Goal: Complete application form: Complete application form

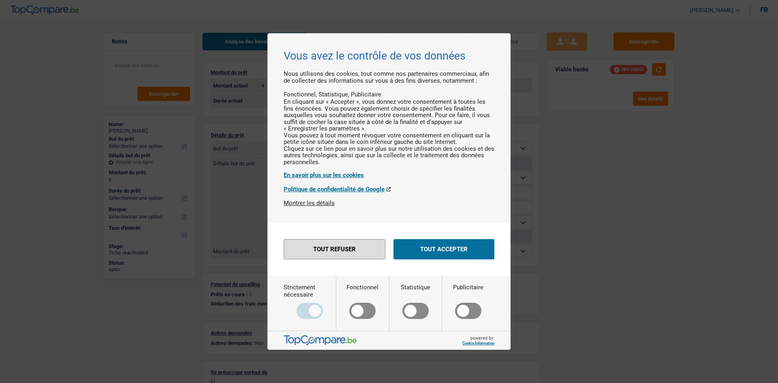
click at [374, 257] on button "Tout refuser" at bounding box center [335, 249] width 102 height 20
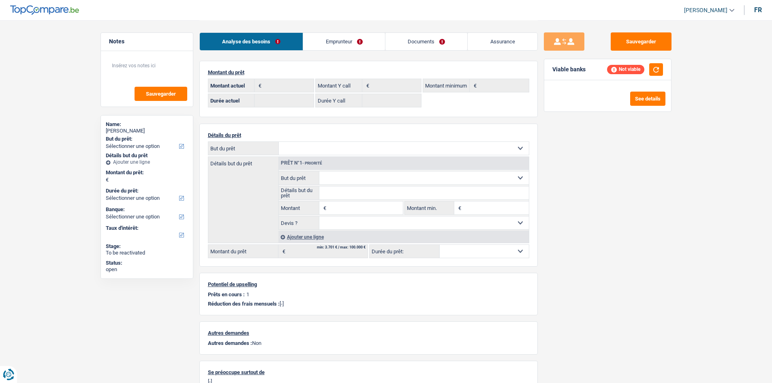
click at [594, 146] on div "Sauvegarder Viable banks Not viable See details" at bounding box center [608, 201] width 140 height 338
click at [565, 159] on div "Sauvegarder Viable banks Not viable See details" at bounding box center [608, 201] width 140 height 338
click at [651, 68] on button "button" at bounding box center [656, 69] width 14 height 13
click at [322, 39] on link "Emprunteur" at bounding box center [344, 41] width 82 height 17
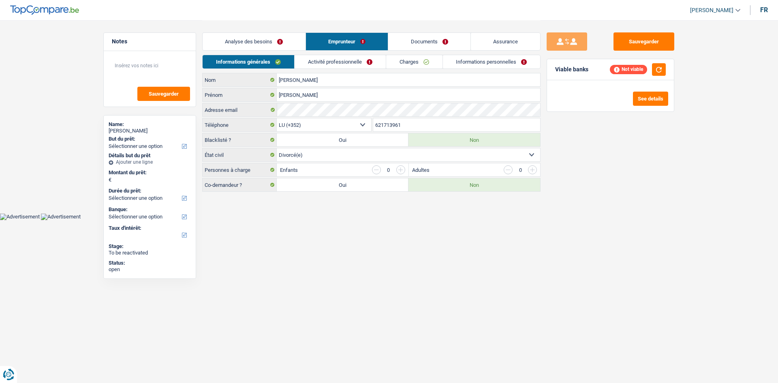
click at [349, 60] on link "Activité professionnelle" at bounding box center [340, 61] width 91 height 13
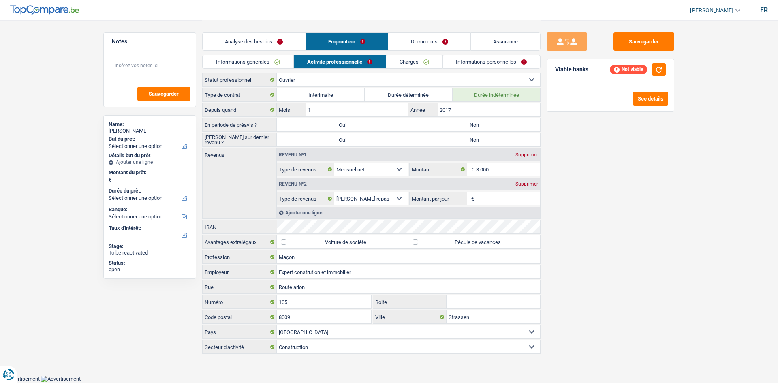
click at [413, 58] on link "Charges" at bounding box center [414, 61] width 56 height 13
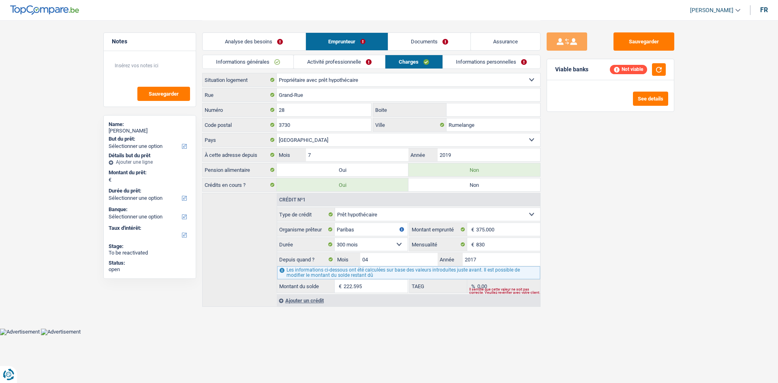
click at [475, 62] on link "Informations personnelles" at bounding box center [492, 61] width 98 height 13
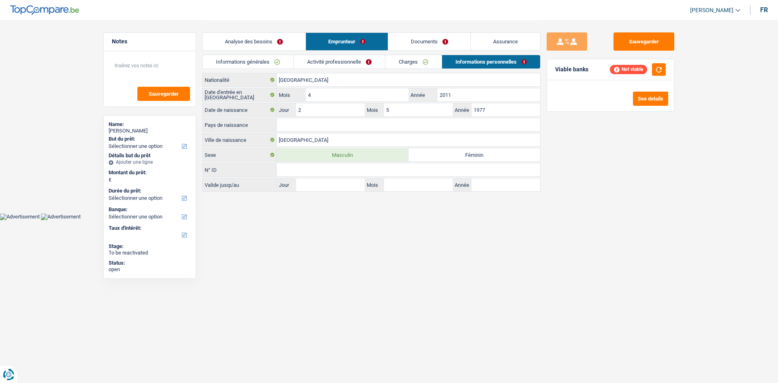
click at [283, 62] on link "Informations générales" at bounding box center [248, 61] width 91 height 13
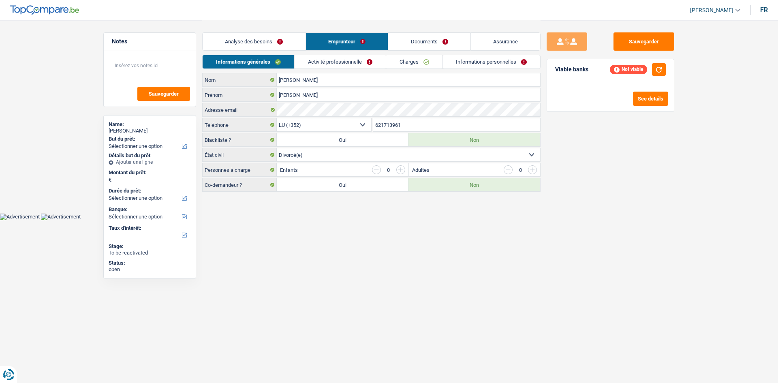
click at [593, 231] on div "Sauvegarder Viable banks Not viable See details" at bounding box center [611, 201] width 140 height 338
click at [415, 220] on html "Vous avez le contrôle de vos données Nous utilisons des cookies, tout comme nos…" at bounding box center [389, 110] width 778 height 220
click at [352, 63] on link "Activité professionnelle" at bounding box center [340, 61] width 91 height 13
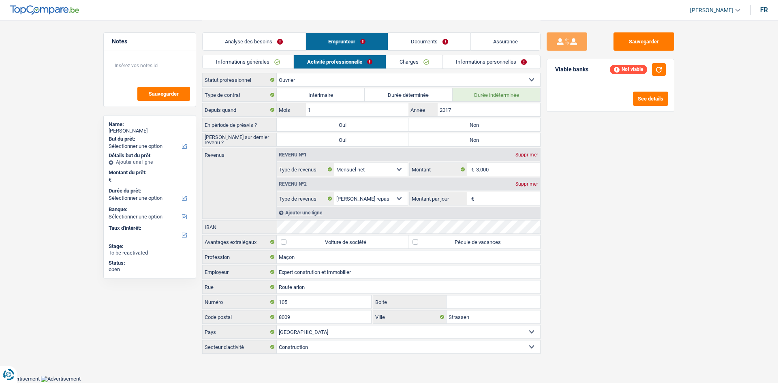
click at [647, 216] on div "Sauvegarder Viable banks Not viable See details" at bounding box center [611, 201] width 140 height 338
click at [647, 218] on div "Sauvegarder Viable banks Not viable See details" at bounding box center [611, 201] width 140 height 338
click at [658, 64] on button "button" at bounding box center [659, 69] width 14 height 13
click at [486, 137] on label "Non" at bounding box center [475, 139] width 132 height 13
click at [486, 137] on input "Non" at bounding box center [475, 139] width 132 height 13
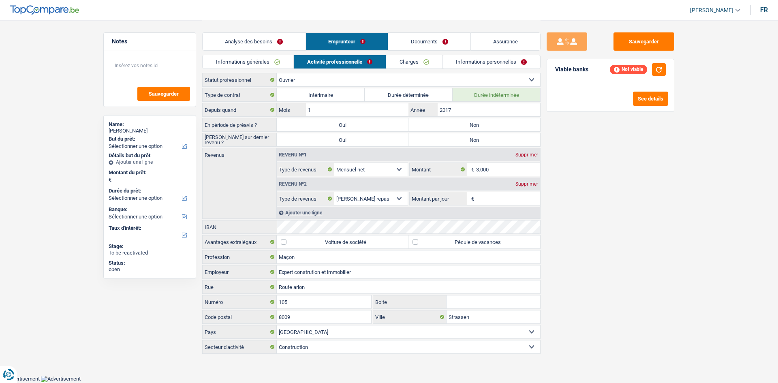
radio input "true"
click at [489, 126] on label "Non" at bounding box center [475, 124] width 132 height 13
click at [489, 126] on input "Non" at bounding box center [475, 124] width 132 height 13
radio input "true"
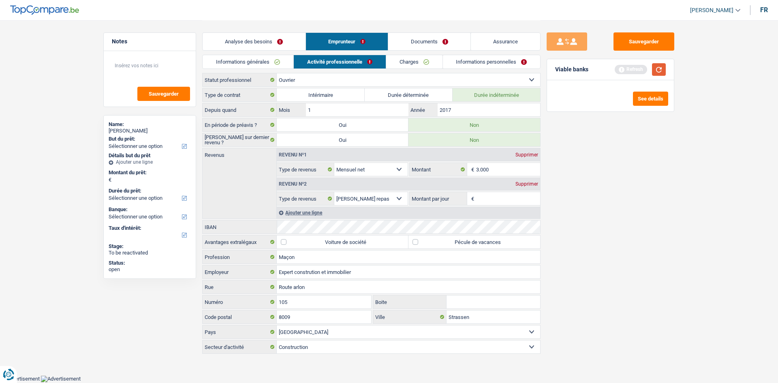
drag, startPoint x: 659, startPoint y: 67, endPoint x: 651, endPoint y: 126, distance: 60.1
click at [660, 67] on button "button" at bounding box center [659, 69] width 14 height 13
click at [634, 182] on div "Sauvegarder Viable banks Not viable See details" at bounding box center [611, 201] width 140 height 338
click at [431, 48] on link "Documents" at bounding box center [429, 41] width 82 height 17
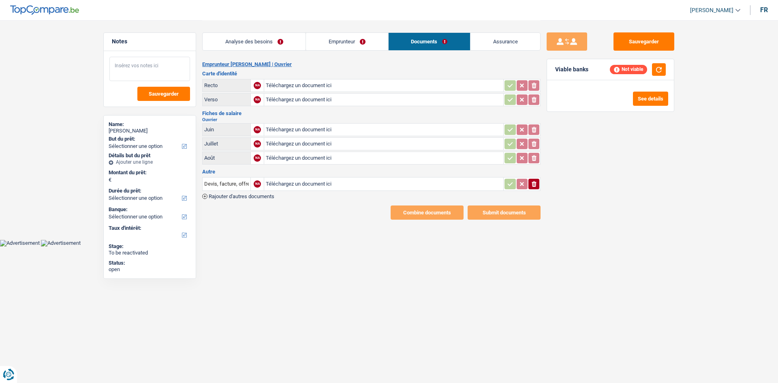
click at [158, 70] on textarea at bounding box center [149, 69] width 81 height 24
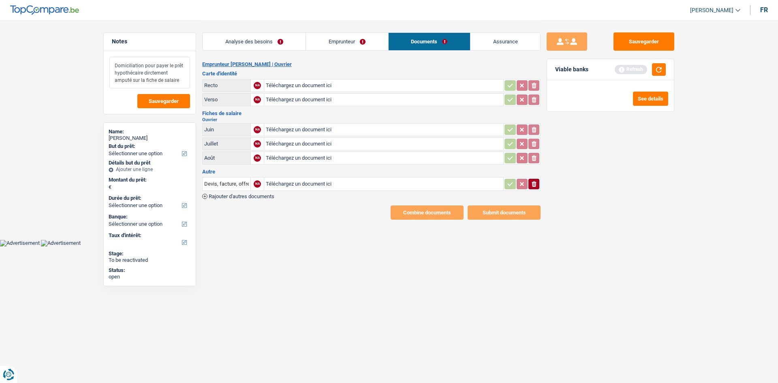
type textarea "Domiciliation pour payer le prêt hypothécaire dirctement amputé sur la fiche de…"
click at [328, 39] on link "Emprunteur" at bounding box center [347, 41] width 82 height 17
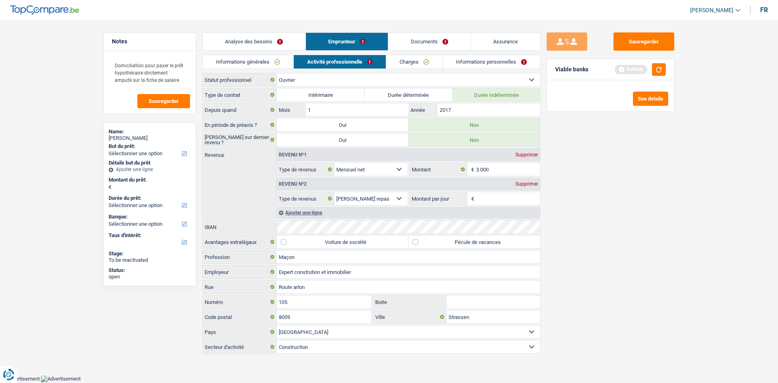
click at [681, 191] on div "Sauvegarder Viable banks Refresh See details" at bounding box center [611, 201] width 140 height 338
click at [525, 182] on div "Supprimer" at bounding box center [527, 184] width 27 height 5
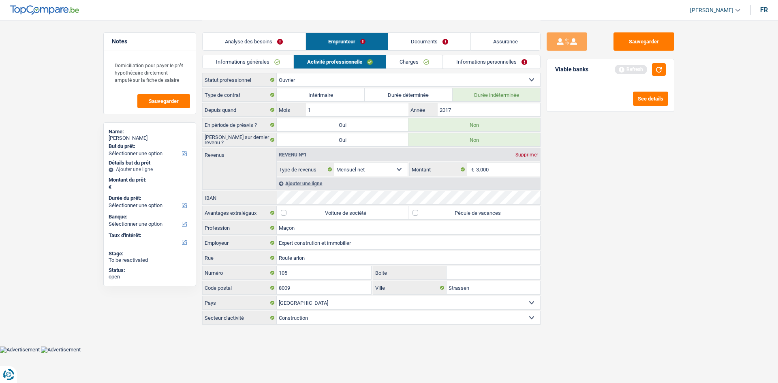
drag, startPoint x: 413, startPoint y: 59, endPoint x: 512, endPoint y: 148, distance: 132.6
click at [413, 59] on link "Charges" at bounding box center [414, 61] width 56 height 13
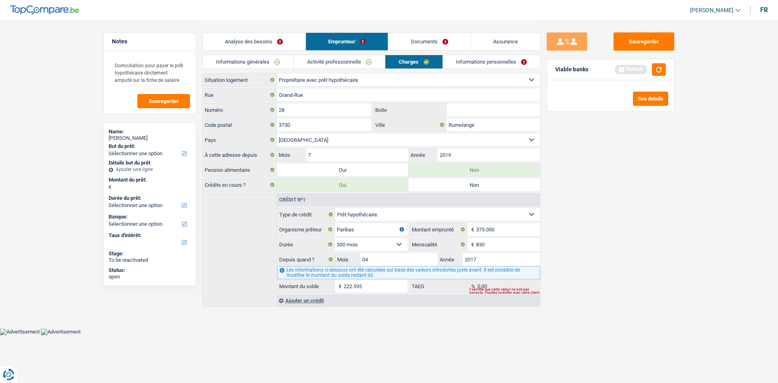
click at [640, 178] on div "Sauvegarder Viable banks Refresh See details" at bounding box center [611, 201] width 140 height 338
click at [484, 62] on link "Informations personnelles" at bounding box center [492, 61] width 98 height 13
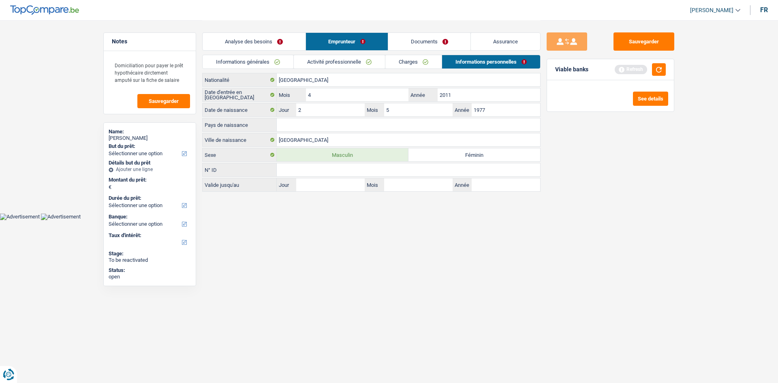
click at [573, 150] on div "Sauvegarder Viable banks Refresh See details" at bounding box center [611, 201] width 140 height 338
click at [313, 120] on input "Pays de naissance" at bounding box center [408, 124] width 263 height 13
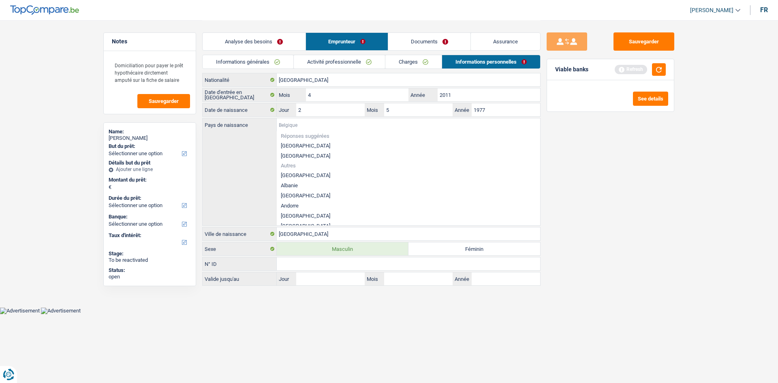
type input "p"
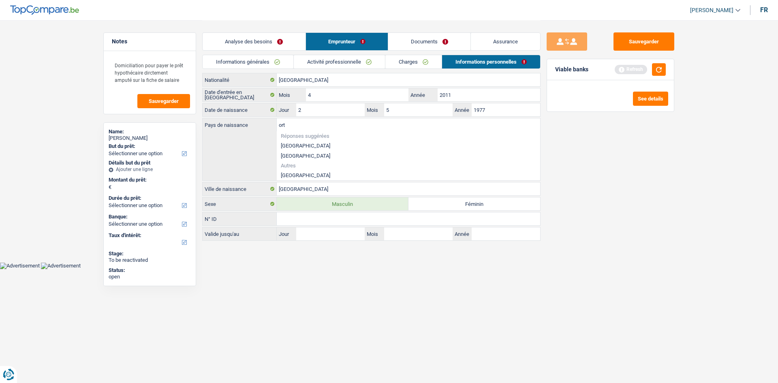
click at [296, 172] on li "Portugal" at bounding box center [408, 175] width 263 height 10
type input "Portugal"
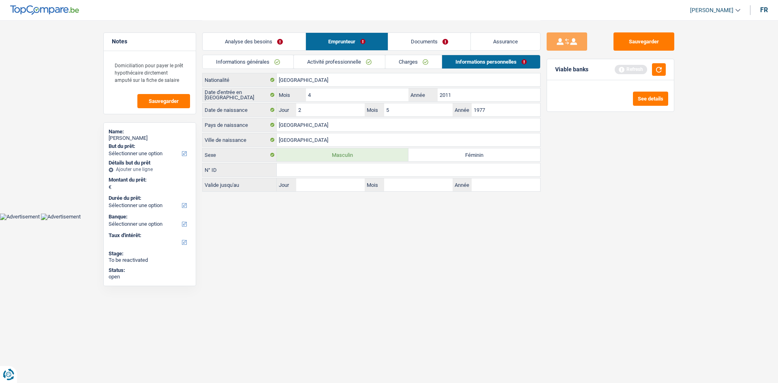
click at [586, 178] on div "Sauvegarder Viable banks Refresh See details" at bounding box center [611, 201] width 140 height 338
click at [247, 62] on link "Informations générales" at bounding box center [248, 61] width 91 height 13
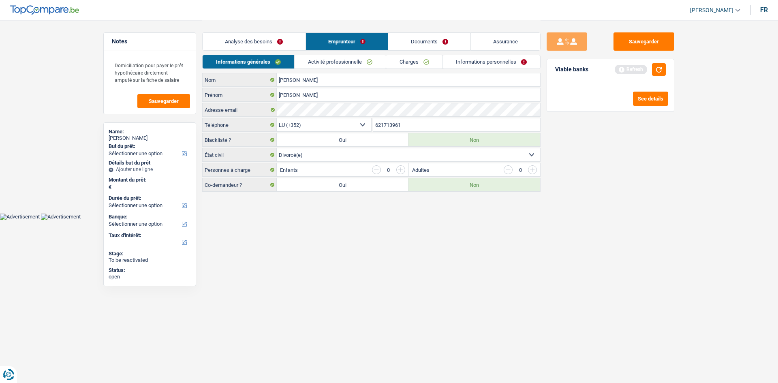
click at [360, 188] on label "Oui" at bounding box center [343, 184] width 132 height 13
click at [360, 188] on input "Oui" at bounding box center [343, 184] width 132 height 13
radio input "true"
select select "32"
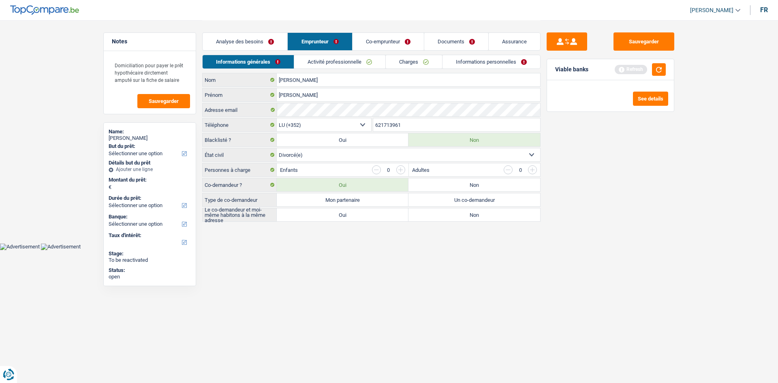
click at [369, 203] on label "Mon partenaire" at bounding box center [343, 199] width 132 height 13
click at [369, 203] on input "Mon partenaire" at bounding box center [343, 199] width 132 height 13
radio input "true"
click at [367, 213] on label "Oui" at bounding box center [343, 214] width 132 height 13
click at [367, 213] on input "Oui" at bounding box center [343, 214] width 132 height 13
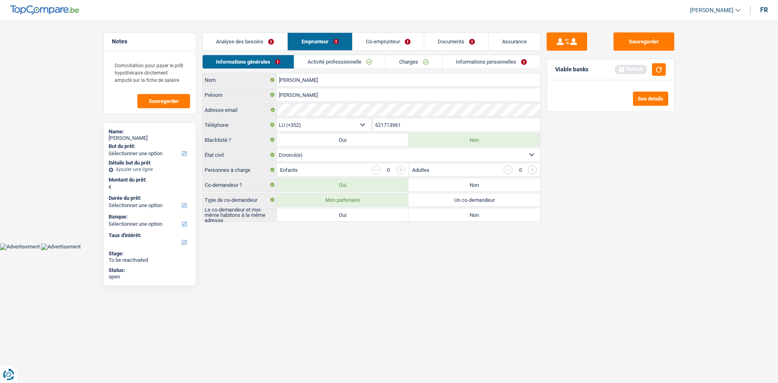
radio input "true"
click at [391, 43] on link "Co-emprunteur" at bounding box center [388, 41] width 71 height 17
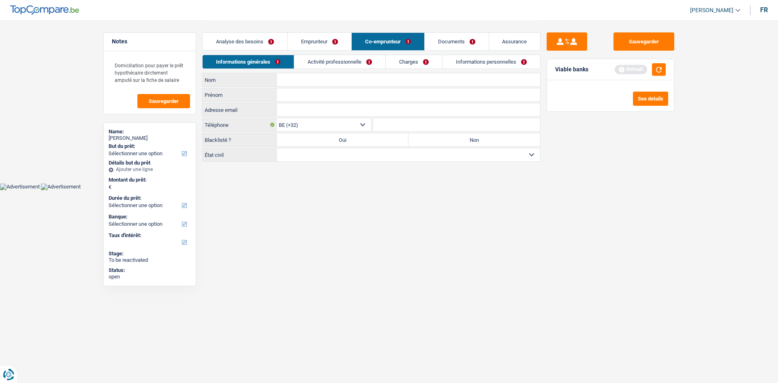
click at [330, 78] on input "Nom" at bounding box center [408, 79] width 263 height 13
click at [330, 79] on input "Théresé" at bounding box center [408, 79] width 263 height 13
click at [301, 77] on input "Théresa" at bounding box center [408, 79] width 263 height 13
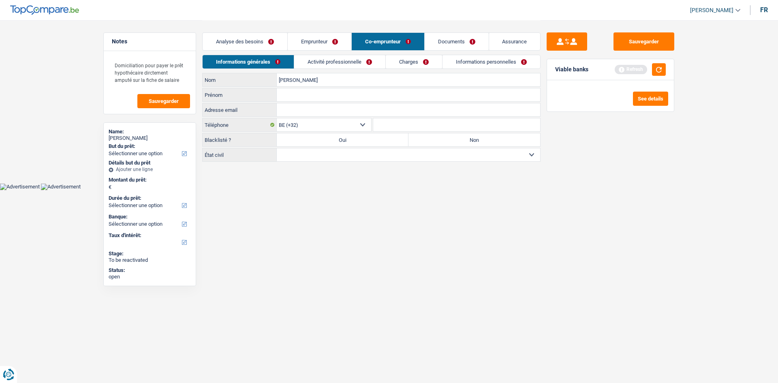
type input "Théresa"
click at [318, 96] on input "Prénom" at bounding box center [408, 94] width 263 height 13
paste input "Théresa"
type input "Théresa"
click at [304, 77] on input "Théresa" at bounding box center [408, 79] width 263 height 13
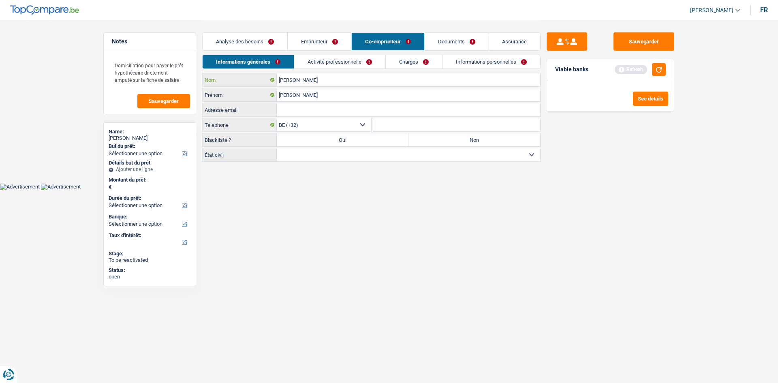
click at [304, 77] on input "Théresa" at bounding box center [408, 79] width 263 height 13
type input "Fereira"
click at [396, 190] on html "Vous avez le contrôle de vos données Nous utilisons des cookies, tout comme nos…" at bounding box center [389, 95] width 778 height 190
click at [322, 40] on link "Emprunteur" at bounding box center [320, 41] width 64 height 17
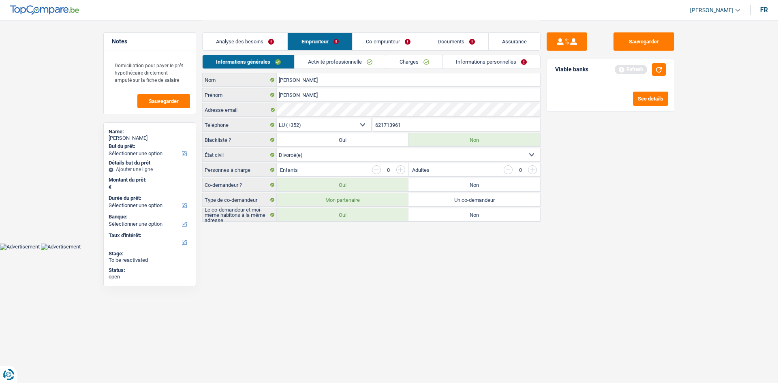
click at [381, 39] on link "Co-emprunteur" at bounding box center [388, 41] width 71 height 17
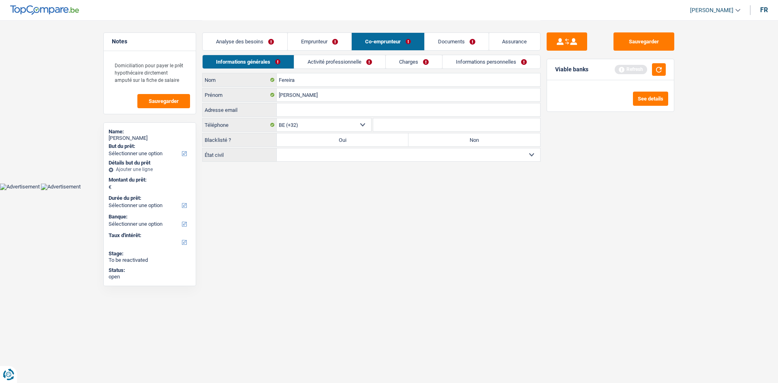
click at [343, 108] on input "Adresse email" at bounding box center [408, 109] width 263 height 13
paste input "megakaraokex77@gmail.com"
type input "megakaraokex77@gmail.com"
click at [329, 41] on link "Emprunteur" at bounding box center [320, 41] width 64 height 17
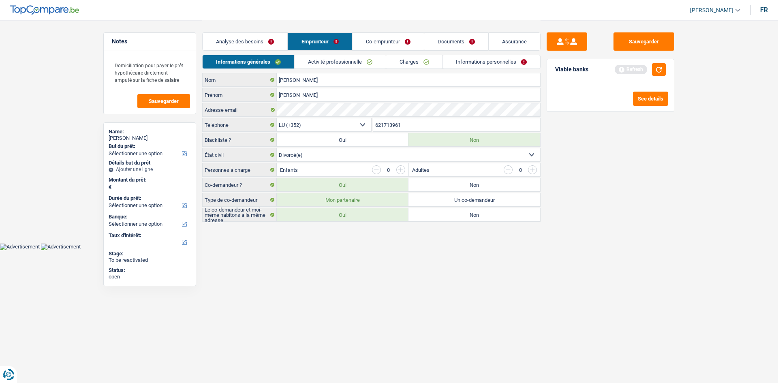
click at [400, 128] on input "621713961" at bounding box center [456, 124] width 167 height 13
drag, startPoint x: 402, startPoint y: 41, endPoint x: 420, endPoint y: 118, distance: 78.3
click at [402, 41] on link "Co-emprunteur" at bounding box center [388, 41] width 71 height 17
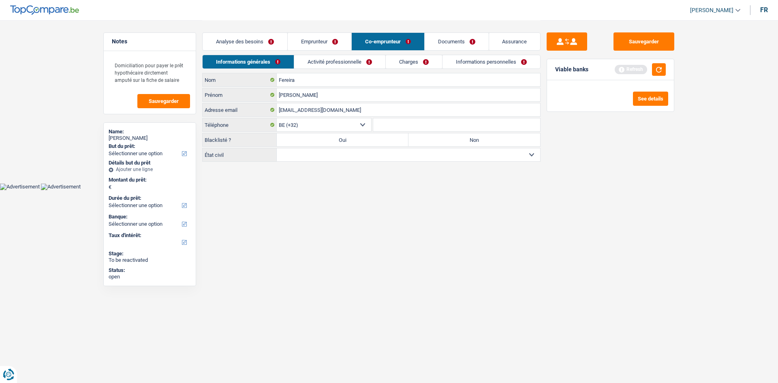
click at [357, 123] on select "BE (+32) LU (+352) Sélectionner une option" at bounding box center [324, 124] width 94 height 13
select select "352"
click at [277, 118] on select "BE (+32) LU (+352) Sélectionner une option" at bounding box center [324, 124] width 94 height 13
click at [410, 122] on input "Téléphone" at bounding box center [456, 124] width 167 height 13
paste input "621713961"
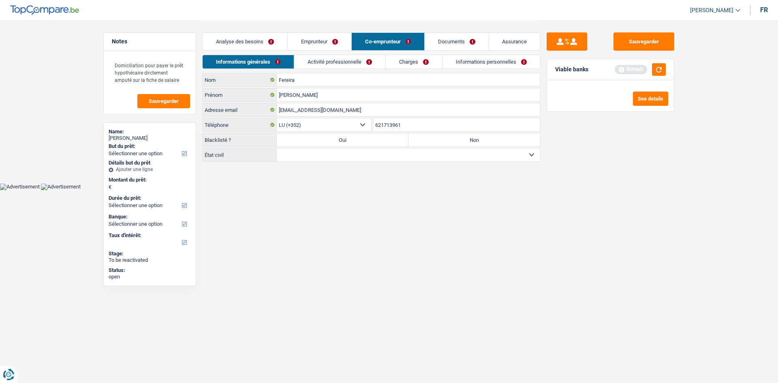
type input "621713961"
click at [442, 137] on label "Non" at bounding box center [475, 139] width 132 height 13
click at [442, 137] on input "Non" at bounding box center [475, 139] width 132 height 13
radio input "true"
click at [432, 150] on select "Célibataire Marié(e) Cohabitant(e) légal(e) Divorcé(e) Veuf(ve) Séparé (de fait…" at bounding box center [408, 154] width 263 height 13
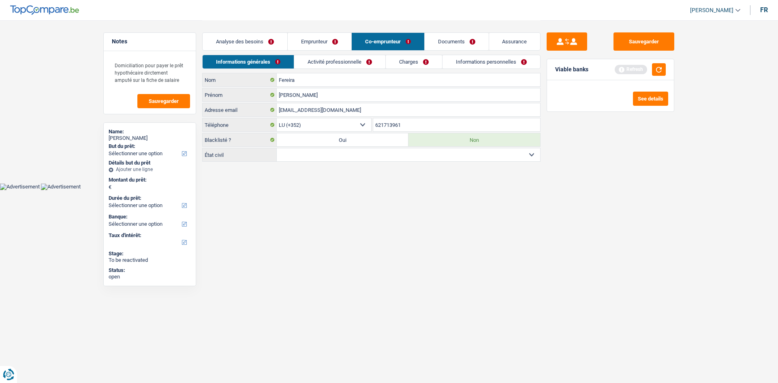
select select "divorced"
click at [277, 148] on select "Célibataire Marié(e) Cohabitant(e) légal(e) Divorcé(e) Veuf(ve) Séparé (de fait…" at bounding box center [408, 154] width 263 height 13
click at [347, 61] on link "Activité professionnelle" at bounding box center [340, 61] width 91 height 13
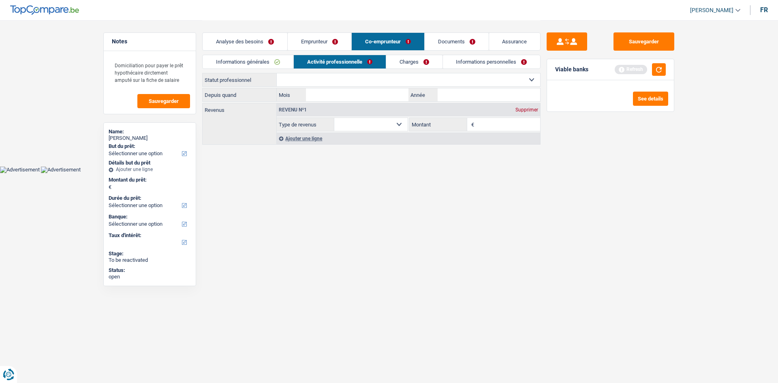
click at [343, 73] on div "Informations générales Activité professionnelle Charges Informations personnell…" at bounding box center [371, 64] width 338 height 18
click at [351, 77] on select "Ouvrier Employé privé Employé public Invalide Indépendant Pensionné Chômeur Mut…" at bounding box center [408, 79] width 263 height 13
select select "worker"
click at [277, 73] on select "Ouvrier Employé privé Employé public Invalide Indépendant Pensionné Chômeur Mut…" at bounding box center [408, 79] width 263 height 13
select select "netSalary"
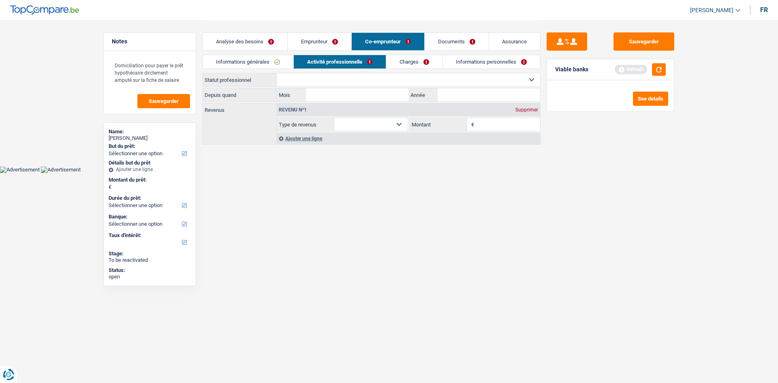
select select "netSalary"
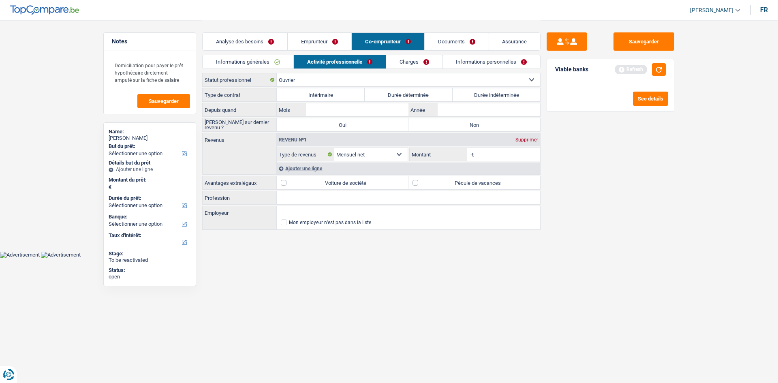
click at [499, 99] on label "Durée indéterminée" at bounding box center [497, 94] width 88 height 13
click at [499, 99] on input "Durée indéterminée" at bounding box center [497, 94] width 88 height 13
radio input "true"
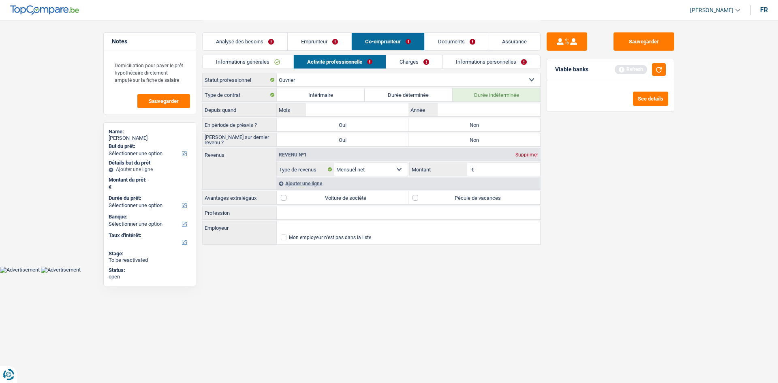
click at [343, 213] on input "Profession" at bounding box center [408, 212] width 263 height 13
type input "Educatrice enfant"
click at [670, 223] on div "Sauvegarder Viable banks Refresh See details" at bounding box center [611, 201] width 140 height 338
click at [606, 154] on div "Sauvegarder Viable banks Refresh See details" at bounding box center [611, 201] width 140 height 338
click at [491, 126] on label "Non" at bounding box center [475, 124] width 132 height 13
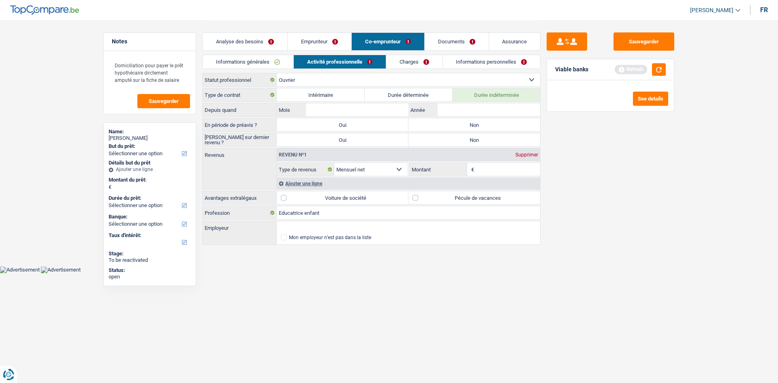
click at [491, 126] on input "Non" at bounding box center [475, 124] width 132 height 13
radio input "true"
click at [484, 143] on label "Non" at bounding box center [475, 139] width 132 height 13
click at [484, 143] on input "Non" at bounding box center [475, 139] width 132 height 13
radio input "true"
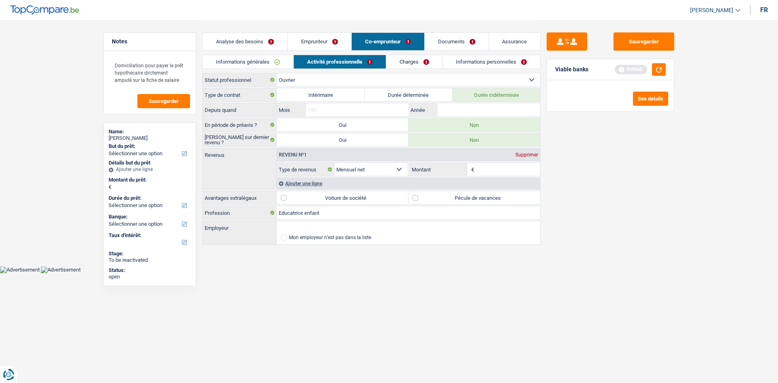
click at [356, 103] on input "Mois" at bounding box center [357, 109] width 103 height 13
click at [668, 64] on div "Viable banks Refresh" at bounding box center [610, 69] width 127 height 21
click at [661, 67] on button "button" at bounding box center [659, 69] width 14 height 13
click at [382, 110] on input "Mois" at bounding box center [357, 109] width 103 height 13
type input "12"
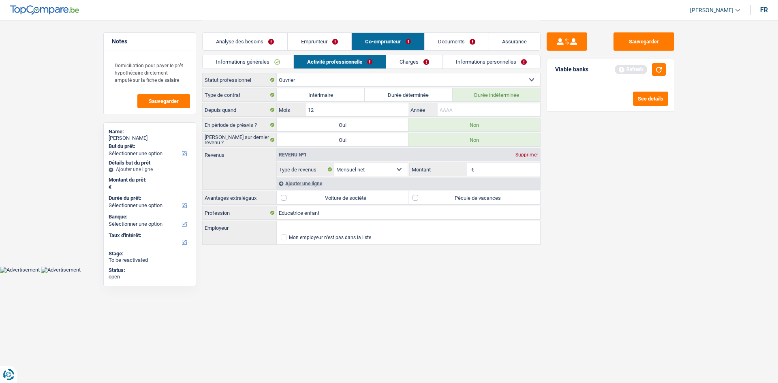
click at [510, 110] on input "Année" at bounding box center [489, 109] width 103 height 13
type input "2014"
click at [502, 174] on input "Montant" at bounding box center [508, 169] width 64 height 13
type input "5.000"
drag, startPoint x: 613, startPoint y: 178, endPoint x: 612, endPoint y: 173, distance: 4.1
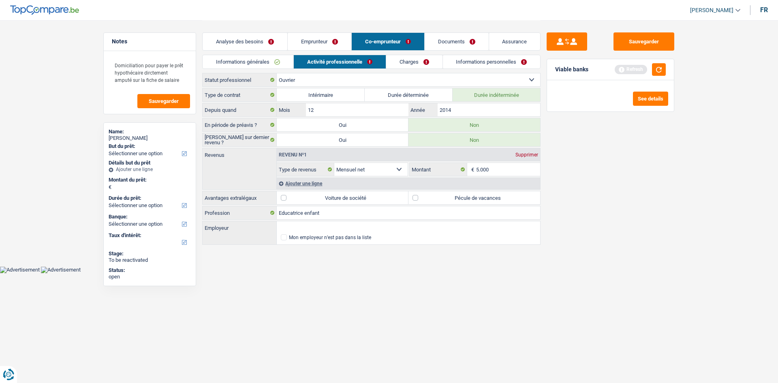
click at [613, 178] on div "Sauvegarder Viable banks Refresh See details" at bounding box center [611, 201] width 140 height 338
click at [423, 60] on link "Charges" at bounding box center [414, 61] width 56 height 13
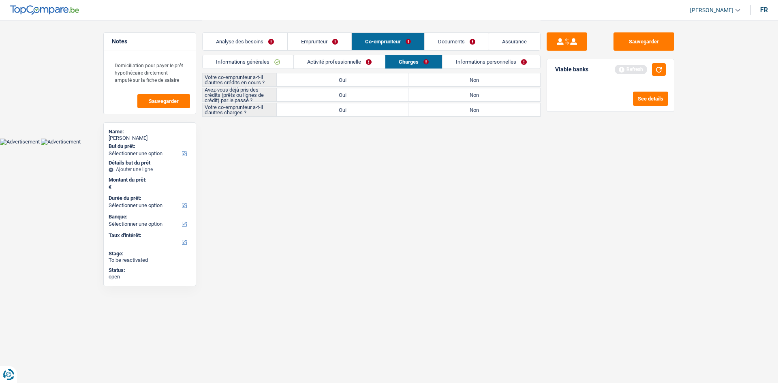
click at [460, 79] on label "Non" at bounding box center [475, 79] width 132 height 13
click at [460, 79] on input "Non" at bounding box center [475, 79] width 132 height 13
radio input "true"
click at [351, 61] on link "Activité professionnelle" at bounding box center [339, 61] width 91 height 13
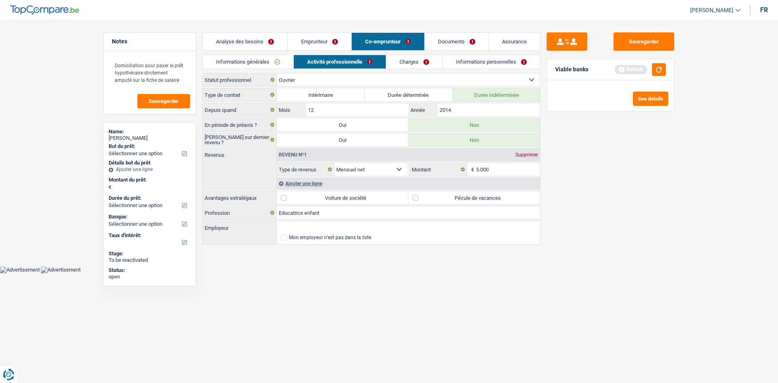
click at [269, 63] on link "Informations générales" at bounding box center [248, 61] width 91 height 13
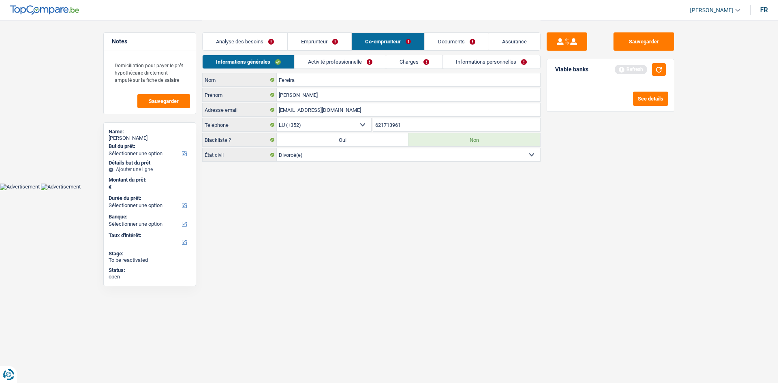
click at [342, 63] on link "Activité professionnelle" at bounding box center [340, 61] width 91 height 13
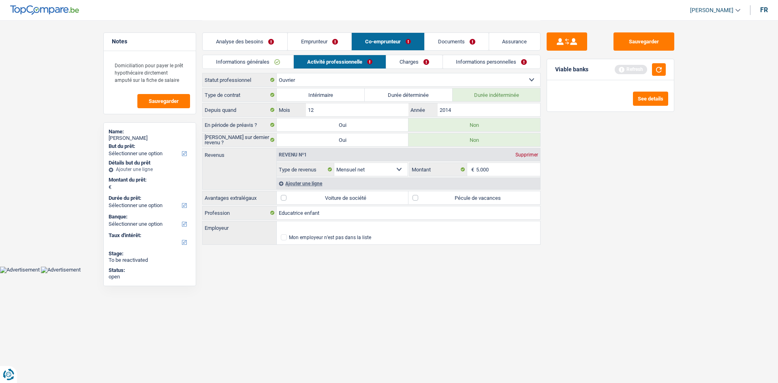
click at [306, 186] on div "Ajouter une ligne" at bounding box center [408, 184] width 263 height 12
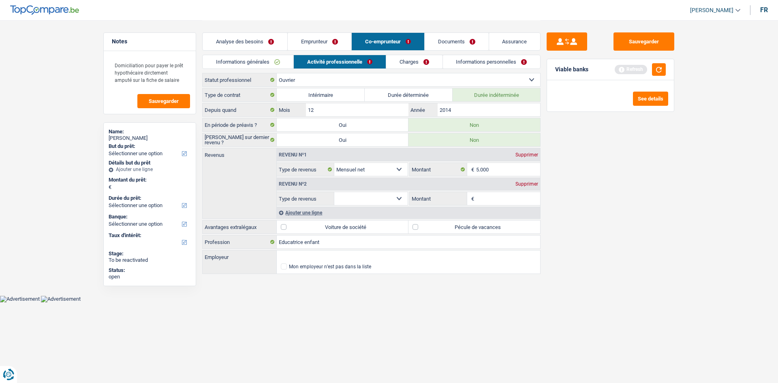
drag, startPoint x: 373, startPoint y: 198, endPoint x: 374, endPoint y: 203, distance: 5.3
click at [373, 198] on select "Allocation d'handicap Allocations chômage Allocations familiales Chèques repas …" at bounding box center [370, 198] width 73 height 13
select select "familyAllowances"
click at [334, 192] on select "Allocation d'handicap Allocations chômage Allocations familiales Chèques repas …" at bounding box center [370, 198] width 73 height 13
click at [499, 195] on input "Montant" at bounding box center [508, 198] width 64 height 13
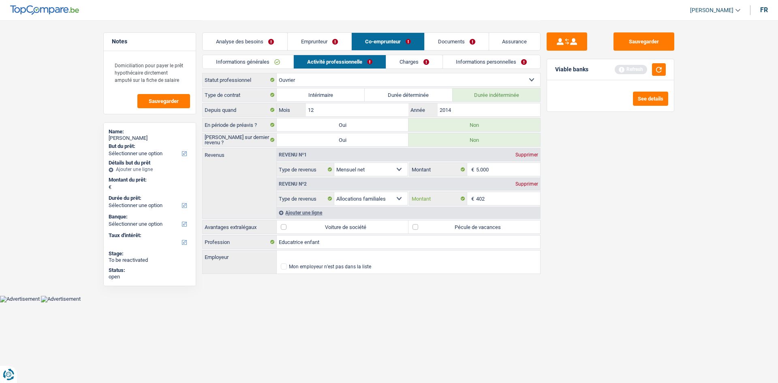
type input "402"
click at [300, 214] on div "Ajouter une ligne" at bounding box center [408, 213] width 263 height 12
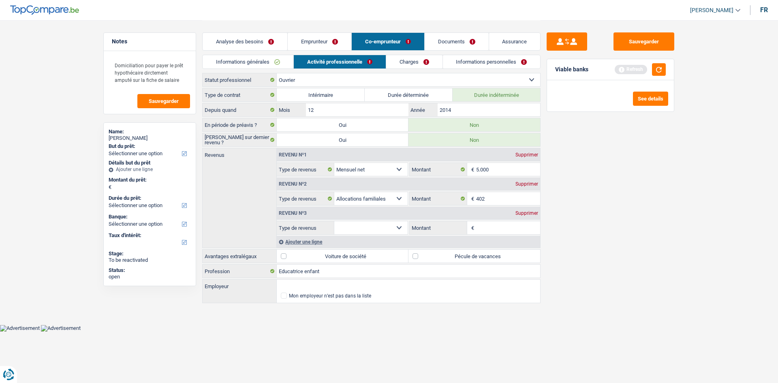
click at [386, 225] on select "Allocation d'handicap Allocations chômage Allocations familiales Chèques repas …" at bounding box center [370, 227] width 73 height 13
select select "alimony"
click at [334, 221] on select "Allocation d'handicap Allocations chômage Allocations familiales Chèques repas …" at bounding box center [370, 227] width 73 height 13
click at [500, 227] on input "Montant" at bounding box center [508, 227] width 64 height 13
type input "226"
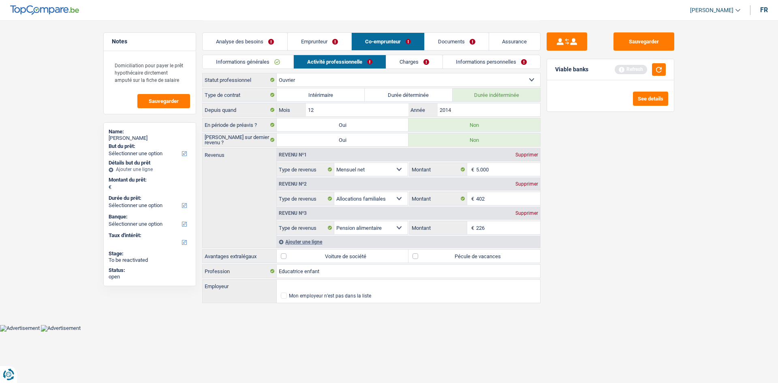
drag, startPoint x: 572, startPoint y: 220, endPoint x: 574, endPoint y: 214, distance: 5.9
click at [574, 217] on div "Sauvegarder Viable banks Refresh See details" at bounding box center [611, 201] width 140 height 338
click at [424, 56] on link "Charges" at bounding box center [414, 61] width 56 height 13
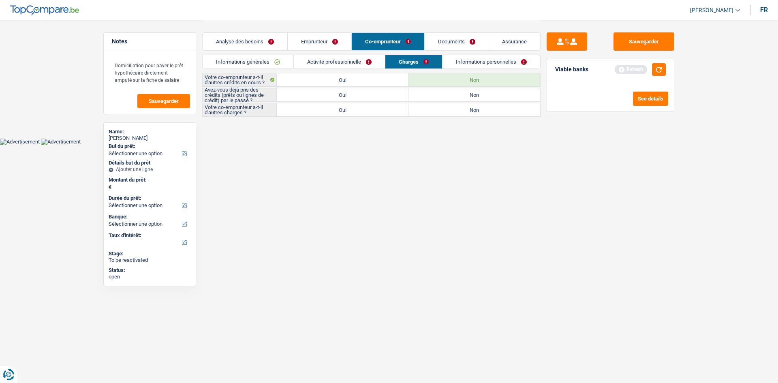
click at [375, 96] on label "Oui" at bounding box center [343, 94] width 132 height 13
click at [375, 96] on input "Oui" at bounding box center [343, 94] width 132 height 13
radio input "true"
click at [379, 110] on label "Oui" at bounding box center [343, 109] width 132 height 13
click at [379, 110] on input "Oui" at bounding box center [343, 109] width 132 height 13
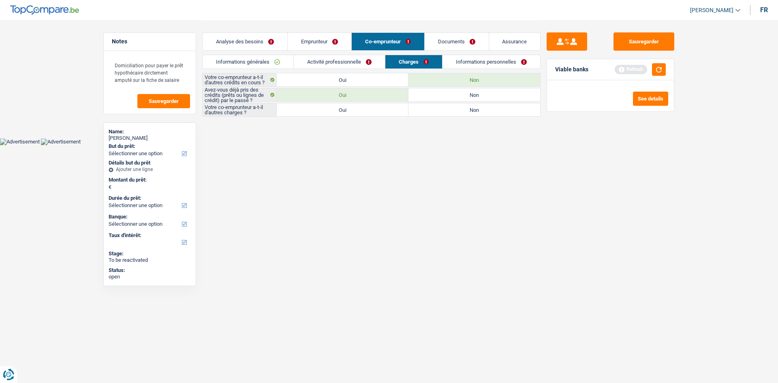
radio input "true"
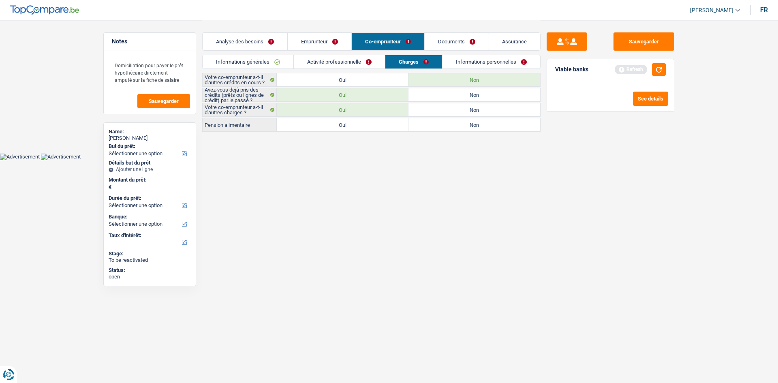
click at [432, 111] on label "Non" at bounding box center [475, 109] width 132 height 13
click at [432, 111] on input "Non" at bounding box center [475, 109] width 132 height 13
radio input "true"
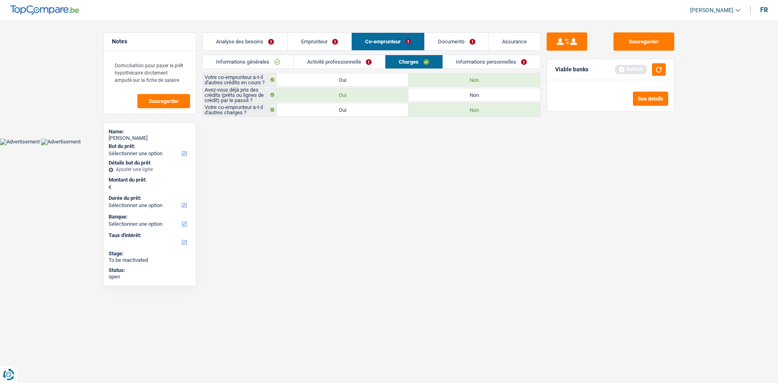
click at [374, 81] on label "Oui" at bounding box center [343, 79] width 132 height 13
click at [374, 81] on input "Oui" at bounding box center [343, 79] width 132 height 13
radio input "true"
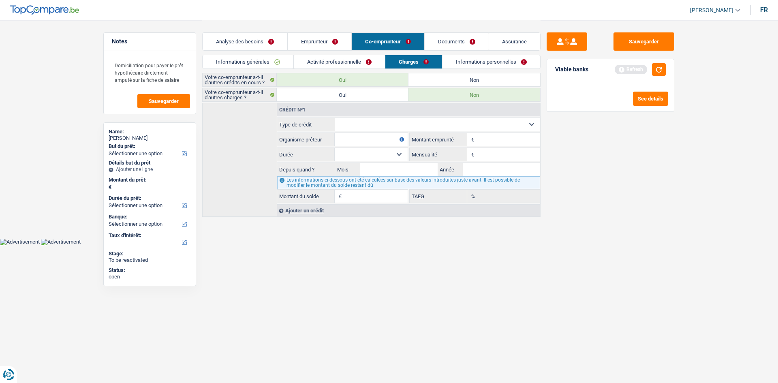
click at [404, 126] on select "Carte ou ouverture de crédit Prêt hypothécaire Vente à tempérament Prêt à tempé…" at bounding box center [438, 124] width 206 height 13
select select "carLoan"
type input "0"
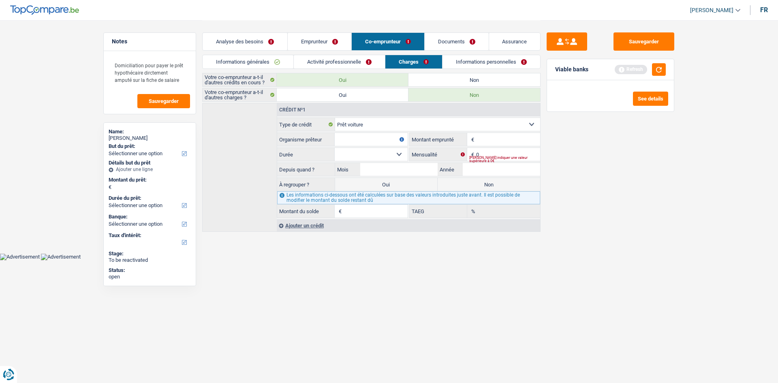
click at [379, 141] on input "Organisme prêteur" at bounding box center [371, 139] width 73 height 13
type input "Alpha Crédit"
click at [305, 228] on div "Ajouter un crédit" at bounding box center [408, 225] width 263 height 12
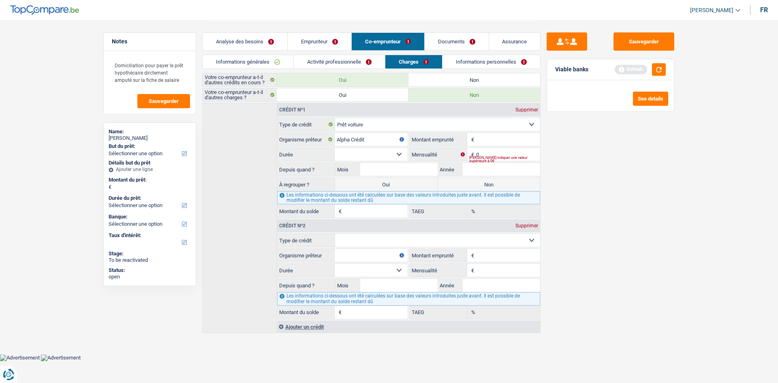
click at [366, 236] on select "Carte ou ouverture de crédit Prêt hypothécaire Vente à tempérament Prêt à tempé…" at bounding box center [438, 240] width 206 height 13
select select "cardOrCredit"
type input "0"
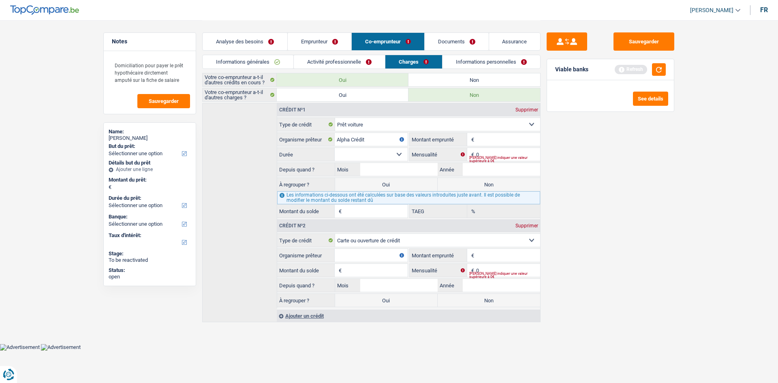
click at [373, 255] on input "Organisme prêteur" at bounding box center [371, 255] width 73 height 13
type input "cetelem"
click at [503, 252] on input "Montant emprunté" at bounding box center [508, 255] width 64 height 13
type input "1.500"
click at [360, 251] on input "cetelem" at bounding box center [371, 255] width 73 height 13
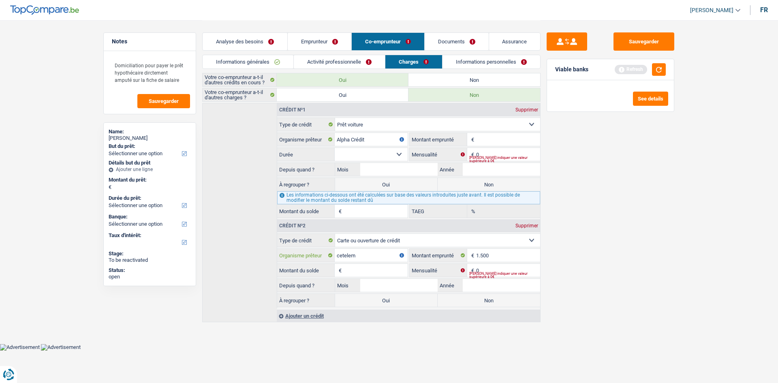
click at [360, 251] on input "cetelem" at bounding box center [371, 255] width 73 height 13
type input "e"
type input "Cetelem"
click at [490, 265] on input "0" at bounding box center [508, 270] width 64 height 13
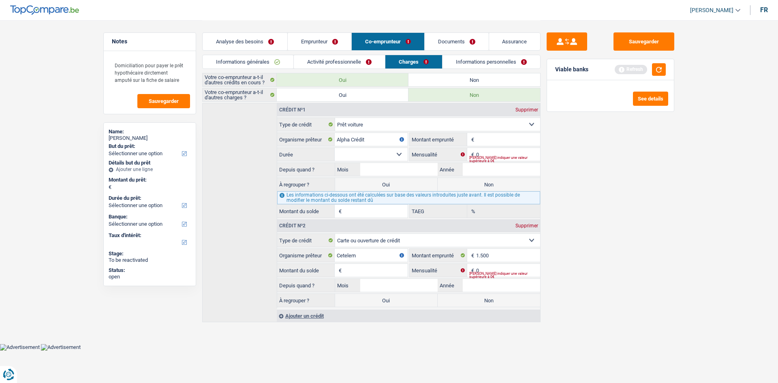
click at [391, 271] on input "Montant du solde" at bounding box center [376, 270] width 64 height 13
type input "1.500"
click at [492, 267] on input "0" at bounding box center [508, 270] width 64 height 13
type input "50"
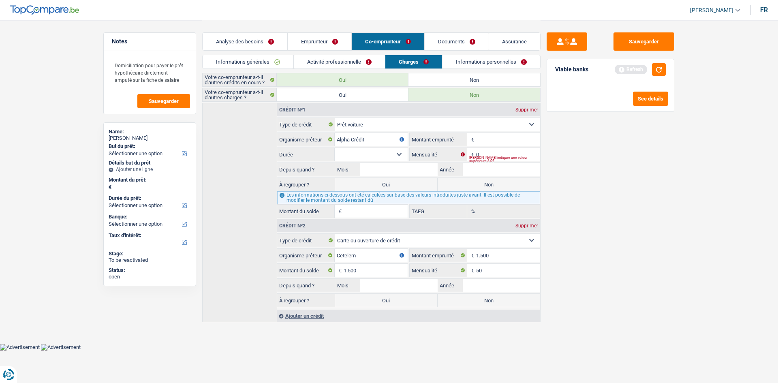
click at [481, 137] on input "Montant" at bounding box center [508, 139] width 64 height 13
type input "20.001"
click at [510, 149] on input "0" at bounding box center [508, 154] width 64 height 13
type input "426"
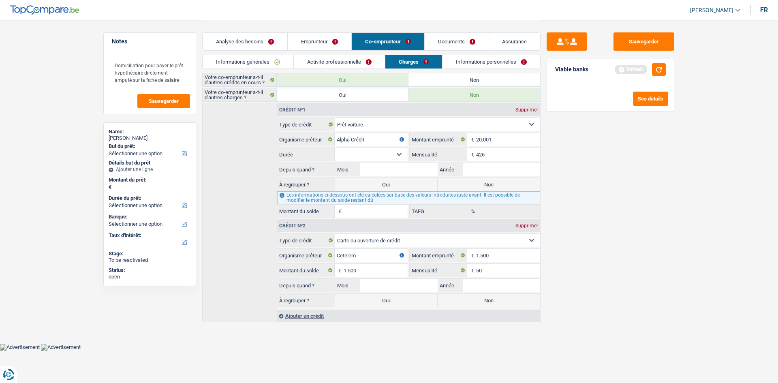
click at [381, 156] on select "12 mois 18 mois 24 mois 30 mois 36 mois 42 mois 48 mois 60 mois 72 mois 84 mois…" at bounding box center [371, 154] width 73 height 13
click at [429, 170] on input "Mois" at bounding box center [398, 169] width 77 height 13
type input "7"
type input "2023"
click at [390, 154] on select "12 mois 18 mois 24 mois 30 mois 36 mois 42 mois 48 mois 60 mois 72 mois 84 mois…" at bounding box center [371, 154] width 73 height 13
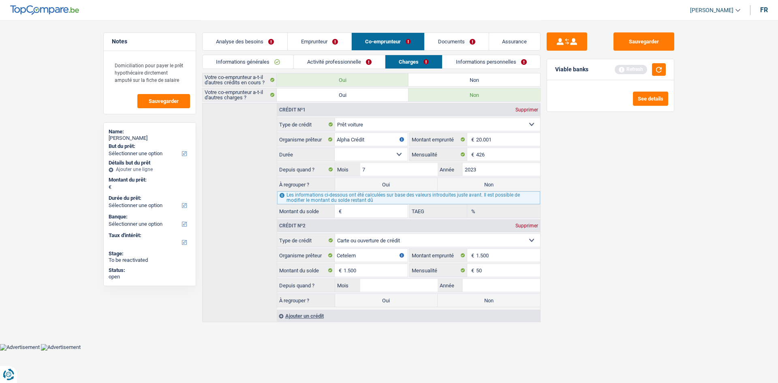
select select "84"
click at [335, 148] on select "12 mois 18 mois 24 mois 30 mois 36 mois 42 mois 48 mois 60 mois 72 mois 84 mois…" at bounding box center [371, 154] width 73 height 13
type input "16.263"
type input "20,13"
click at [468, 186] on label "Non" at bounding box center [489, 184] width 103 height 13
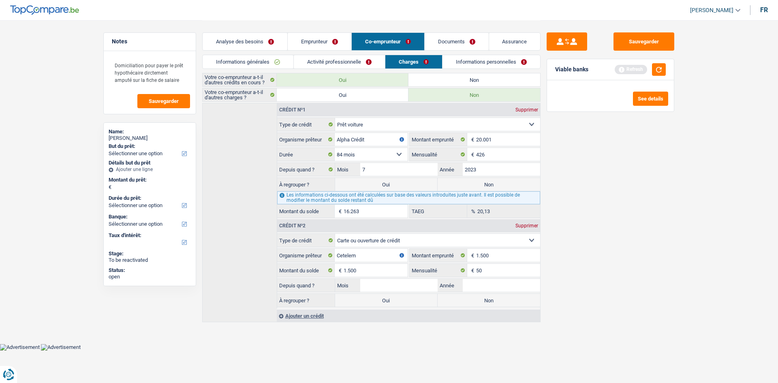
click at [468, 186] on input "Non" at bounding box center [489, 184] width 103 height 13
radio input "true"
click at [591, 182] on div "Sauvegarder Viable banks Refresh See details" at bounding box center [611, 201] width 140 height 338
click at [583, 177] on div "Sauvegarder Viable banks Refresh See details" at bounding box center [611, 201] width 140 height 338
click at [426, 289] on input "Mois" at bounding box center [398, 285] width 77 height 13
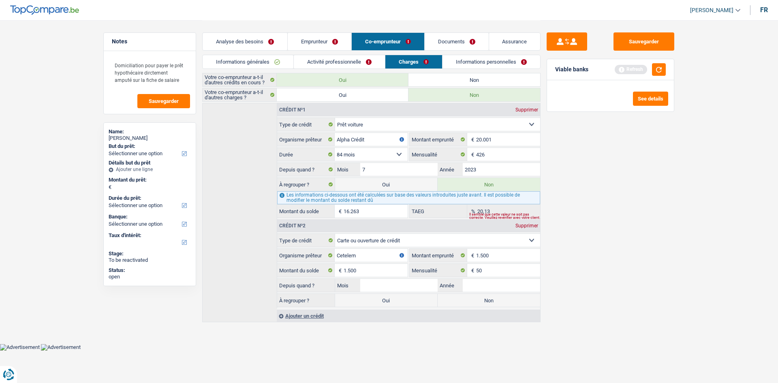
click at [486, 300] on label "Non" at bounding box center [489, 300] width 103 height 13
click at [486, 300] on input "Non" at bounding box center [489, 300] width 103 height 13
radio input "true"
click at [427, 286] on input "Mois" at bounding box center [398, 285] width 77 height 13
type input "7"
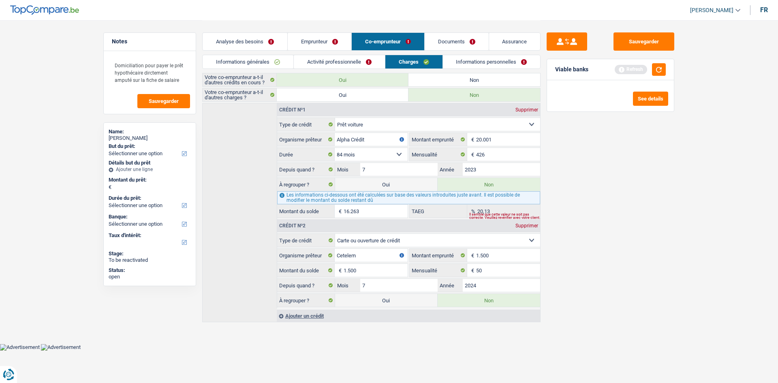
type input "2024"
drag, startPoint x: 689, startPoint y: 141, endPoint x: 632, endPoint y: 94, distance: 74.0
click at [689, 139] on main "Notes Domiciliation pour payer le prêt hypothécaire dirctement amputé sur la fi…" at bounding box center [389, 172] width 778 height 344
click at [474, 61] on link "Informations personnelles" at bounding box center [492, 61] width 98 height 13
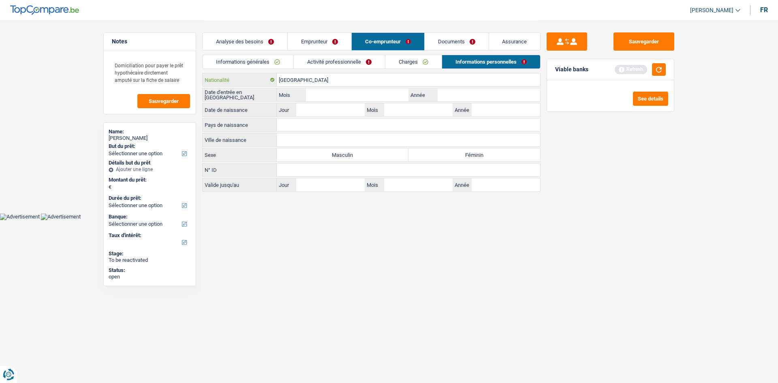
drag, startPoint x: 341, startPoint y: 84, endPoint x: 332, endPoint y: 85, distance: 8.7
click at [336, 84] on input "[GEOGRAPHIC_DATA]" at bounding box center [408, 79] width 263 height 13
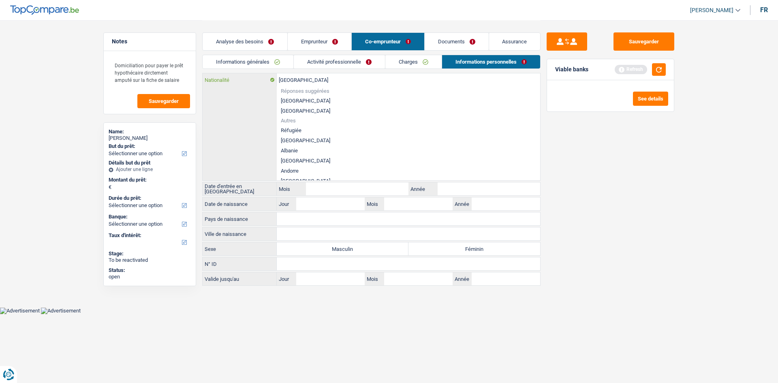
click at [338, 82] on input "[GEOGRAPHIC_DATA]" at bounding box center [408, 79] width 263 height 13
click at [334, 36] on link "Emprunteur" at bounding box center [320, 41] width 64 height 17
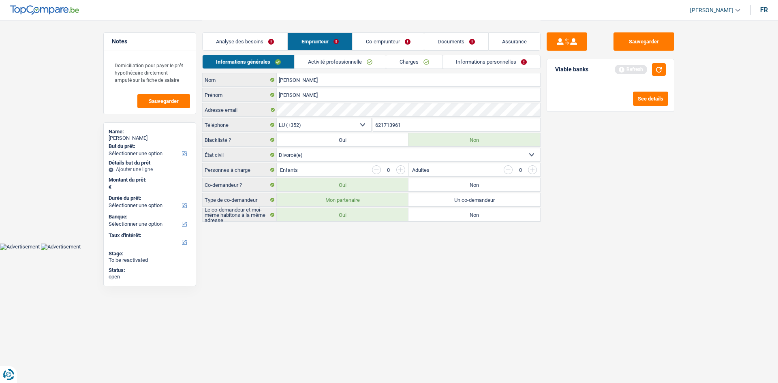
click at [468, 62] on link "Informations personnelles" at bounding box center [492, 61] width 98 height 13
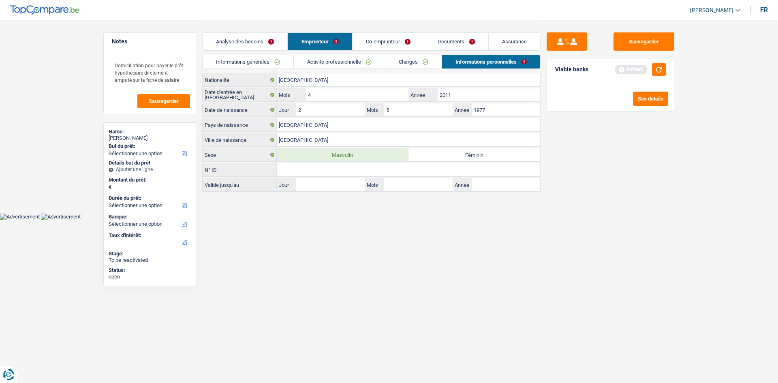
click at [408, 43] on link "Co-emprunteur" at bounding box center [388, 41] width 71 height 17
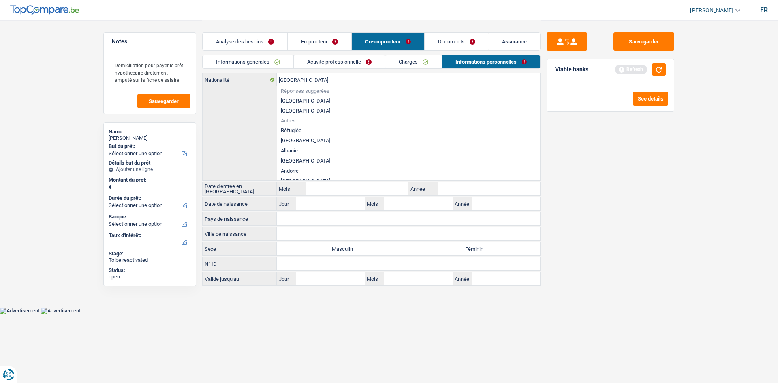
click at [677, 169] on div "Sauvegarder Viable banks Refresh See details" at bounding box center [611, 201] width 140 height 338
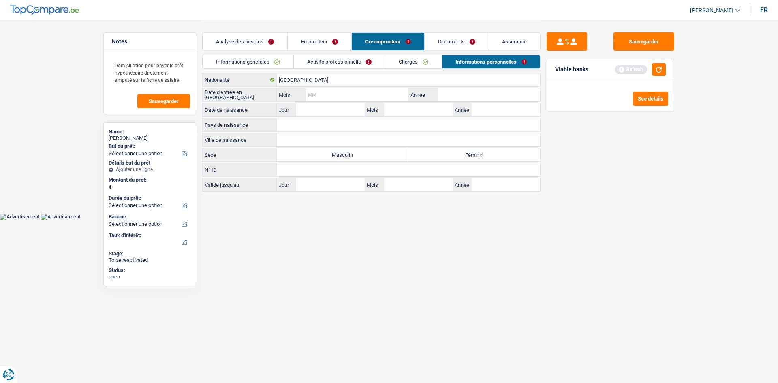
click at [353, 94] on input "Mois" at bounding box center [357, 94] width 103 height 13
click at [354, 82] on input "[GEOGRAPHIC_DATA]" at bounding box center [408, 79] width 263 height 13
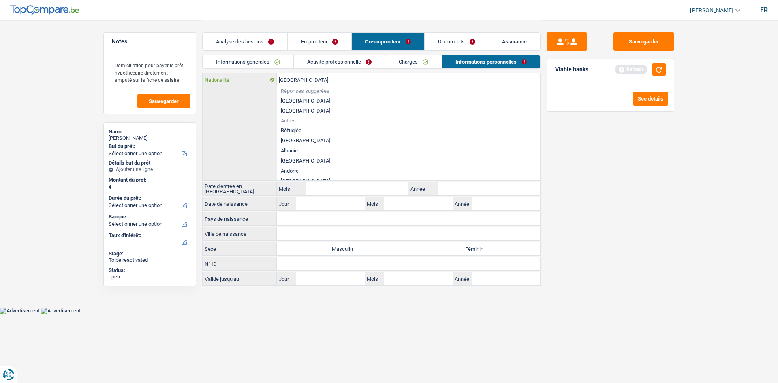
click at [356, 81] on input "[GEOGRAPHIC_DATA]" at bounding box center [408, 79] width 263 height 13
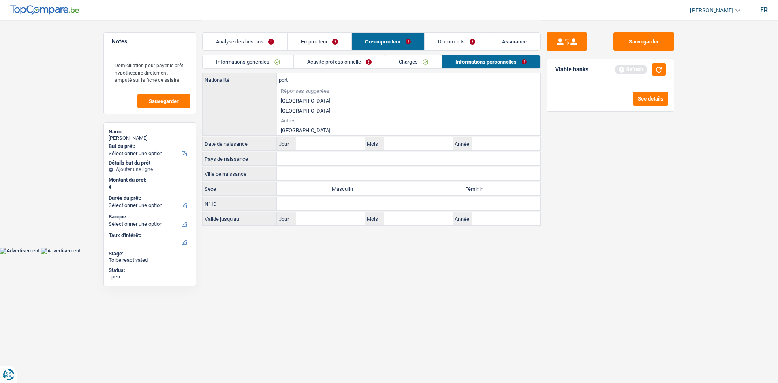
click at [299, 129] on li "Portugal" at bounding box center [408, 130] width 263 height 10
type input "Portugal"
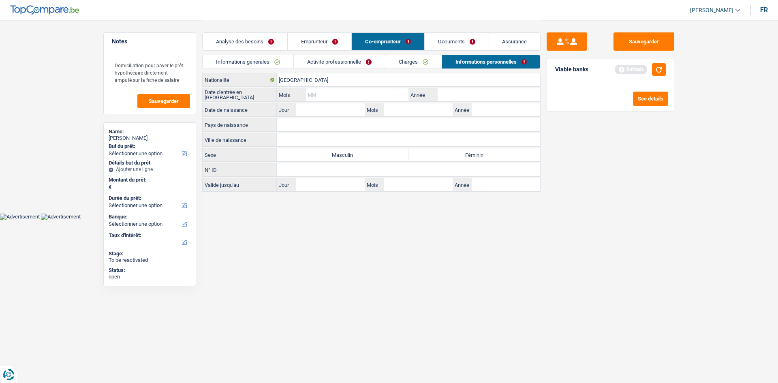
click at [341, 98] on input "Mois" at bounding box center [357, 94] width 103 height 13
click at [343, 97] on input "Mois" at bounding box center [357, 94] width 103 height 13
type input "12"
type input "20"
type input "2"
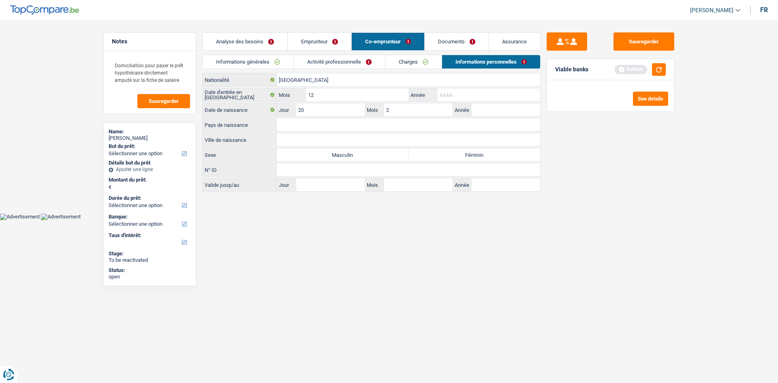
click at [448, 96] on input "Année" at bounding box center [489, 94] width 103 height 13
type input "2011"
click at [360, 114] on input "20" at bounding box center [330, 109] width 69 height 13
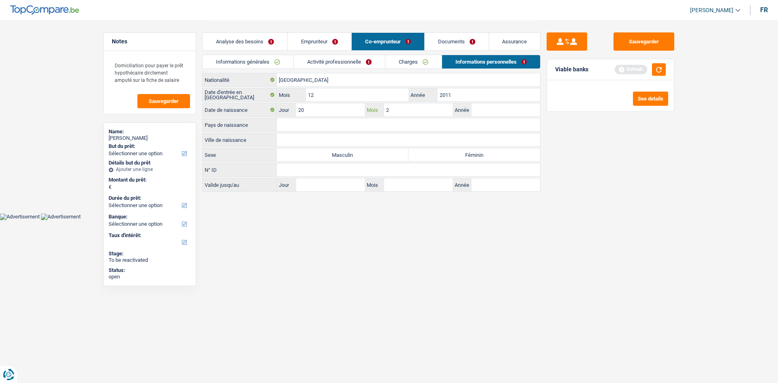
click at [401, 112] on input "2" at bounding box center [418, 109] width 69 height 13
click at [492, 110] on input "Année" at bounding box center [506, 109] width 69 height 13
click at [338, 109] on input "20" at bounding box center [330, 109] width 69 height 13
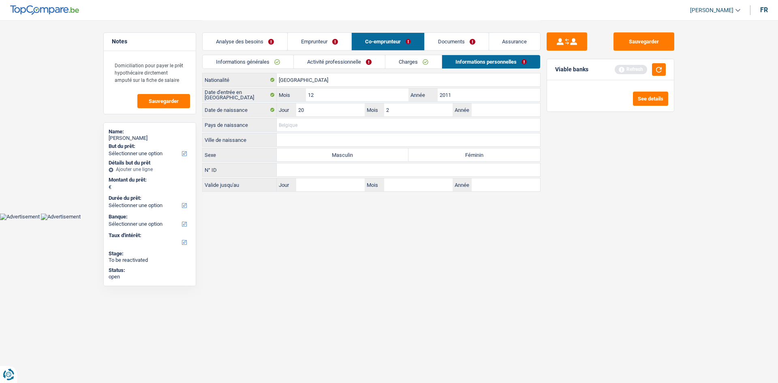
click at [327, 125] on input "Pays de naissance" at bounding box center [408, 124] width 263 height 13
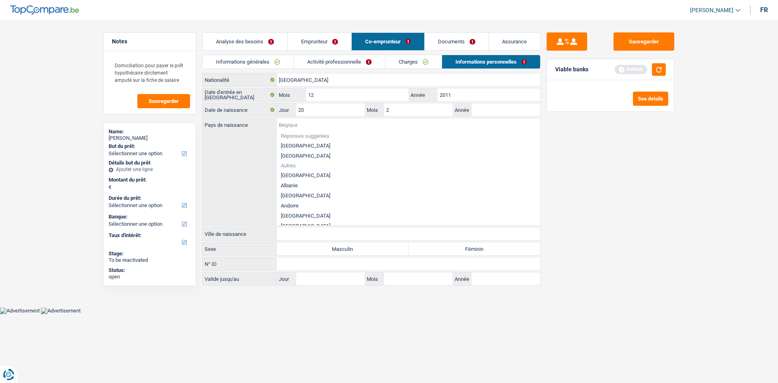
type input "p"
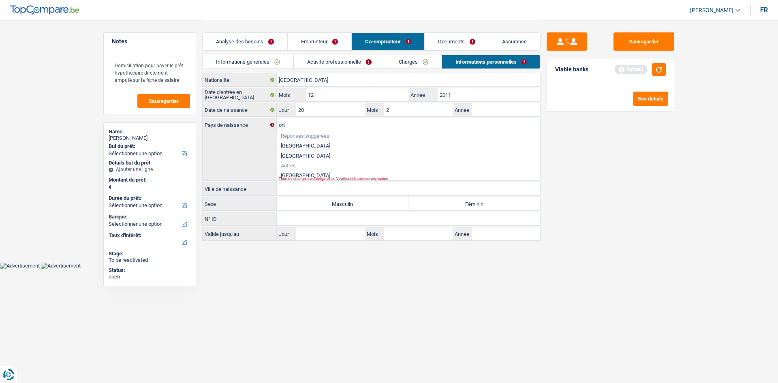
click at [297, 175] on li "Portugal" at bounding box center [408, 175] width 263 height 10
type input "Portugal"
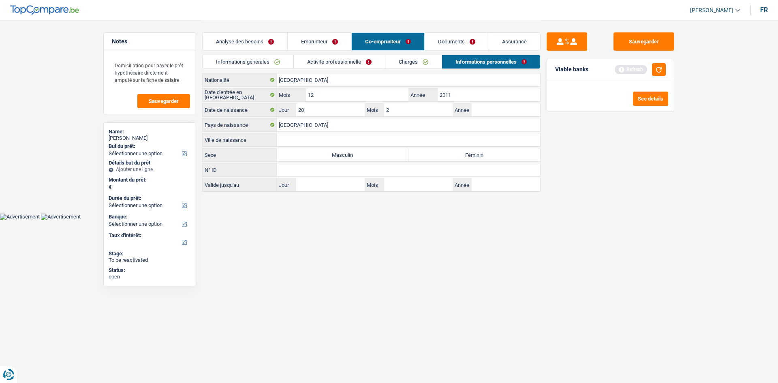
click at [311, 134] on input "Ville de naissance" at bounding box center [408, 139] width 263 height 13
click at [460, 158] on label "Féminin" at bounding box center [475, 154] width 132 height 13
click at [460, 158] on input "Féminin" at bounding box center [475, 154] width 132 height 13
radio input "true"
click at [392, 142] on input "Ville de naissance" at bounding box center [408, 139] width 263 height 13
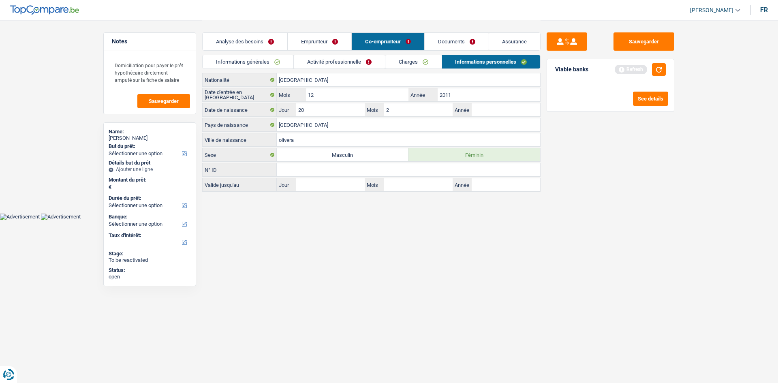
click at [285, 139] on input "olivera" at bounding box center [408, 139] width 263 height 13
click at [287, 139] on input "Olivera" at bounding box center [408, 139] width 263 height 13
click at [617, 168] on div "Sauvegarder Viable banks Refresh See details" at bounding box center [611, 201] width 140 height 338
click at [349, 114] on input "20" at bounding box center [330, 109] width 69 height 13
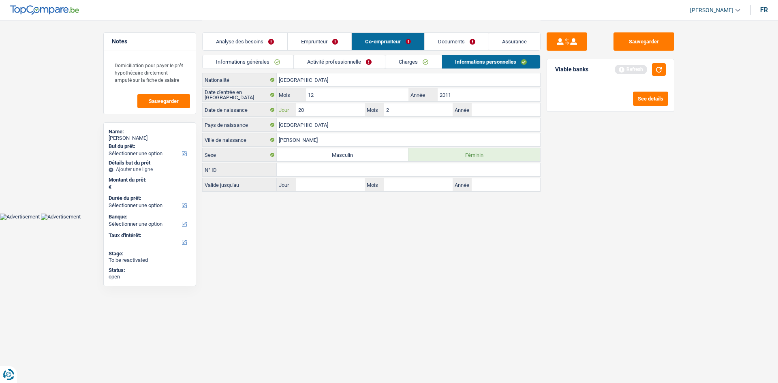
click at [349, 114] on input "20" at bounding box center [330, 109] width 69 height 13
click at [345, 133] on div "Oliveira Ville de naissance" at bounding box center [371, 140] width 338 height 14
click at [347, 140] on input "Oliveira" at bounding box center [408, 139] width 263 height 13
type input "Oliveira Azemeis"
drag, startPoint x: 386, startPoint y: 244, endPoint x: 397, endPoint y: 189, distance: 56.7
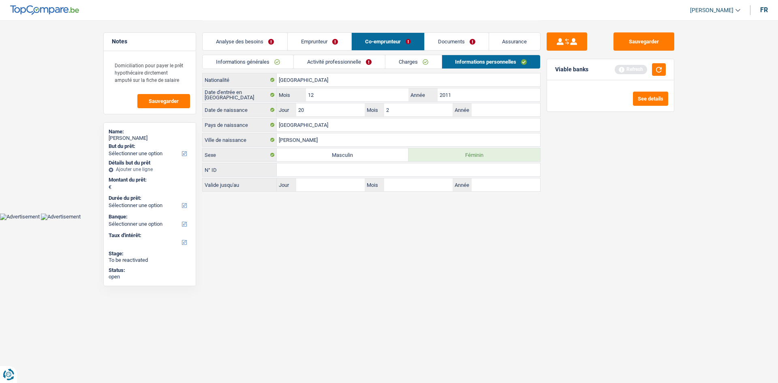
click at [386, 220] on html "Vous avez le contrôle de vos données Nous utilisons des cookies, tout comme nos…" at bounding box center [389, 110] width 778 height 220
click at [342, 107] on input "20" at bounding box center [330, 109] width 69 height 13
type input "22"
type input "11"
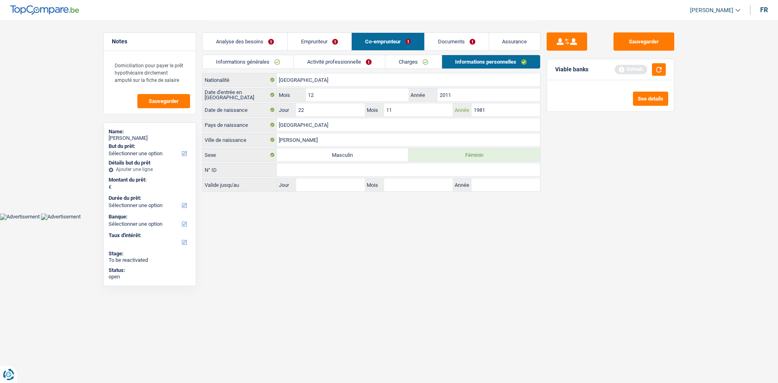
type input "1981"
click at [329, 36] on link "Emprunteur" at bounding box center [320, 41] width 64 height 17
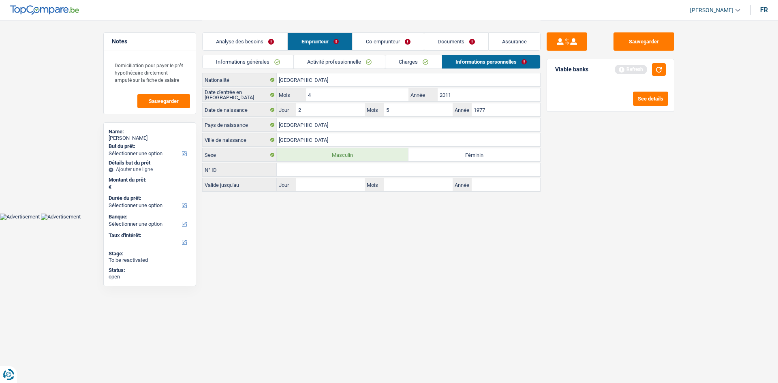
click at [418, 63] on link "Charges" at bounding box center [414, 61] width 56 height 13
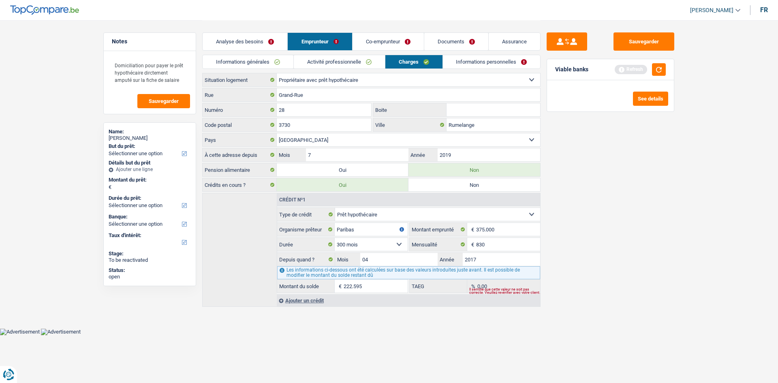
click at [635, 216] on div "Sauvegarder Viable banks Refresh See details" at bounding box center [611, 201] width 140 height 338
click at [317, 303] on div "Ajouter un crédit" at bounding box center [408, 300] width 263 height 12
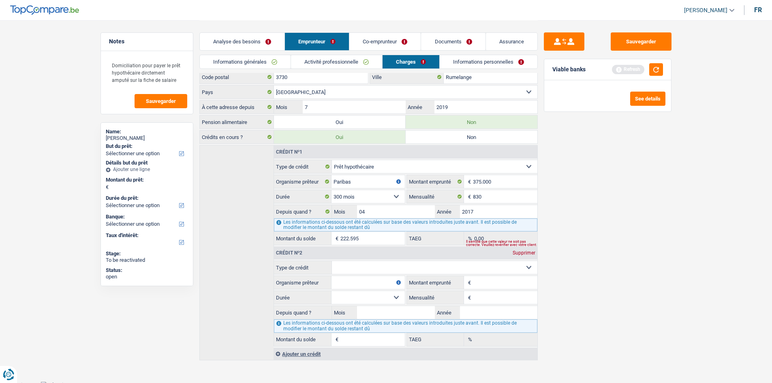
scroll to position [53, 0]
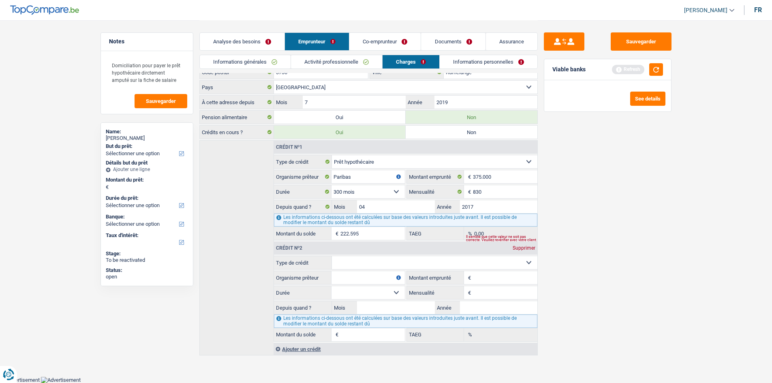
click at [376, 261] on select "Carte ou ouverture de crédit Prêt hypothécaire Vente à tempérament Prêt à tempé…" at bounding box center [435, 262] width 206 height 13
select select "personalLoan"
type input "0"
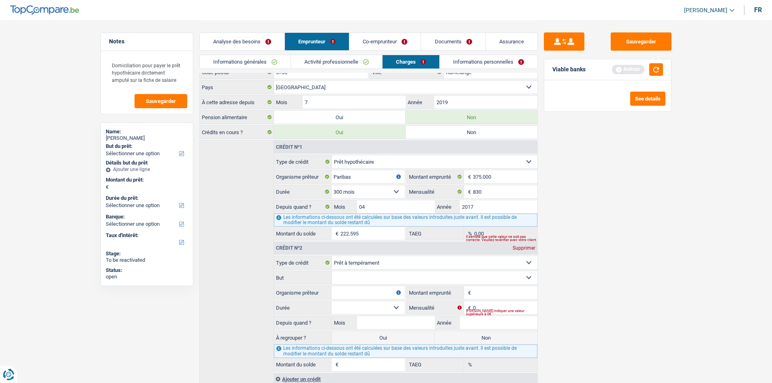
click at [398, 276] on select "Confort maison: meubles, textile, peinture, électroménager, outillage non-profe…" at bounding box center [435, 277] width 206 height 13
click at [394, 274] on select "Confort maison: meubles, textile, peinture, électroménager, outillage non-profe…" at bounding box center [435, 277] width 206 height 13
select select "homeFurnishingOrRelocation"
click at [332, 271] on select "Confort maison: meubles, textile, peinture, électroménager, outillage non-profe…" at bounding box center [435, 277] width 206 height 13
click at [629, 236] on div "Sauvegarder Viable banks Refresh See details" at bounding box center [608, 201] width 140 height 338
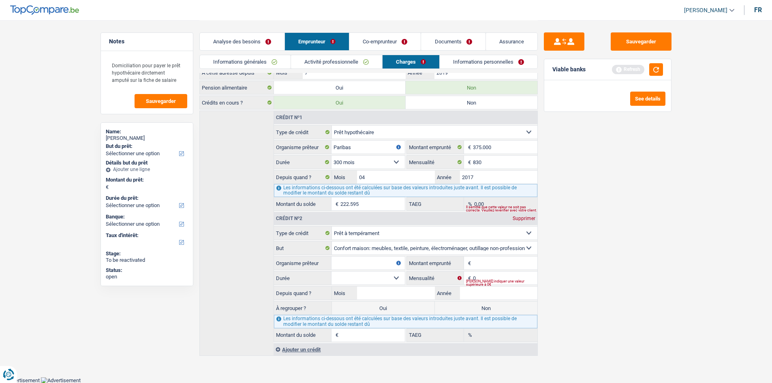
scroll to position [83, 0]
click at [497, 267] on input "Montant emprunté" at bounding box center [505, 262] width 64 height 13
type input "20.001"
click at [508, 276] on input "0" at bounding box center [505, 277] width 64 height 13
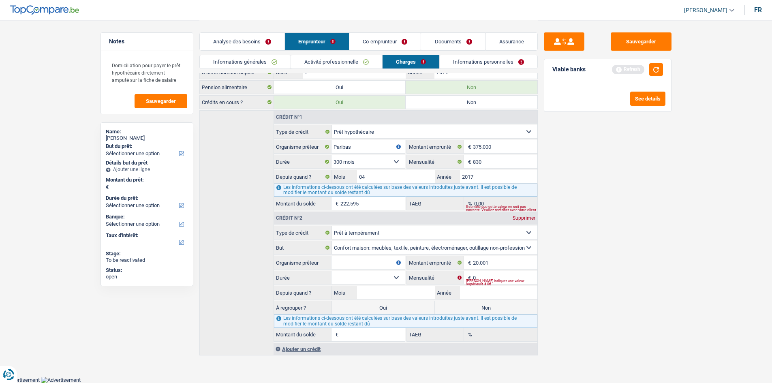
click at [367, 263] on input "Organisme prêteur" at bounding box center [368, 262] width 73 height 13
type input "Alpha Crédit"
click at [614, 252] on div "Sauvegarder Viable banks Refresh See details" at bounding box center [608, 201] width 140 height 338
click at [482, 279] on input "0" at bounding box center [505, 277] width 64 height 13
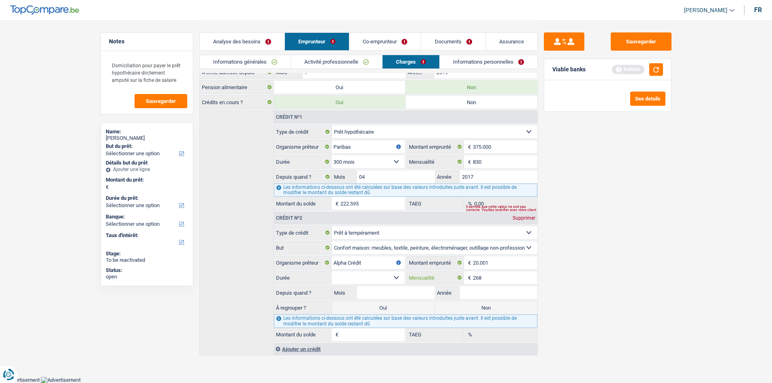
type input "268"
click at [383, 278] on select "12 mois 18 mois 24 mois 30 mois 36 mois 42 mois 48 mois 60 mois 72 mois 84 mois…" at bounding box center [368, 277] width 73 height 13
select select "120"
click at [332, 271] on select "12 mois 18 mois 24 mois 30 mois 36 mois 42 mois 48 mois 60 mois 72 mois 84 mois…" at bounding box center [368, 277] width 73 height 13
click at [420, 291] on input "Mois" at bounding box center [395, 292] width 77 height 13
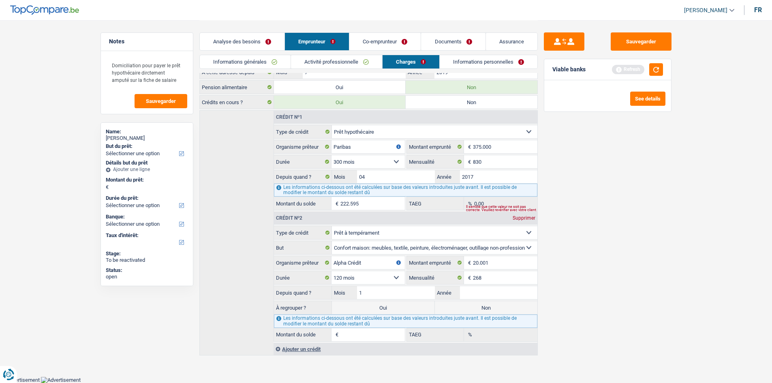
type input "10"
click at [530, 291] on input "Année" at bounding box center [498, 292] width 77 height 13
type input "2023"
type input "17.576"
type input "10,84"
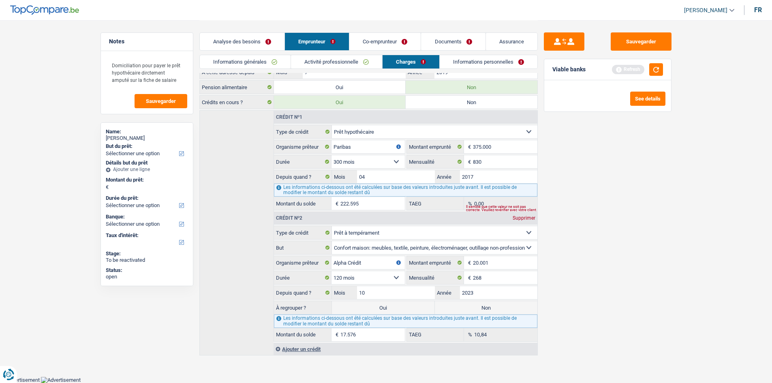
click at [401, 307] on label "Oui" at bounding box center [383, 307] width 103 height 13
click at [401, 307] on input "Oui" at bounding box center [383, 307] width 103 height 13
radio input "true"
select select "refinancing"
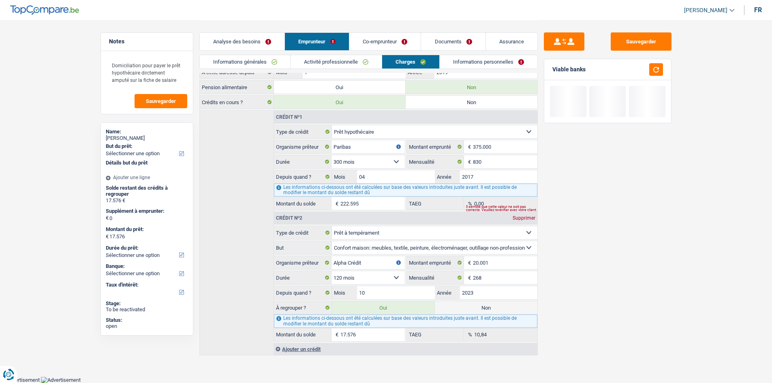
select select "refinancing"
select select "84"
click at [628, 266] on div "Sauvegarder Viable banks" at bounding box center [608, 201] width 140 height 338
click at [250, 39] on link "Analyse des besoins" at bounding box center [242, 41] width 85 height 17
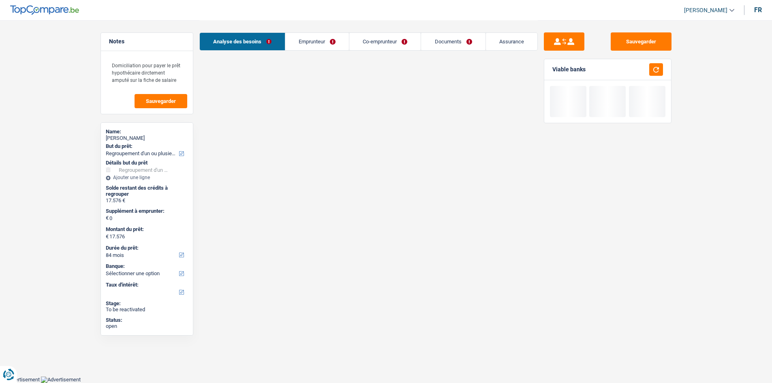
scroll to position [51, 0]
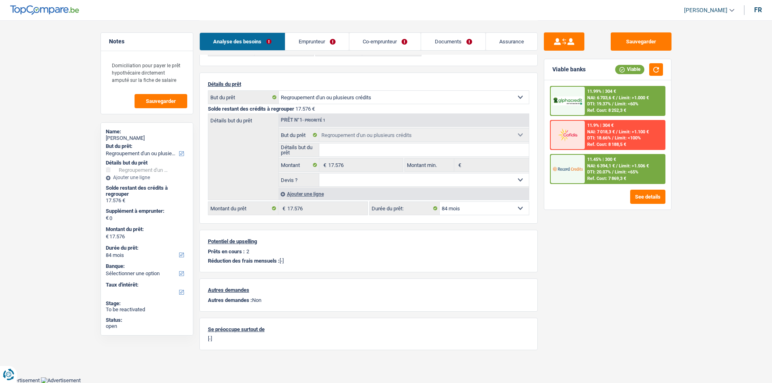
click at [311, 192] on div "Ajouter une ligne" at bounding box center [403, 194] width 251 height 12
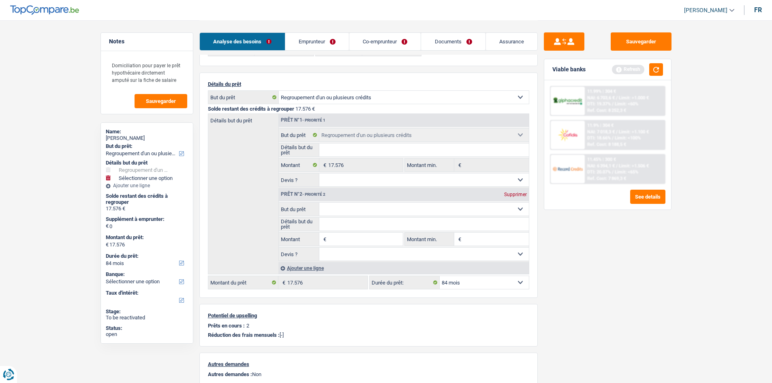
click at [371, 207] on select "Confort maison: meubles, textile, peinture, électroménager, outillage non-profe…" at bounding box center [424, 209] width 210 height 13
select select "houseOrGarden"
click at [319, 203] on select "Confort maison: meubles, textile, peinture, électroménager, outillage non-profe…" at bounding box center [424, 209] width 210 height 13
type input "0"
select select "houseOrGarden"
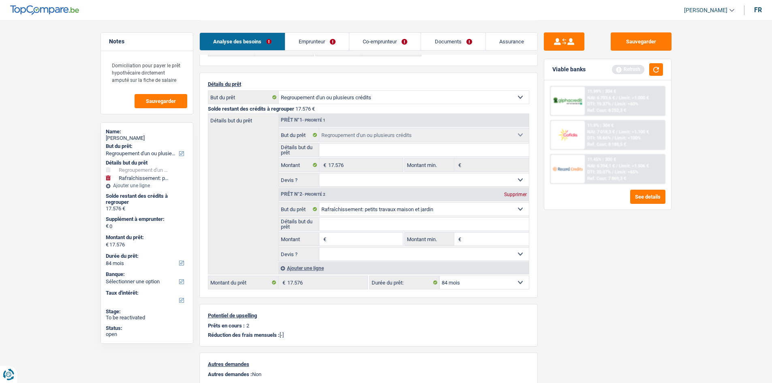
click at [643, 276] on div "Sauvegarder Viable banks Refresh 11.99% | 304 € NAI: 6 703,6 € / Limit: >1.000 …" at bounding box center [608, 201] width 140 height 338
click at [623, 291] on div "Sauvegarder Viable banks Refresh 11.99% | 304 € NAI: 6 703,6 € / Limit: >1.000 …" at bounding box center [608, 201] width 140 height 338
click at [362, 240] on input "Montant" at bounding box center [365, 239] width 74 height 13
click at [352, 241] on input "8.000" at bounding box center [365, 239] width 74 height 13
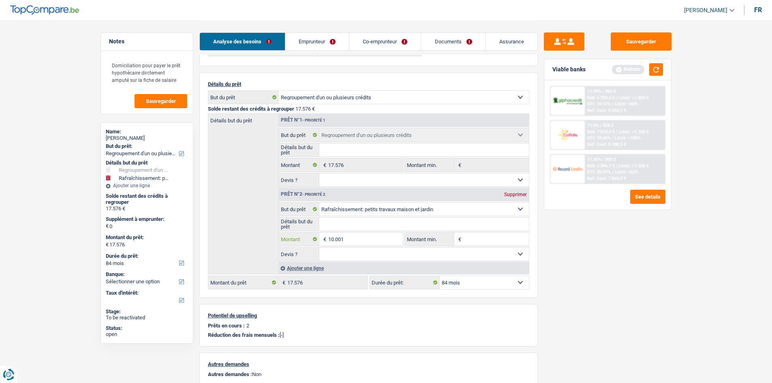
type input "10.001"
type input "27.577"
select select "120"
type input "10.001"
type input "27.577"
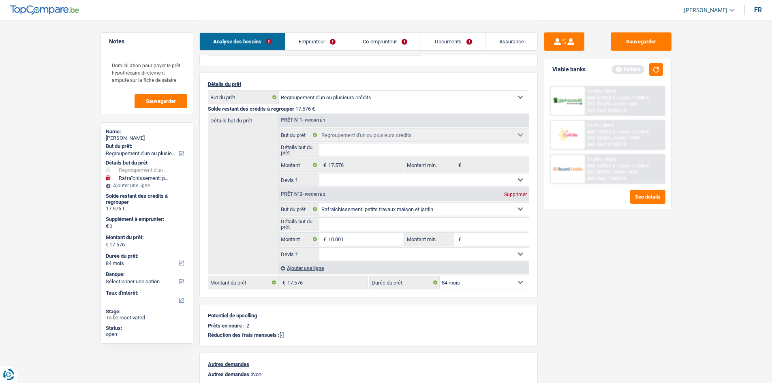
type input "27.577"
select select "120"
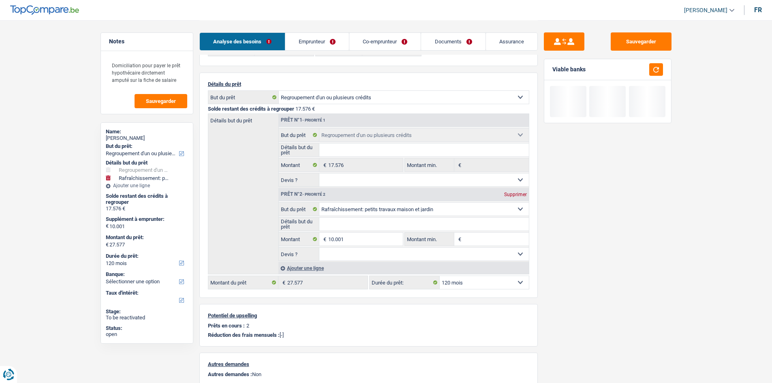
click at [464, 238] on input "Montant min." at bounding box center [496, 239] width 66 height 13
click at [356, 238] on input "10.001" at bounding box center [365, 239] width 74 height 13
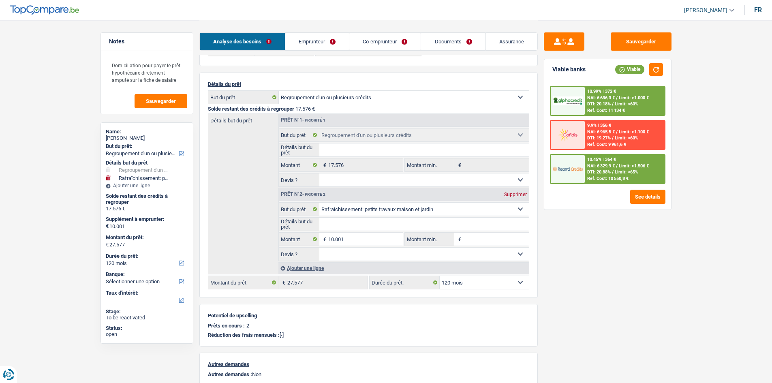
click at [475, 239] on input "Montant min." at bounding box center [496, 239] width 66 height 13
paste input "10.001"
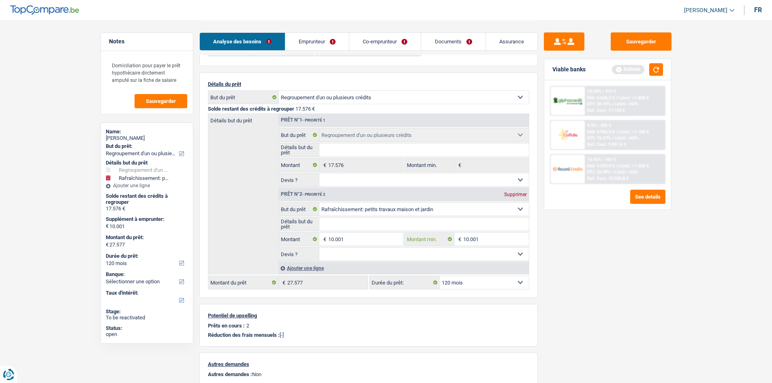
type input "10.001"
click at [412, 224] on input "Détails but du prêt" at bounding box center [424, 224] width 210 height 13
click at [409, 210] on select "Confort maison: meubles, textile, peinture, électroménager, outillage non-profe…" at bounding box center [424, 209] width 210 height 13
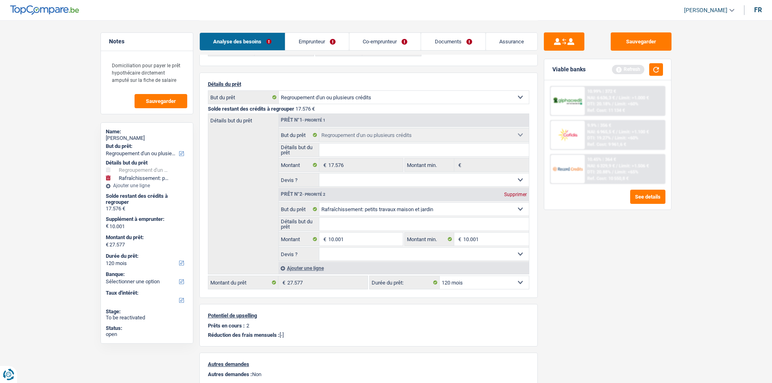
click at [413, 218] on input "Détails but du prêt" at bounding box center [424, 224] width 210 height 13
type input "Isolation + Carrelage"
drag, startPoint x: 389, startPoint y: 254, endPoint x: 390, endPoint y: 259, distance: 5.3
click at [389, 254] on select "Oui Non Non répondu Sélectionner une option" at bounding box center [424, 254] width 210 height 13
select select "yes"
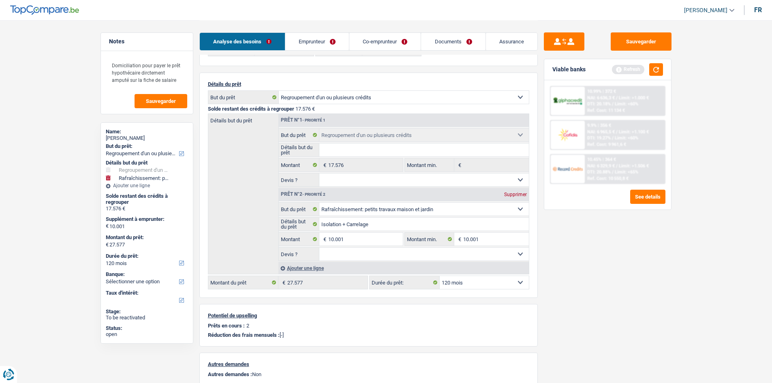
click at [319, 248] on select "Oui Non Non répondu Sélectionner une option" at bounding box center [424, 254] width 210 height 13
click at [603, 244] on div "Sauvegarder Viable banks Refresh 10.99% | 372 € NAI: 6 636,3 € / Limit: >1.000 …" at bounding box center [608, 201] width 140 height 338
click at [297, 270] on div "Ajouter une ligne" at bounding box center [403, 268] width 251 height 12
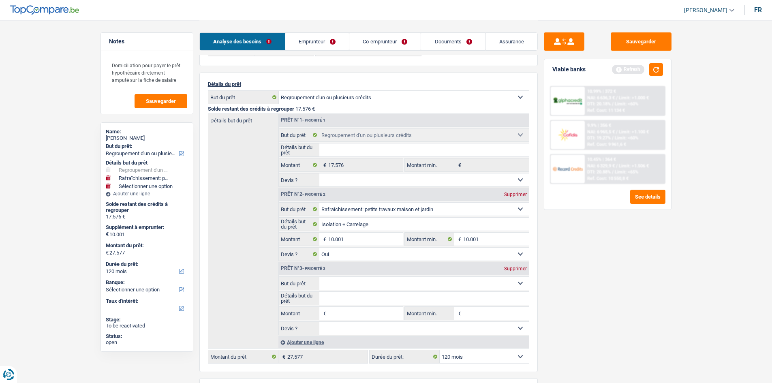
click at [680, 255] on main "Notes Domiciliation pour payer le prêt hypothécaire dirctement amputé sur la fi…" at bounding box center [386, 237] width 772 height 576
click at [657, 64] on button "button" at bounding box center [656, 69] width 14 height 13
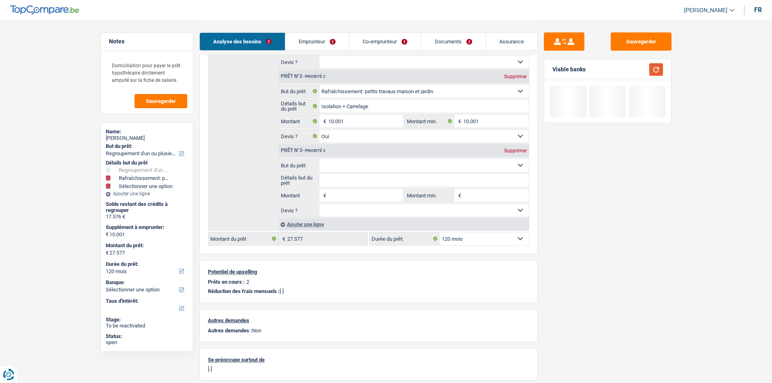
scroll to position [173, 0]
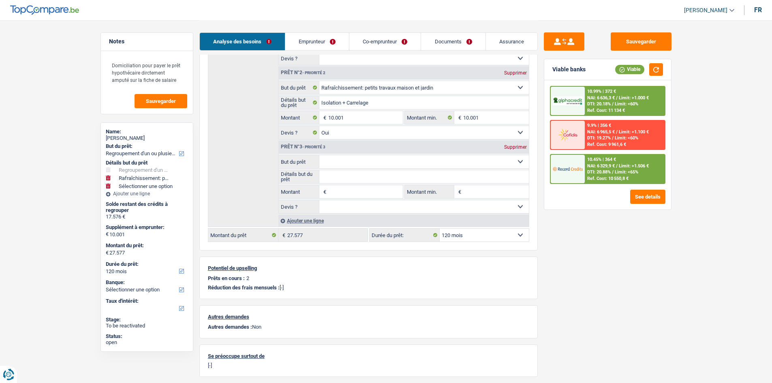
click at [414, 159] on select "Confort maison: meubles, textile, peinture, électroménager, outillage non-profe…" at bounding box center [424, 161] width 210 height 13
select select "household"
click at [319, 155] on select "Confort maison: meubles, textile, peinture, électroménager, outillage non-profe…" at bounding box center [424, 161] width 210 height 13
select select "household"
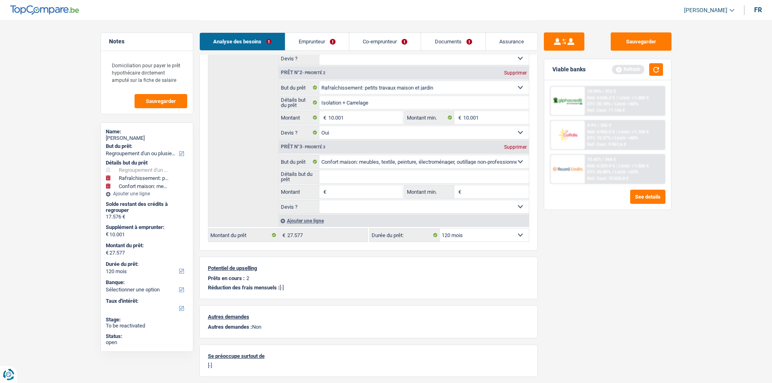
click at [375, 190] on input "Montant" at bounding box center [365, 191] width 74 height 13
type input "5.001"
type input "32.578"
type input "15.002"
type input "32.578"
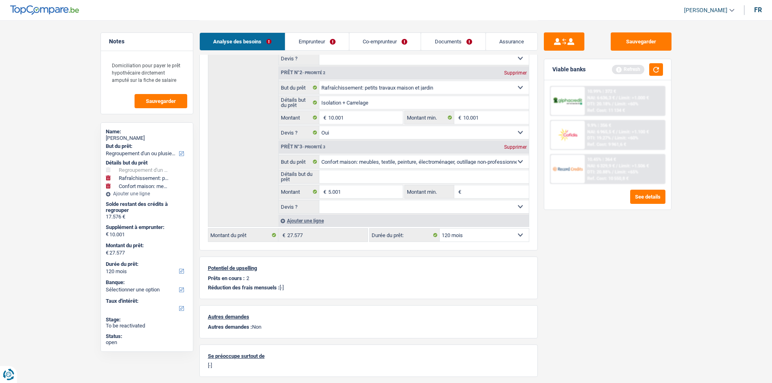
type input "32.578"
click at [573, 239] on div "Sauvegarder Viable banks Refresh 10.99% | 372 € NAI: 6 636,3 € / Limit: >1.000 …" at bounding box center [608, 201] width 140 height 338
click at [319, 40] on link "Emprunteur" at bounding box center [317, 41] width 64 height 17
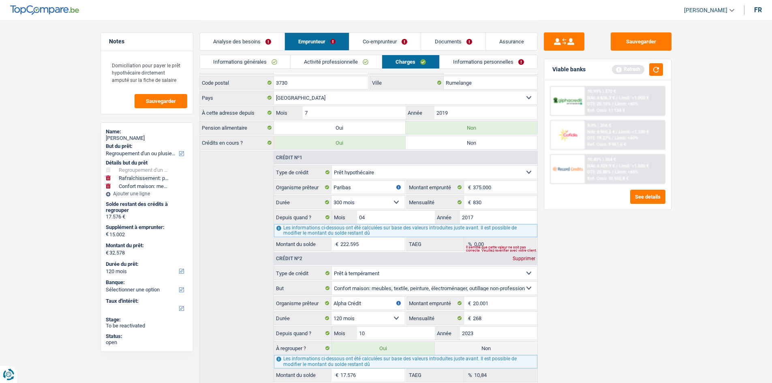
scroll to position [0, 0]
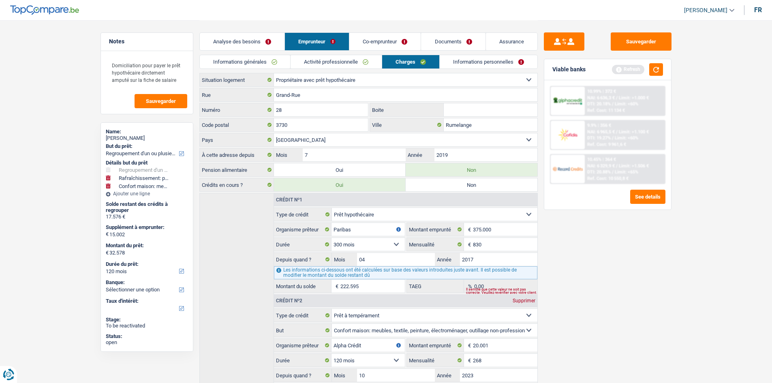
click at [400, 39] on link "Co-emprunteur" at bounding box center [384, 41] width 71 height 17
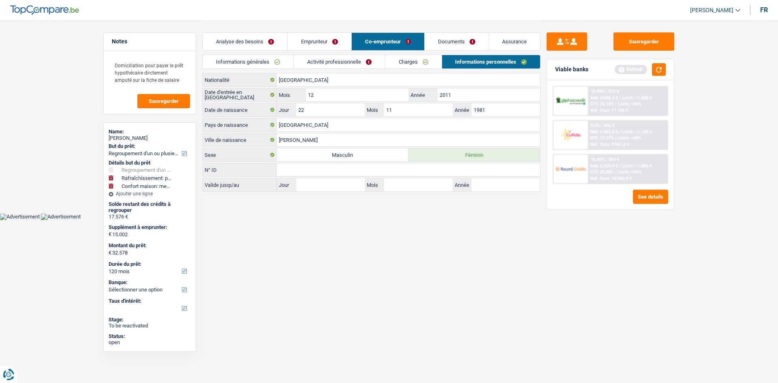
click at [429, 61] on link "Charges" at bounding box center [414, 61] width 56 height 13
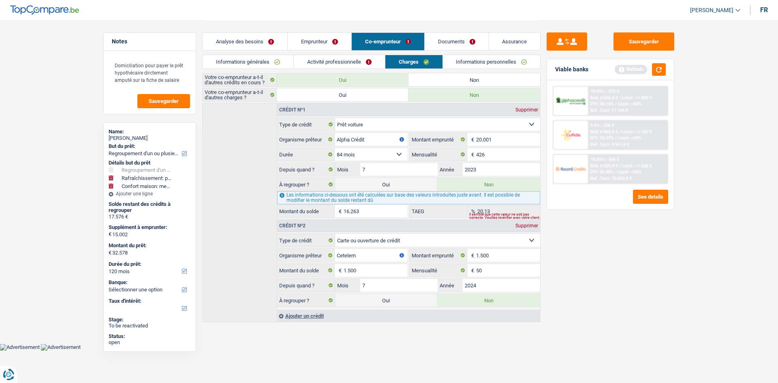
click at [600, 251] on div "Sauvegarder Viable banks Refresh 10.99% | 372 € NAI: 6 636,3 € / Limit: >1.000 …" at bounding box center [611, 201] width 140 height 338
click at [395, 186] on label "Oui" at bounding box center [386, 184] width 103 height 13
click at [395, 186] on input "Oui" at bounding box center [386, 184] width 103 height 13
radio input "true"
radio input "false"
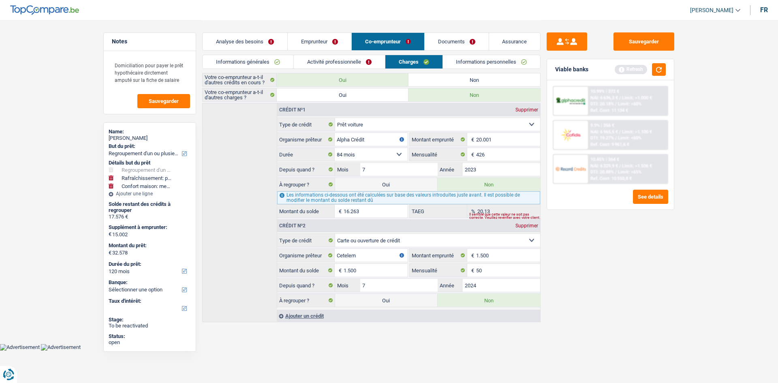
type input "48.841"
select select "144"
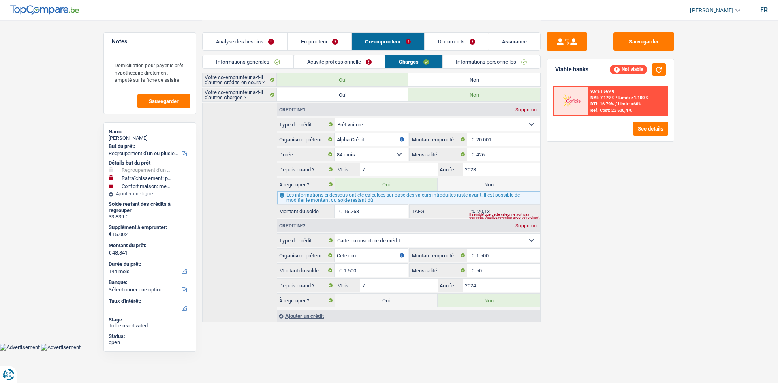
click at [270, 43] on link "Analyse des besoins" at bounding box center [245, 41] width 85 height 17
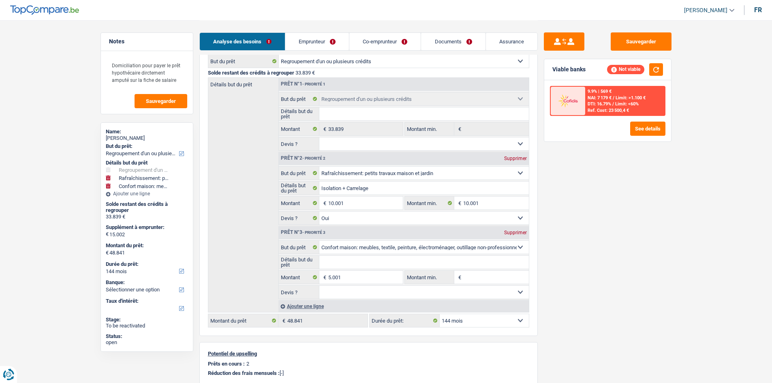
scroll to position [199, 0]
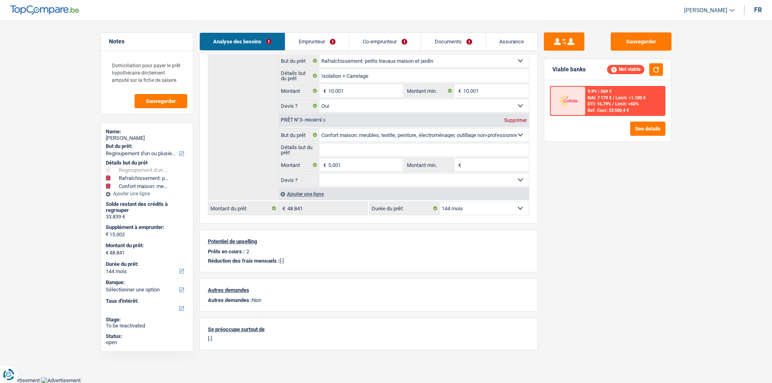
drag, startPoint x: 473, startPoint y: 206, endPoint x: 473, endPoint y: 214, distance: 7.7
click at [473, 206] on select "12 mois 18 mois 24 mois 30 mois 36 mois 42 mois 48 mois 60 mois 72 mois 84 mois…" at bounding box center [484, 208] width 89 height 13
select select "120"
click at [440, 202] on select "12 mois 18 mois 24 mois 30 mois 36 mois 42 mois 48 mois 60 mois 72 mois 84 mois…" at bounding box center [484, 208] width 89 height 13
select select "120"
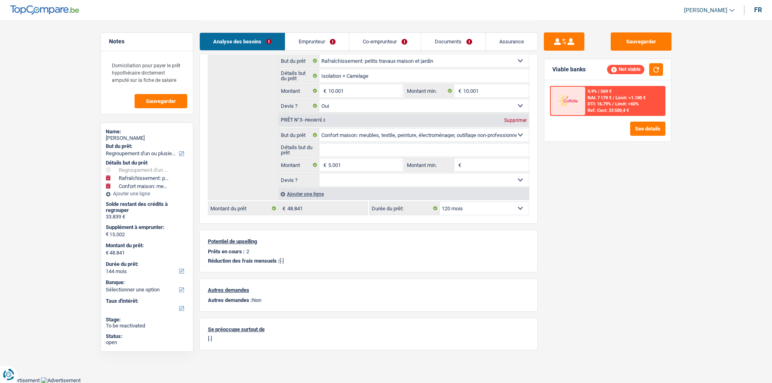
select select "120"
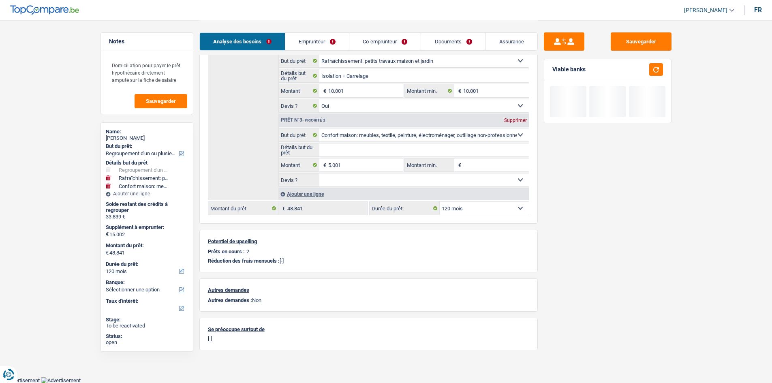
scroll to position [0, 0]
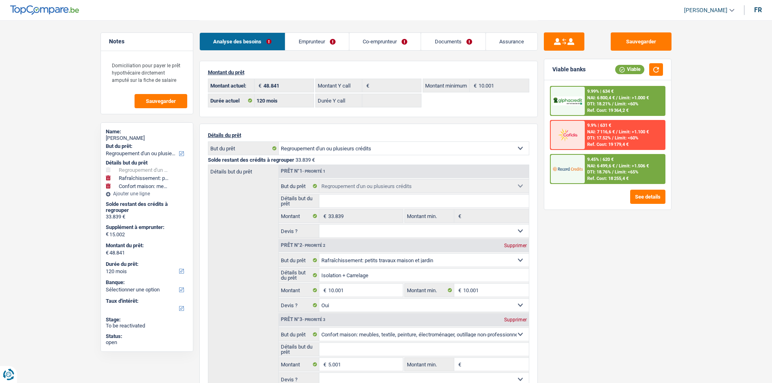
click at [365, 45] on link "Co-emprunteur" at bounding box center [384, 41] width 71 height 17
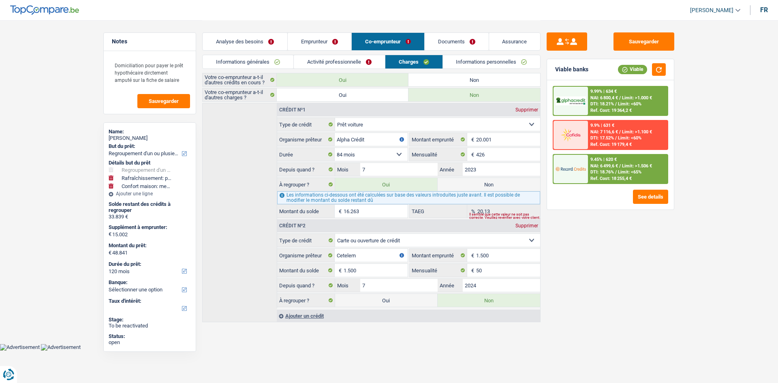
click at [619, 271] on div "Sauvegarder Viable banks Viable 9.99% | 634 € NAI: 6 800,4 € / Limit: >1.000 € …" at bounding box center [611, 201] width 140 height 338
click at [405, 304] on label "Oui" at bounding box center [386, 300] width 103 height 13
click at [405, 304] on input "Oui" at bounding box center [386, 300] width 103 height 13
radio input "true"
select select "144"
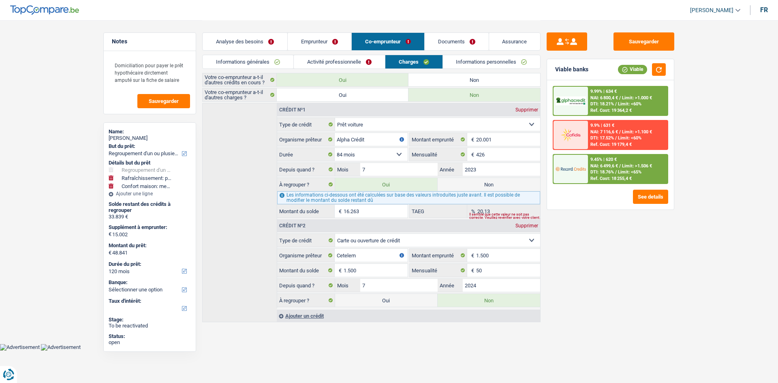
type input "50.341"
select select "144"
type input "35.339"
select select "144"
radio input "false"
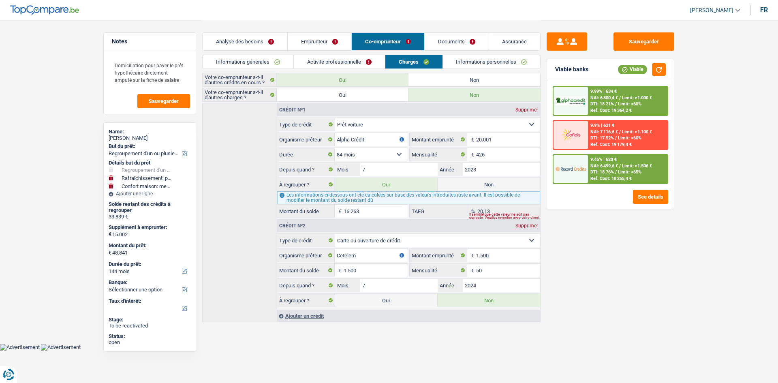
type input "50.341"
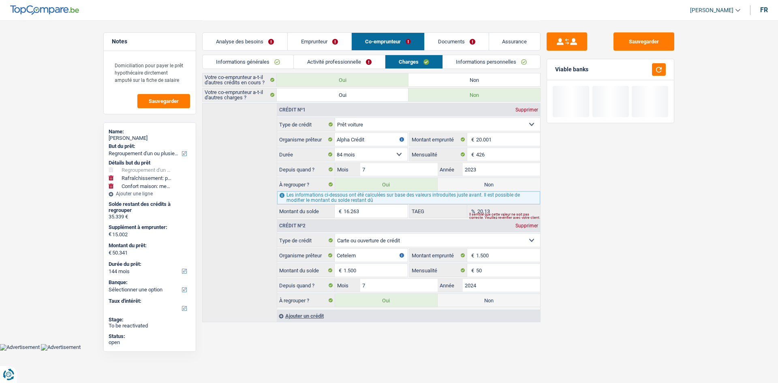
click at [647, 243] on div "Sauvegarder Viable banks" at bounding box center [611, 201] width 140 height 338
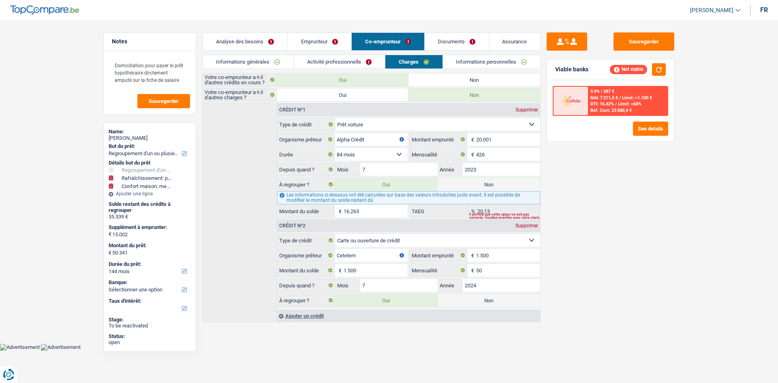
click at [258, 43] on link "Analyse des besoins" at bounding box center [245, 41] width 85 height 17
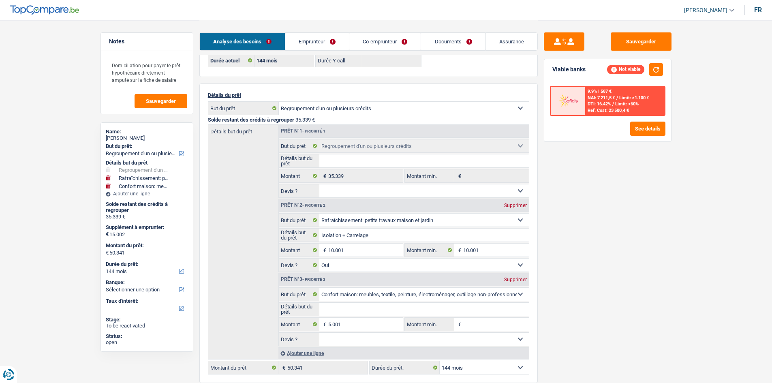
scroll to position [162, 0]
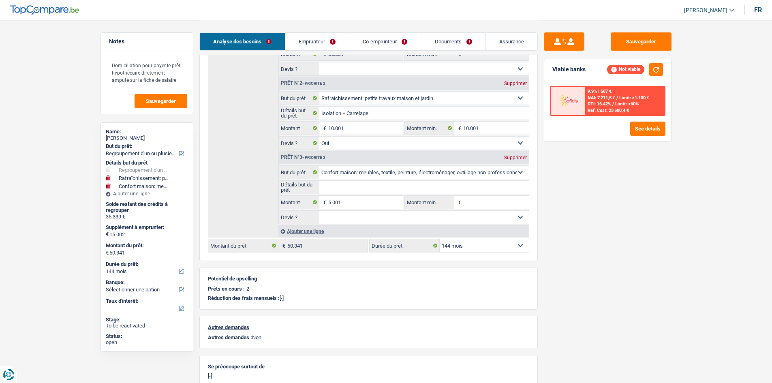
drag, startPoint x: 501, startPoint y: 244, endPoint x: 499, endPoint y: 269, distance: 24.8
click at [501, 244] on select "12 mois 18 mois 24 mois 30 mois 36 mois 42 mois 48 mois 60 mois 72 mois 84 mois…" at bounding box center [484, 245] width 89 height 13
select select "120"
click at [440, 239] on select "12 mois 18 mois 24 mois 30 mois 36 mois 42 mois 48 mois 60 mois 72 mois 84 mois…" at bounding box center [484, 245] width 89 height 13
select select "120"
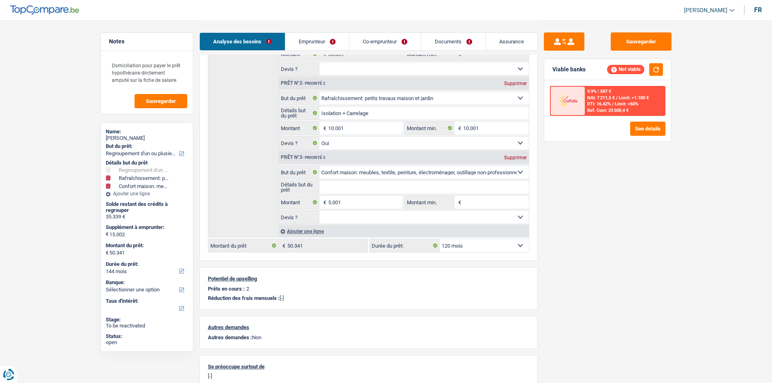
select select "120"
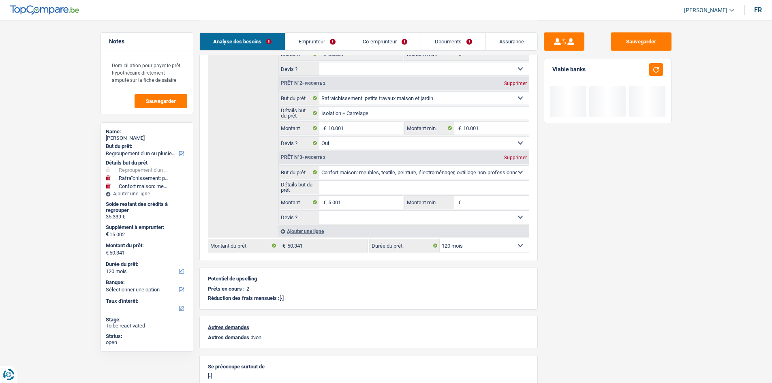
click at [576, 218] on div "Sauvegarder Viable banks" at bounding box center [608, 201] width 140 height 338
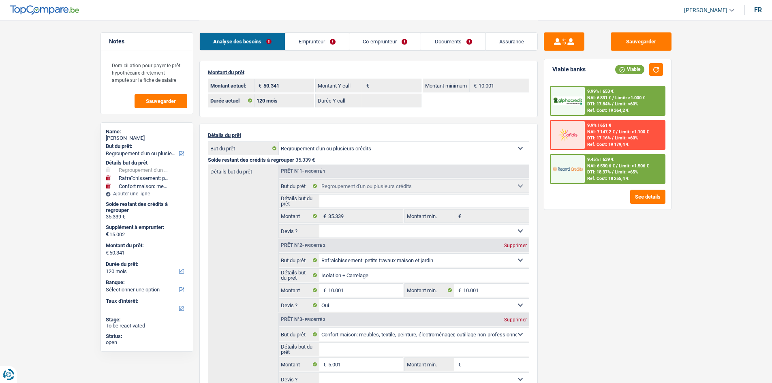
click at [329, 46] on link "Emprunteur" at bounding box center [317, 41] width 64 height 17
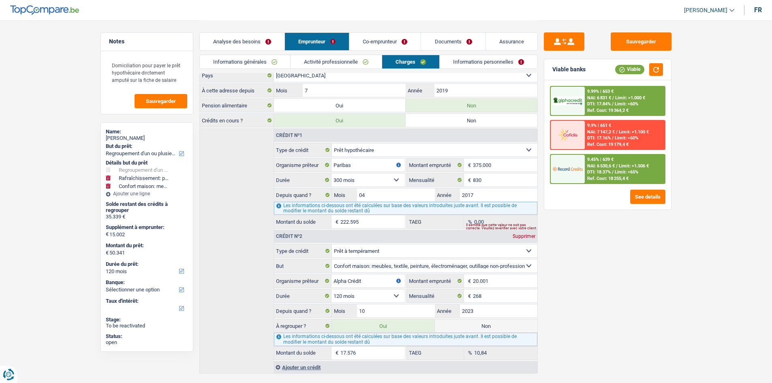
scroll to position [81, 0]
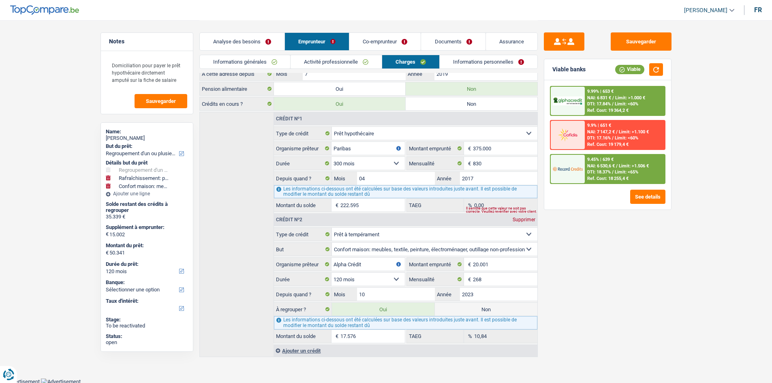
click at [375, 43] on link "Co-emprunteur" at bounding box center [384, 41] width 71 height 17
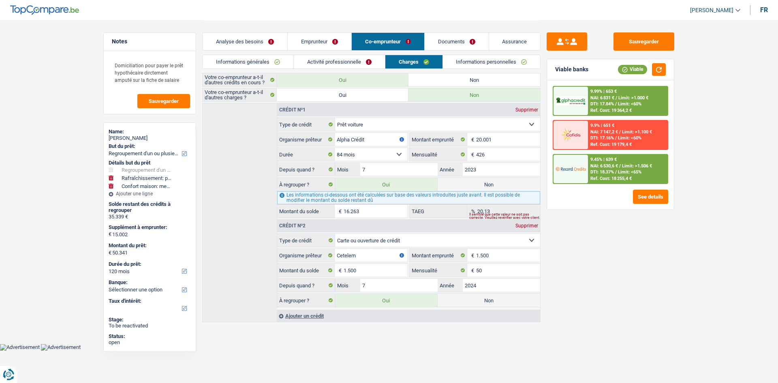
click at [241, 43] on link "Analyse des besoins" at bounding box center [245, 41] width 85 height 17
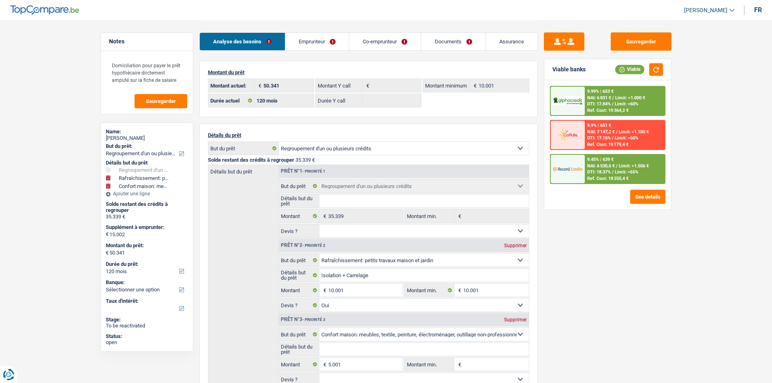
click at [622, 165] on span "Limit: >1.506 €" at bounding box center [634, 165] width 30 height 5
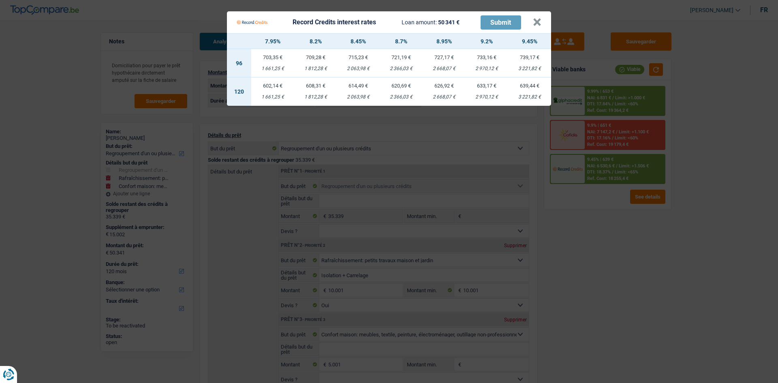
click at [624, 285] on Credits "Record Credits interest rates Loan amount: 50 341 € Submit × 7.95% 8.2% 8.45% 8…" at bounding box center [389, 191] width 778 height 383
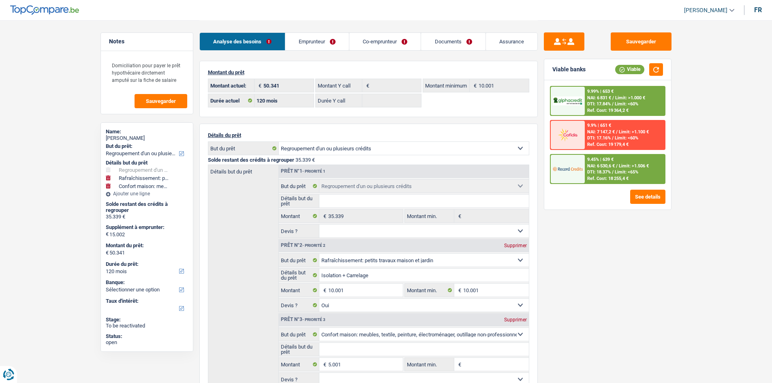
click at [613, 168] on span "NAI: 6 530,6 €" at bounding box center [601, 165] width 28 height 5
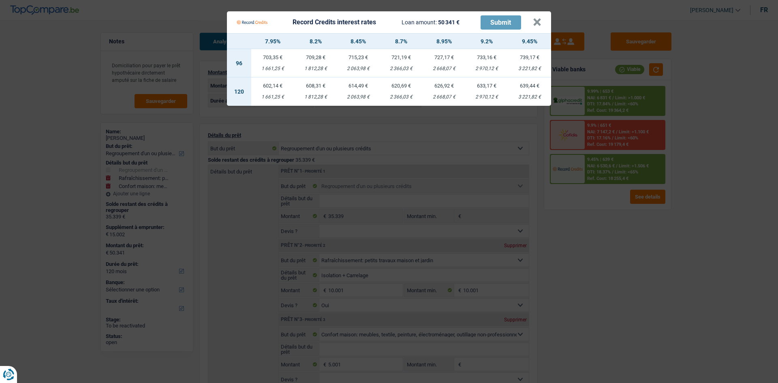
click at [607, 271] on Credits "Record Credits interest rates Loan amount: 50 341 € Submit × 7.95% 8.2% 8.45% 8…" at bounding box center [389, 191] width 778 height 383
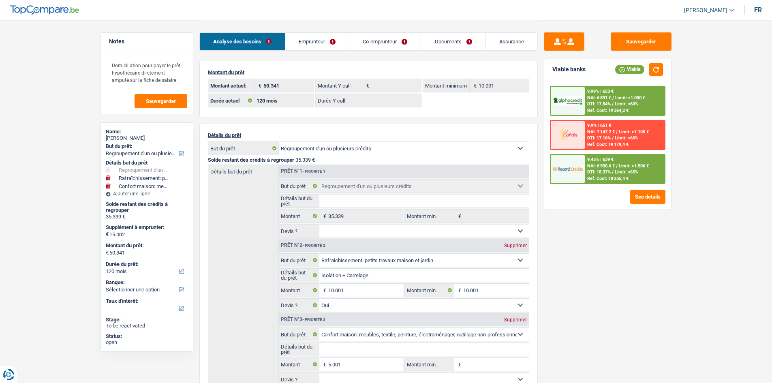
click at [607, 269] on div "Sauvegarder Viable banks Viable 9.99% | 653 € NAI: 6 831 € / Limit: >1.000 € DT…" at bounding box center [608, 201] width 140 height 338
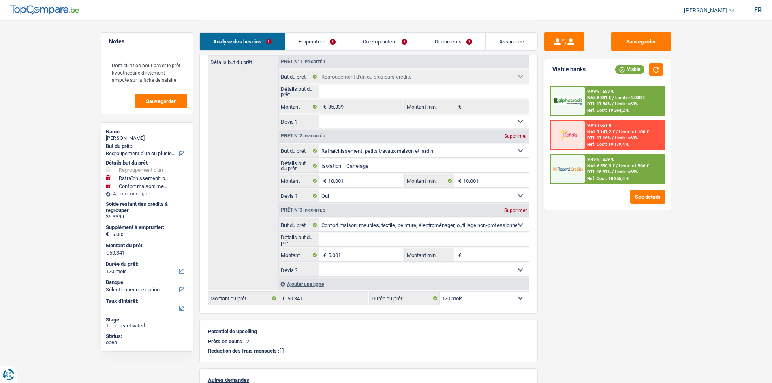
scroll to position [122, 0]
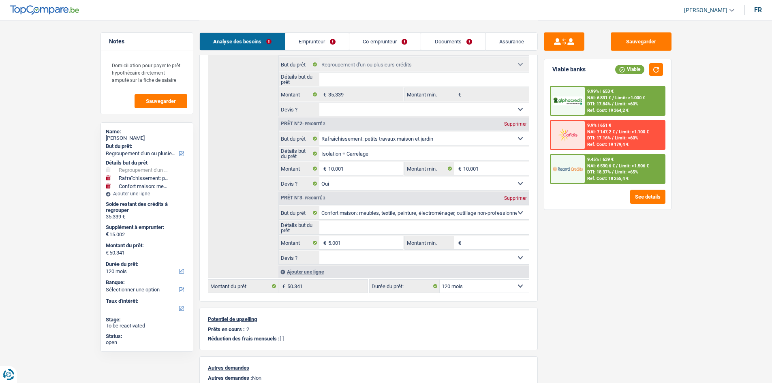
click at [602, 251] on div "Sauvegarder Viable banks Viable 9.99% | 653 € NAI: 6 831 € / Limit: >1.000 € DT…" at bounding box center [608, 201] width 140 height 338
click at [369, 227] on input "Détails but du prêt" at bounding box center [424, 227] width 210 height 13
click at [377, 248] on input "5.001" at bounding box center [365, 242] width 74 height 13
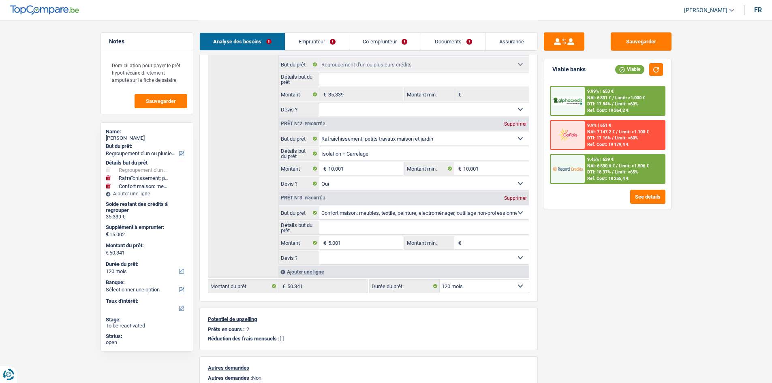
click at [477, 241] on input "Montant min." at bounding box center [496, 242] width 66 height 13
paste input "5.001"
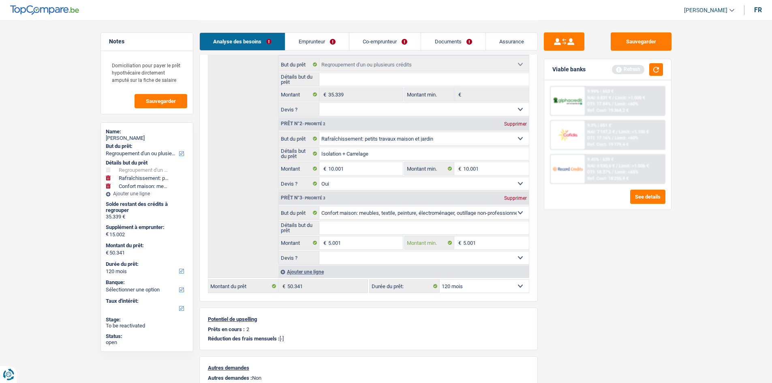
type input "5.001"
type input "15.002"
click at [401, 264] on fieldset "Oui Non Non répondu Sélectionner une option Devis ? Tous les champs sont obliga…" at bounding box center [404, 258] width 250 height 14
click at [392, 262] on select "Oui Non Non répondu Sélectionner une option" at bounding box center [424, 257] width 210 height 13
select select "false"
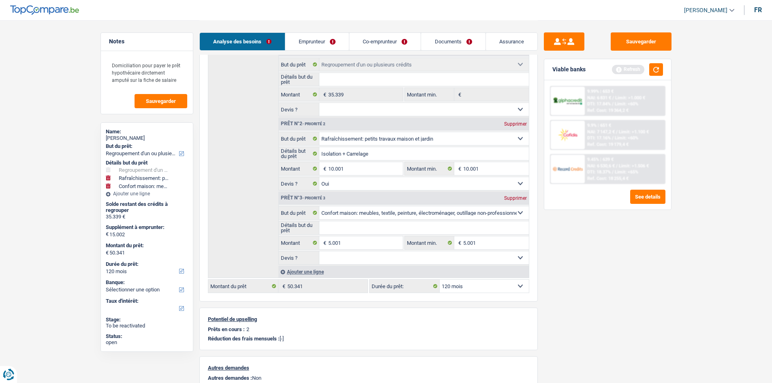
click at [319, 251] on select "Oui Non Non répondu Sélectionner une option" at bounding box center [424, 257] width 210 height 13
click at [395, 111] on select "Oui Non Non répondu Sélectionner une option" at bounding box center [424, 109] width 210 height 13
select select "yes"
click at [319, 103] on select "Oui Non Non répondu Sélectionner une option" at bounding box center [424, 109] width 210 height 13
click at [393, 81] on input "Détails but du prêt" at bounding box center [424, 79] width 210 height 13
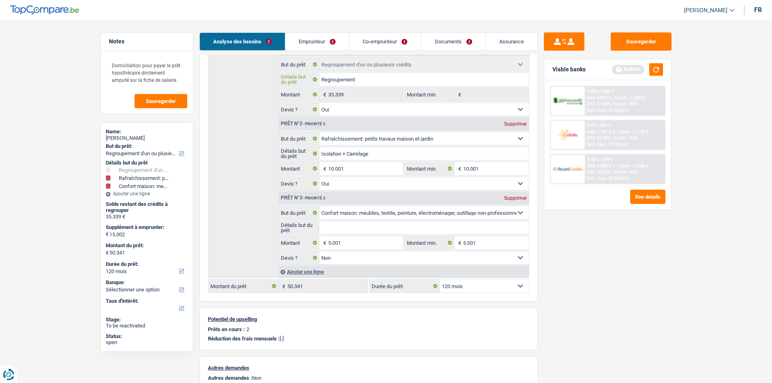
type input "Regroupement"
click at [626, 246] on div "Sauvegarder Viable banks Refresh 9.99% | 653 € NAI: 6 831 € / Limit: >1.000 € D…" at bounding box center [608, 201] width 140 height 338
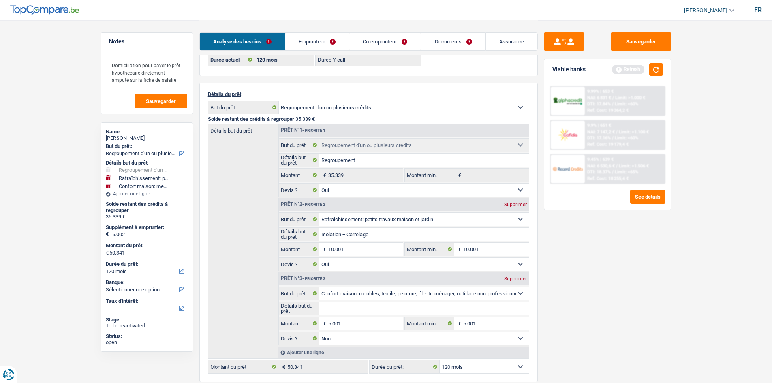
scroll to position [0, 0]
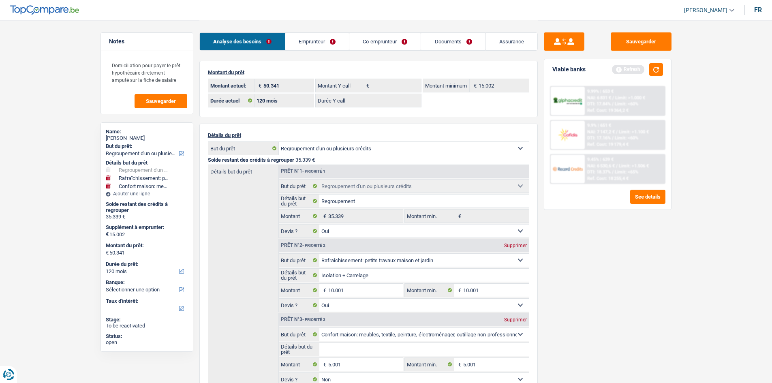
click at [306, 42] on link "Emprunteur" at bounding box center [317, 41] width 64 height 17
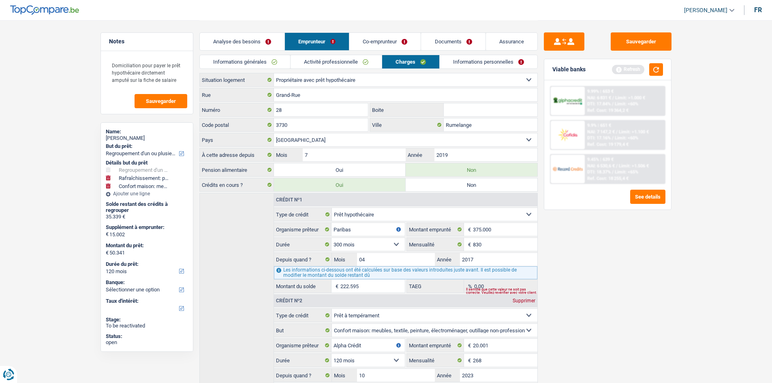
click at [253, 62] on link "Informations générales" at bounding box center [245, 61] width 91 height 13
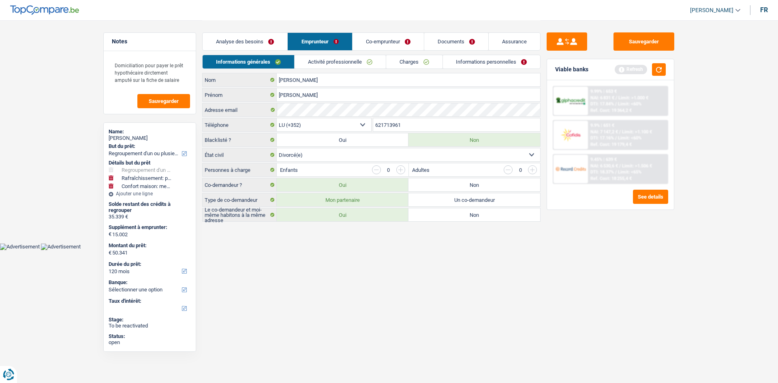
click at [358, 60] on link "Activité professionnelle" at bounding box center [340, 61] width 91 height 13
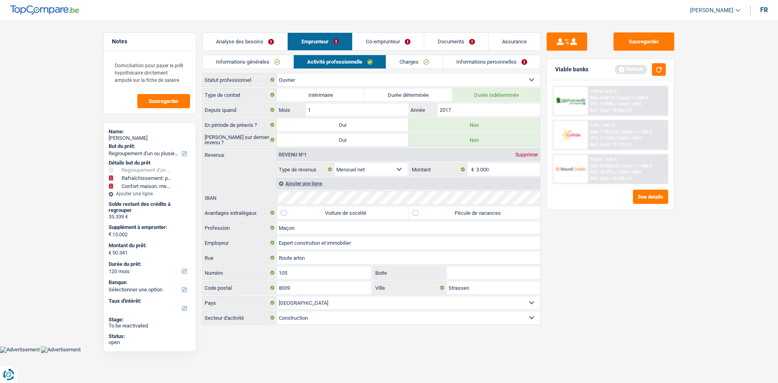
click at [269, 60] on link "Informations générales" at bounding box center [248, 61] width 91 height 13
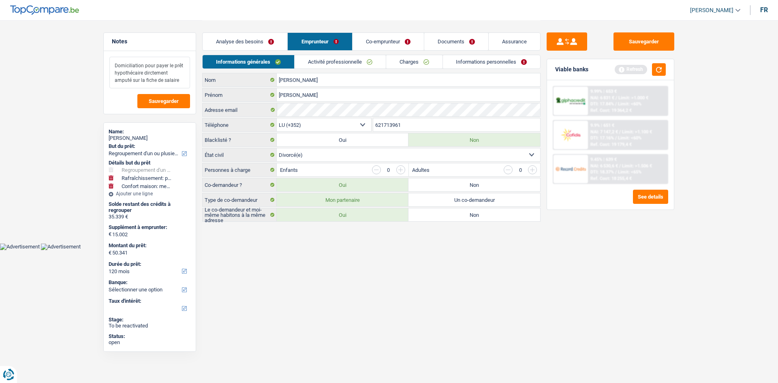
click at [175, 79] on textarea "Domiciliation pour payer le prêt hypothécaire dirctement amputé sur la fiche de…" at bounding box center [149, 73] width 81 height 32
click at [148, 74] on textarea "Domiciliation pour payer le prêt hypothécaire dirctement amputé sur la fiche de…" at bounding box center [149, 73] width 81 height 32
click at [170, 83] on textarea "Domiciliation pour payer le prêt hypothécaire directement amputé sur la fiche d…" at bounding box center [149, 73] width 81 height 32
click at [185, 79] on textarea "Domiciliation pour payer le prêt hypothécaire directement amputé sur la fiche d…" at bounding box center [149, 73] width 81 height 32
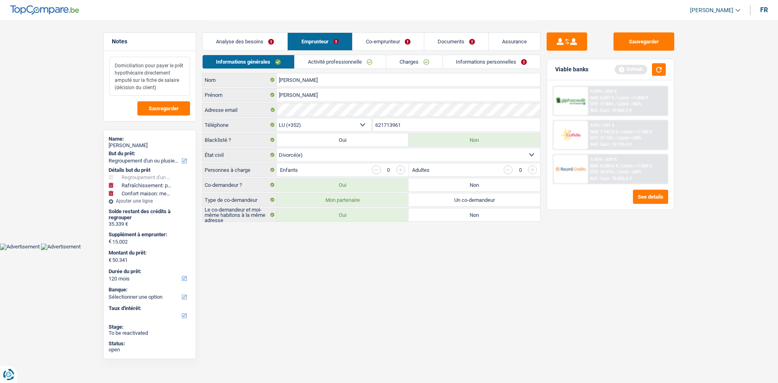
click at [115, 66] on textarea "Domiciliation pour payer le prêt hypothécaire directement amputé sur la fiche d…" at bounding box center [149, 76] width 81 height 39
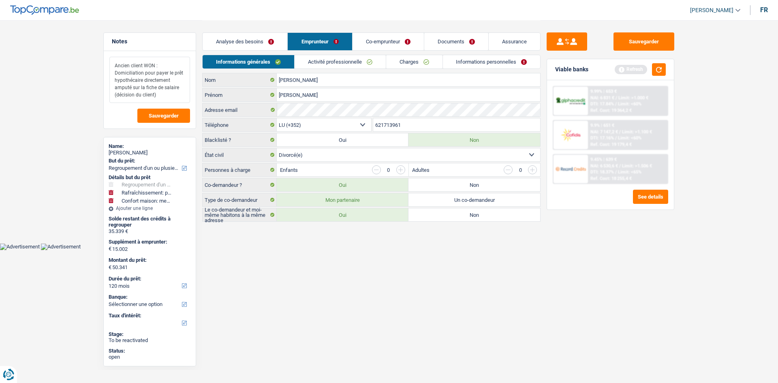
click at [176, 95] on textarea "Ancien client WON : Domiciliation pour payer le prêt hypothécaire directement a…" at bounding box center [149, 80] width 81 height 46
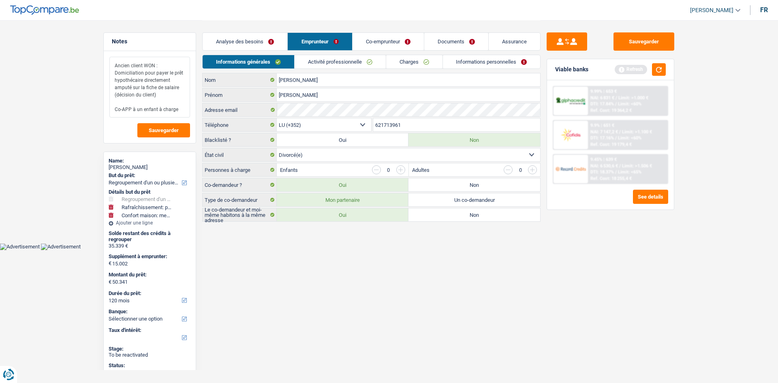
click at [176, 105] on textarea "Ancien client WON : Domiciliation pour payer le prêt hypothécaire directement a…" at bounding box center [149, 87] width 81 height 61
click at [178, 108] on textarea "Ancien client WON : Domiciliation pour payer le prêt hypothécaire directement a…" at bounding box center [149, 87] width 81 height 61
click at [135, 111] on textarea "Ancien client WON : Domiciliation pour payer le prêt hypothécaire directement a…" at bounding box center [149, 87] width 81 height 61
type textarea "Ancien client WON : Domiciliation pour payer le prêt hypothécaire directement a…"
click at [384, 45] on link "Co-emprunteur" at bounding box center [388, 41] width 71 height 17
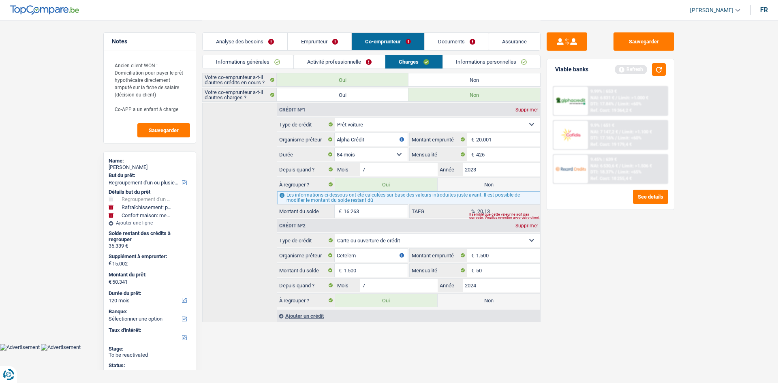
click at [281, 54] on div "Analyse des besoins Emprunteur Co-emprunteur Documents Assurance" at bounding box center [371, 37] width 338 height 34
click at [281, 55] on li "Informations générales" at bounding box center [247, 62] width 91 height 14
click at [283, 59] on link "Informations générales" at bounding box center [248, 61] width 91 height 13
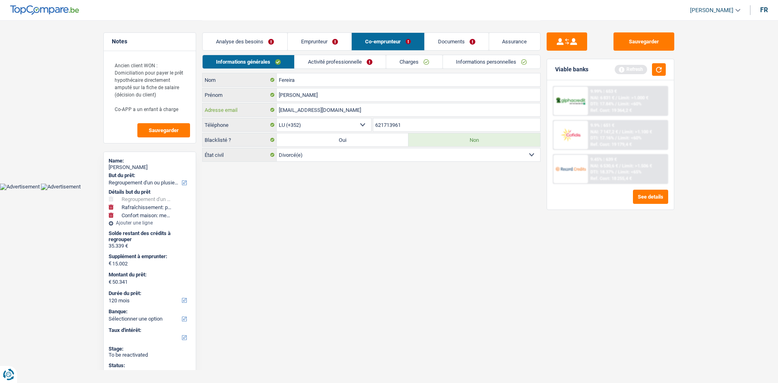
click at [362, 107] on input "megakaraokex77@gmail.com" at bounding box center [408, 109] width 263 height 13
type input "Teresa_helena_81@hotmail.com"
click at [421, 190] on html "Vous avez le contrôle de vos données Nous utilisons des cookies, tout comme nos…" at bounding box center [389, 95] width 778 height 190
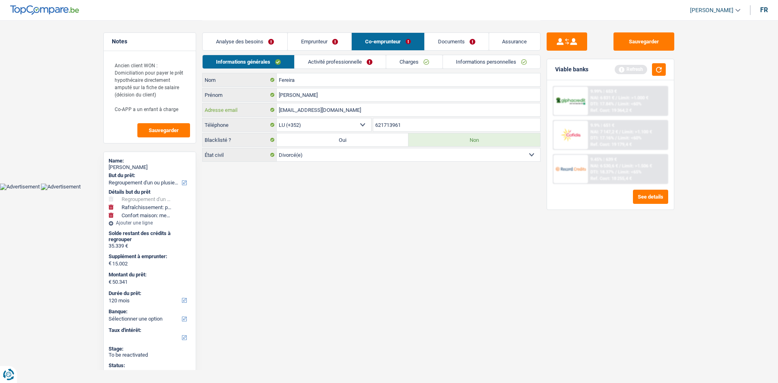
click at [363, 114] on input "Teresa_helena_81@hotmail.com" at bounding box center [408, 109] width 263 height 13
click at [329, 36] on link "Emprunteur" at bounding box center [320, 41] width 64 height 17
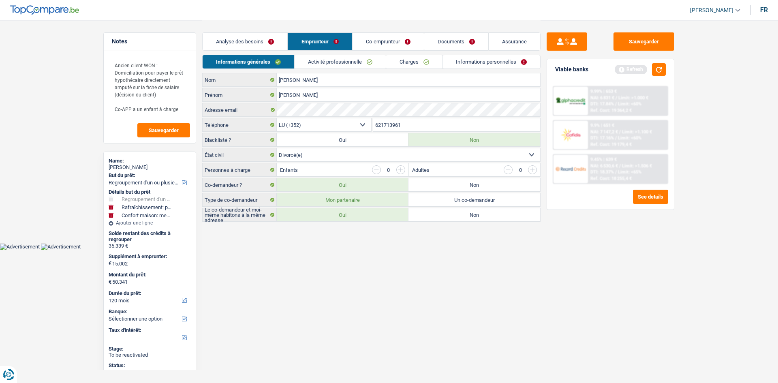
click at [389, 36] on link "Co-emprunteur" at bounding box center [388, 41] width 71 height 17
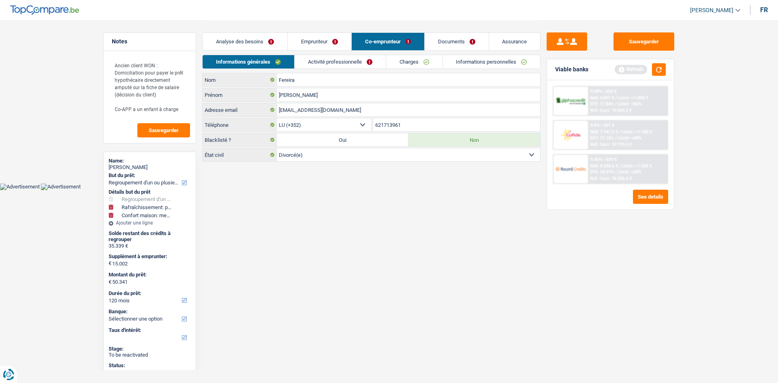
click at [369, 62] on link "Activité professionnelle" at bounding box center [340, 61] width 91 height 13
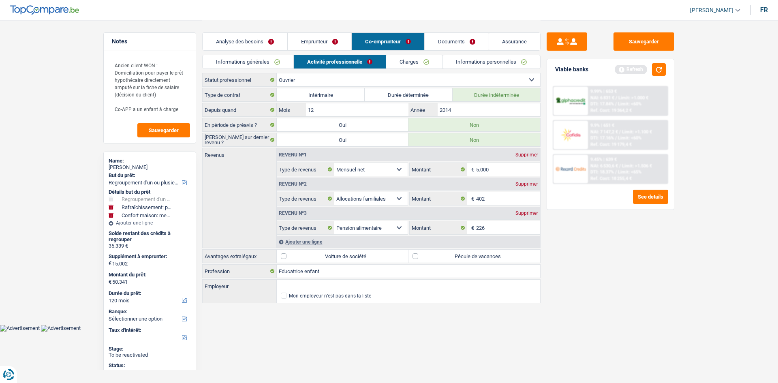
click at [276, 60] on link "Informations générales" at bounding box center [248, 61] width 91 height 13
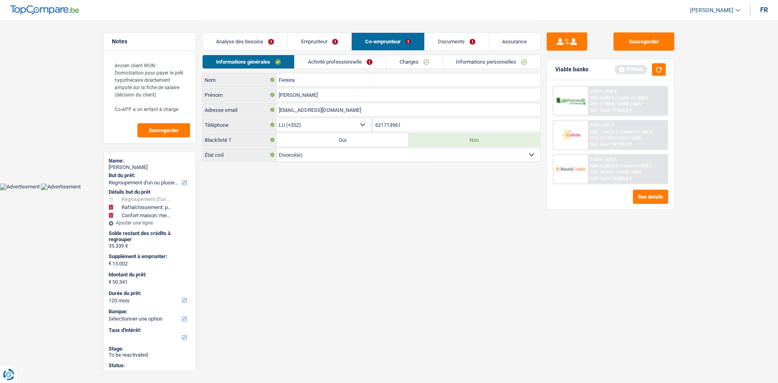
click at [418, 121] on input "621713961" at bounding box center [456, 124] width 167 height 13
click at [406, 125] on input "691683308" at bounding box center [456, 124] width 167 height 13
type input "691683308"
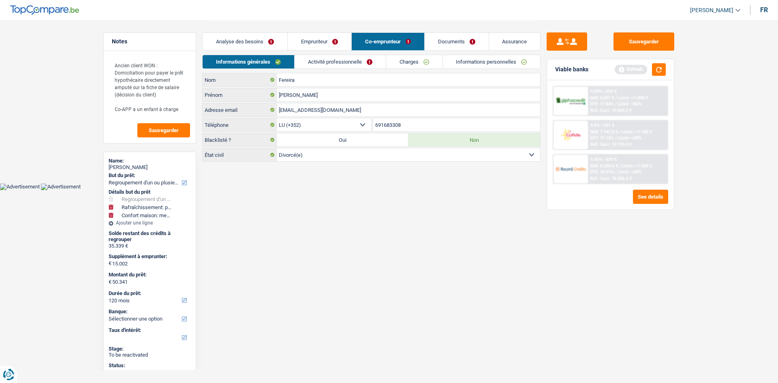
click at [328, 43] on link "Emprunteur" at bounding box center [320, 41] width 64 height 17
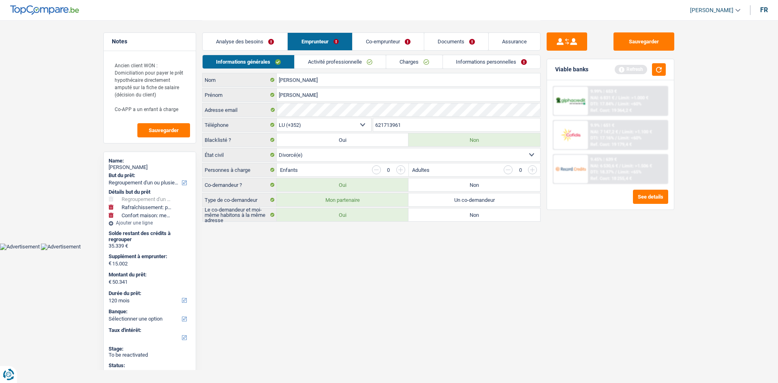
click at [415, 122] on input "621713961" at bounding box center [456, 124] width 167 height 13
paste input "91683308"
type input "691683308"
click at [384, 40] on link "Co-emprunteur" at bounding box center [388, 41] width 71 height 17
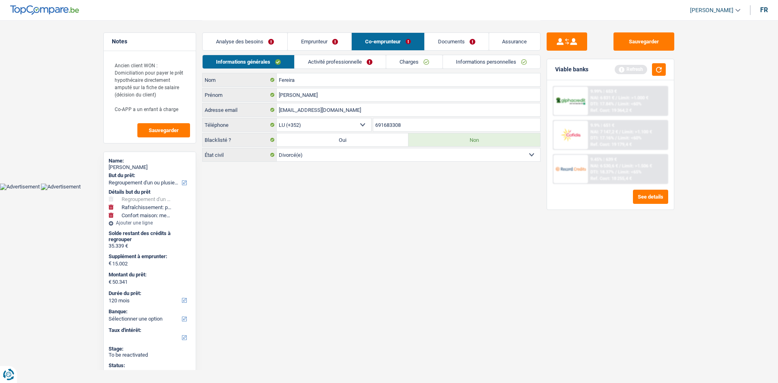
click at [332, 37] on link "Emprunteur" at bounding box center [320, 41] width 64 height 17
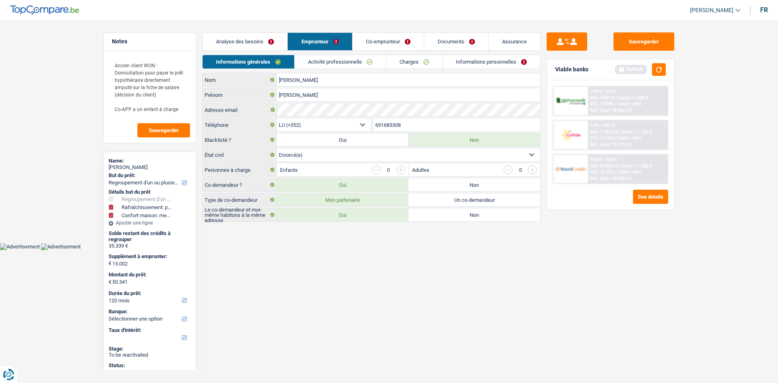
click at [270, 41] on link "Analyse des besoins" at bounding box center [245, 41] width 85 height 17
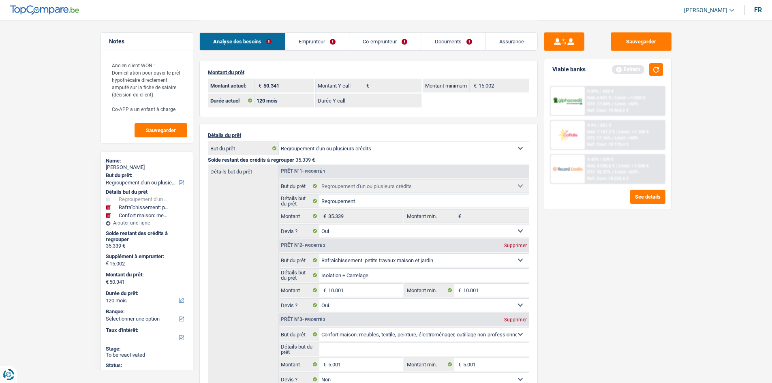
click at [622, 254] on div "Sauvegarder Viable banks Refresh 9.99% | 653 € NAI: 6 831 € / Limit: >1.000 € D…" at bounding box center [608, 201] width 140 height 338
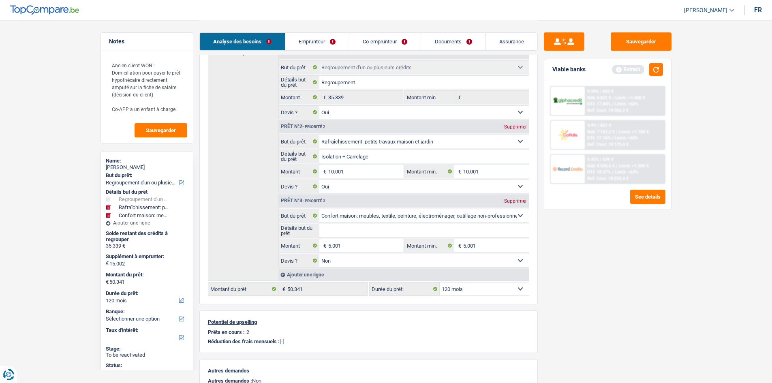
scroll to position [122, 0]
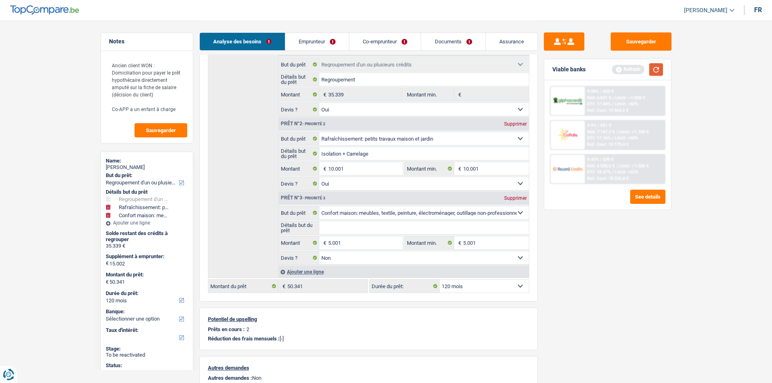
click at [650, 72] on button "button" at bounding box center [656, 69] width 14 height 13
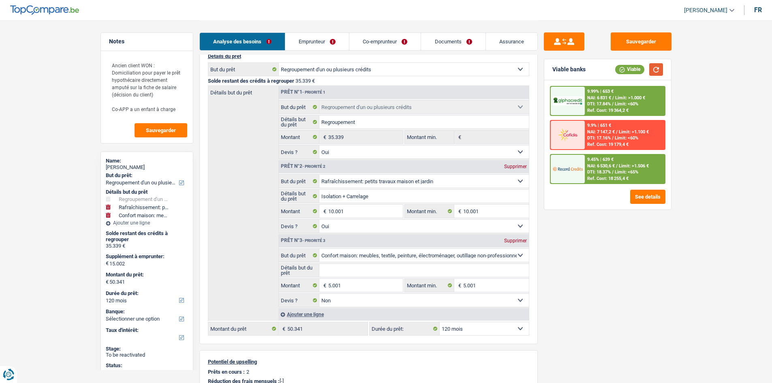
scroll to position [81, 0]
click at [317, 46] on link "Emprunteur" at bounding box center [317, 41] width 64 height 17
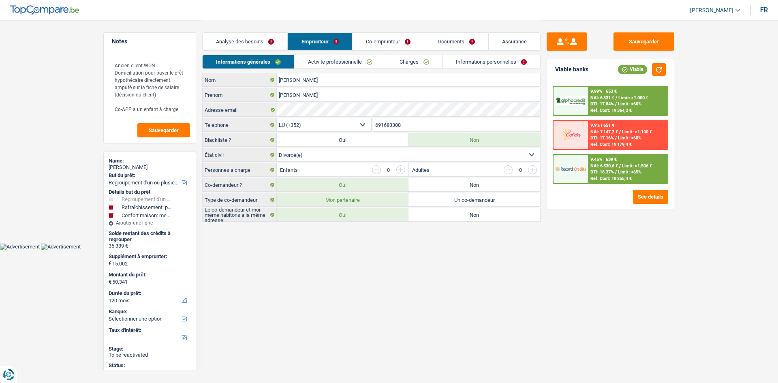
click at [336, 62] on link "Activité professionnelle" at bounding box center [340, 61] width 91 height 13
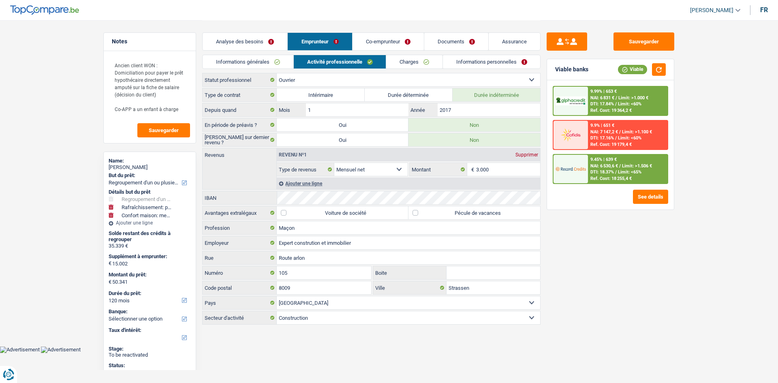
click at [372, 39] on link "Co-emprunteur" at bounding box center [388, 41] width 71 height 17
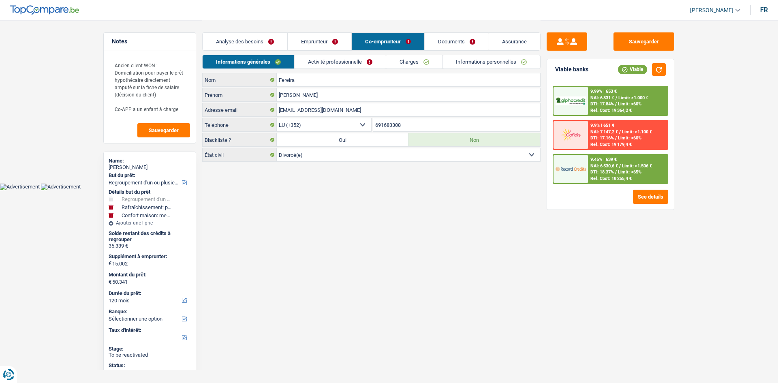
click at [371, 62] on link "Activité professionnelle" at bounding box center [340, 61] width 91 height 13
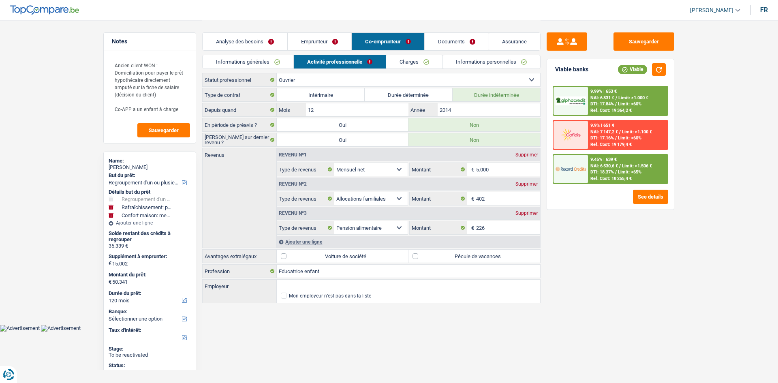
click at [663, 265] on div "Sauvegarder Viable banks Viable 9.99% | 653 € NAI: 6 831 € / Limit: >1.000 € DT…" at bounding box center [611, 201] width 140 height 338
click at [413, 58] on link "Charges" at bounding box center [414, 61] width 56 height 13
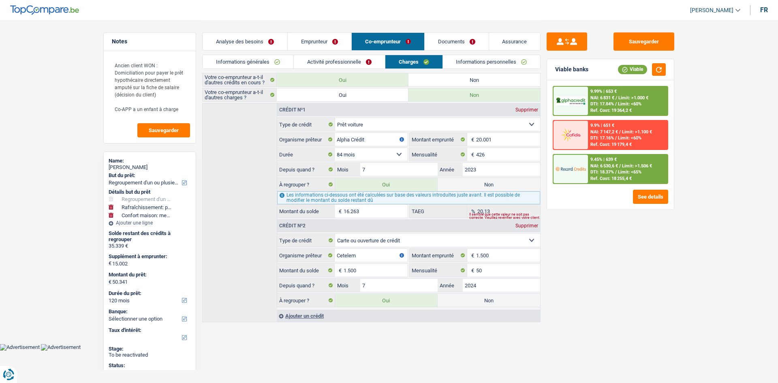
click at [470, 63] on link "Informations personnelles" at bounding box center [492, 61] width 98 height 13
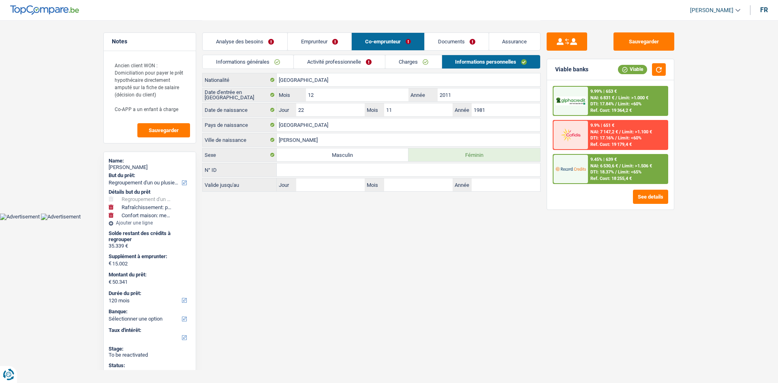
click at [321, 41] on link "Emprunteur" at bounding box center [320, 41] width 64 height 17
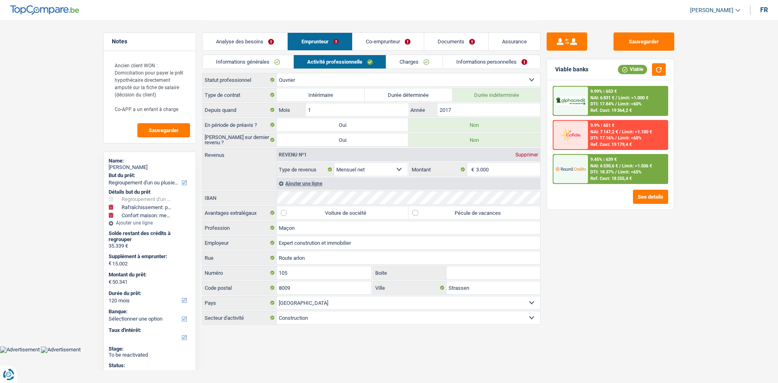
click at [472, 54] on div "Analyse des besoins Emprunteur Co-emprunteur Documents Assurance" at bounding box center [371, 37] width 338 height 34
click at [476, 60] on link "Informations personnelles" at bounding box center [492, 61] width 98 height 13
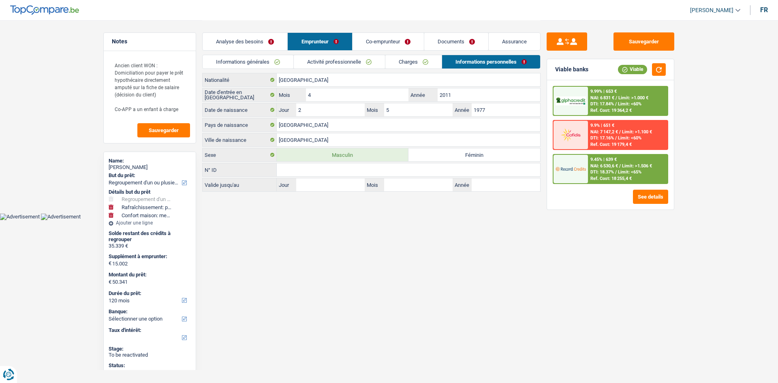
click at [608, 294] on div "Sauvegarder Viable banks Viable 9.99% | 653 € NAI: 6 831 € / Limit: >1.000 € DT…" at bounding box center [611, 201] width 140 height 338
click at [367, 41] on link "Co-emprunteur" at bounding box center [388, 41] width 71 height 17
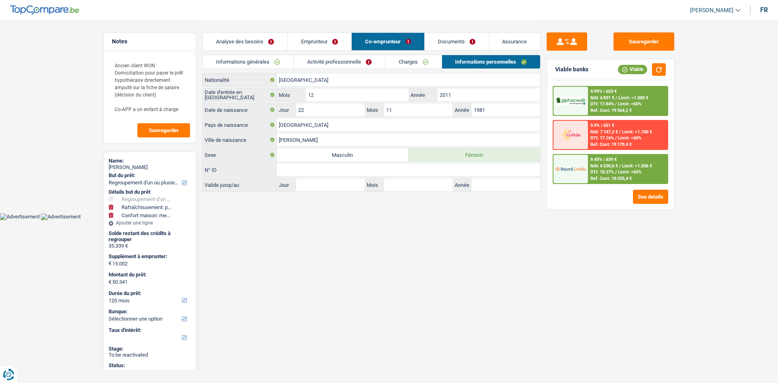
click at [336, 40] on link "Emprunteur" at bounding box center [320, 41] width 64 height 17
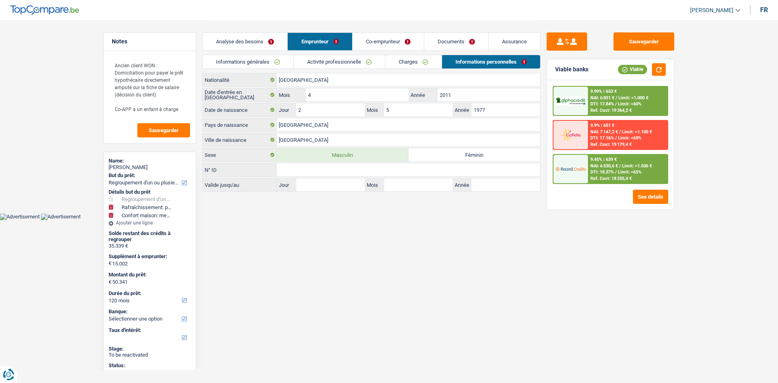
click at [405, 41] on link "Co-emprunteur" at bounding box center [388, 41] width 71 height 17
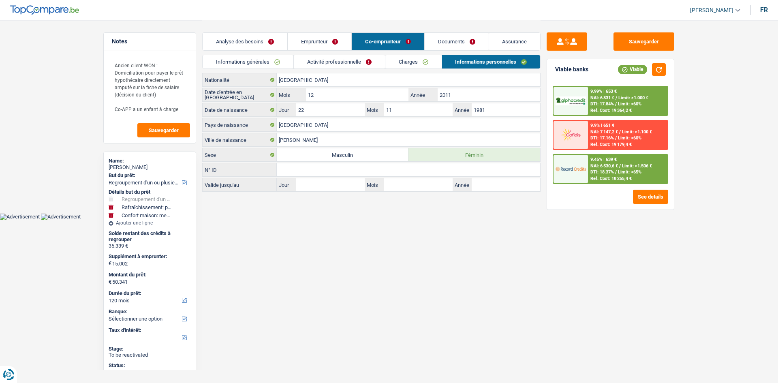
click at [328, 41] on link "Emprunteur" at bounding box center [320, 41] width 64 height 17
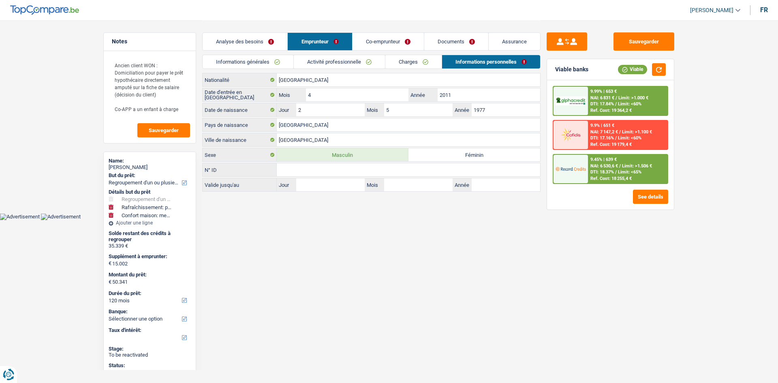
click at [379, 42] on link "Co-emprunteur" at bounding box center [388, 41] width 71 height 17
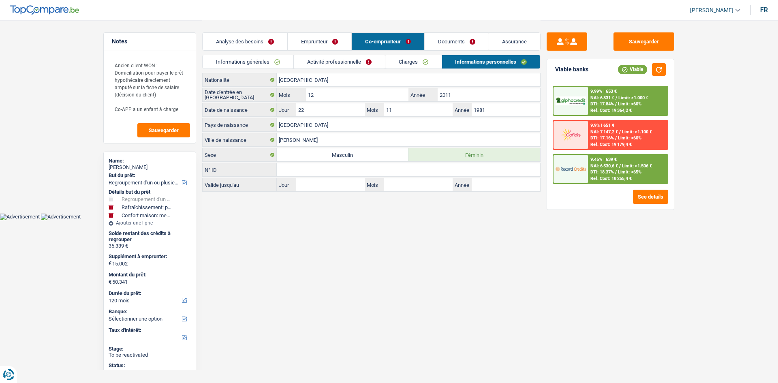
click at [638, 281] on div "Sauvegarder Viable banks Viable 9.99% | 653 € NAI: 6 831 € / Limit: >1.000 € DT…" at bounding box center [611, 201] width 140 height 338
click at [253, 41] on link "Analyse des besoins" at bounding box center [245, 41] width 85 height 17
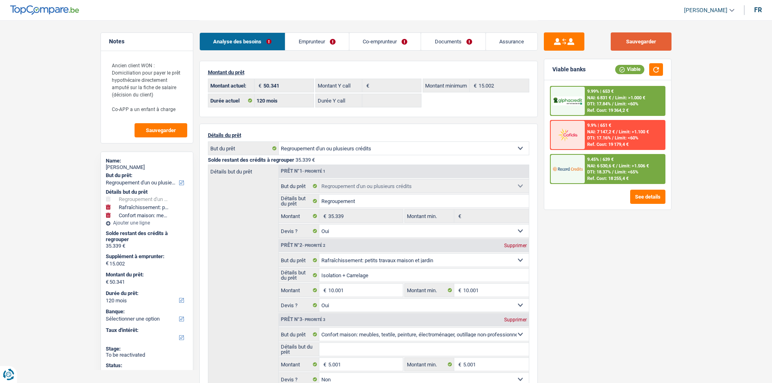
click at [655, 42] on button "Sauvegarder" at bounding box center [641, 41] width 61 height 18
click at [655, 298] on div "Sauvegarder Viable banks Viable 9.99% | 653 € NAI: 6 831 € / Limit: >1.000 € DT…" at bounding box center [608, 201] width 140 height 338
click at [179, 112] on textarea "Ancien client WON : Domiciliation pour payer le prêt hypothécaire directement a…" at bounding box center [147, 87] width 81 height 61
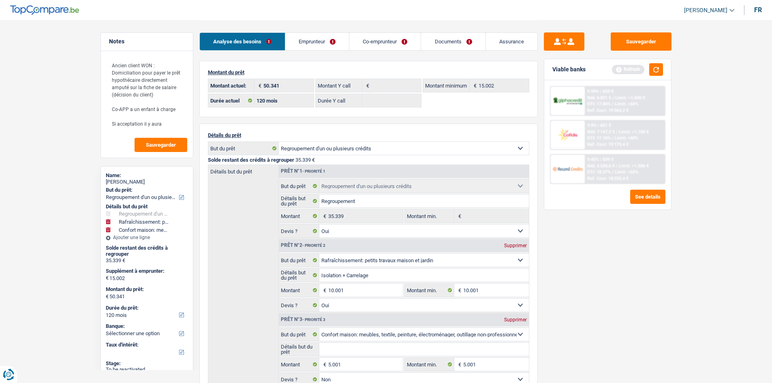
click at [305, 48] on link "Emprunteur" at bounding box center [317, 41] width 64 height 17
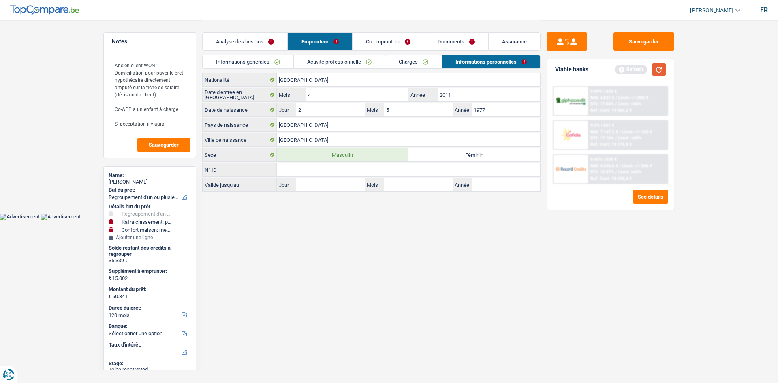
click at [661, 66] on button "button" at bounding box center [659, 69] width 14 height 13
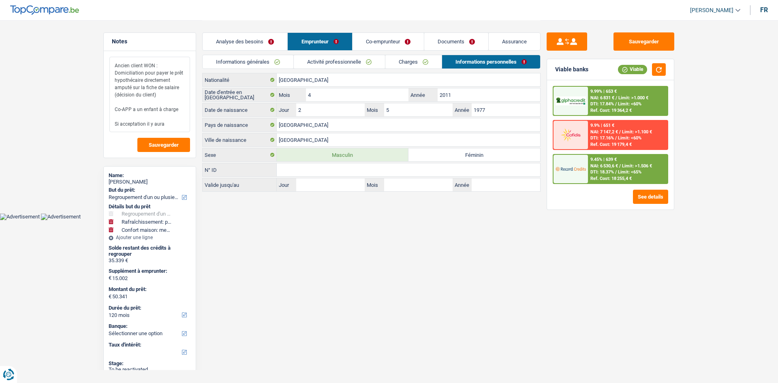
click at [184, 119] on textarea "Ancien client WON : Domiciliation pour payer le prêt hypothécaire directement a…" at bounding box center [149, 94] width 81 height 75
click at [178, 122] on textarea "Ancien client WON : Domiciliation pour payer le prêt hypothécaire directement a…" at bounding box center [149, 94] width 81 height 75
click at [144, 125] on textarea "Ancien client WON : Domiciliation pour payer le prêt hypothécaire directement a…" at bounding box center [149, 94] width 81 height 75
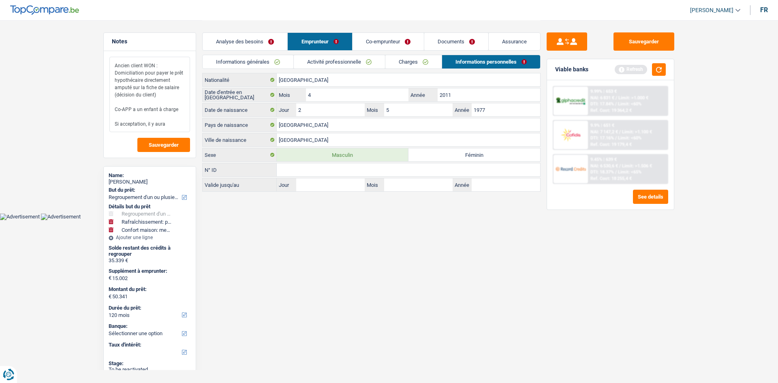
click at [171, 125] on textarea "Ancien client WON : Domiciliation pour payer le prêt hypothécaire directement a…" at bounding box center [149, 94] width 81 height 75
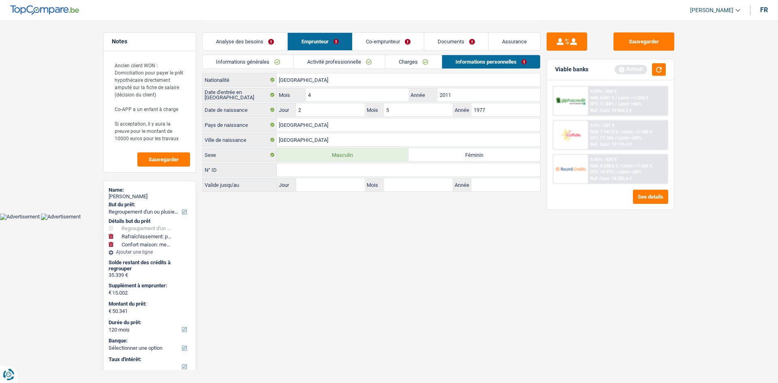
click at [294, 220] on html "Vous avez le contrôle de vos données Nous utilisons des cookies, tout comme nos…" at bounding box center [389, 110] width 778 height 220
click at [662, 68] on button "button" at bounding box center [659, 69] width 14 height 13
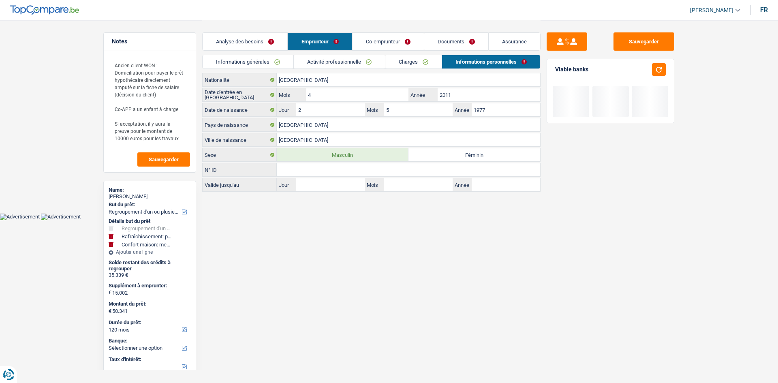
click at [519, 42] on link "Assurance" at bounding box center [514, 41] width 51 height 17
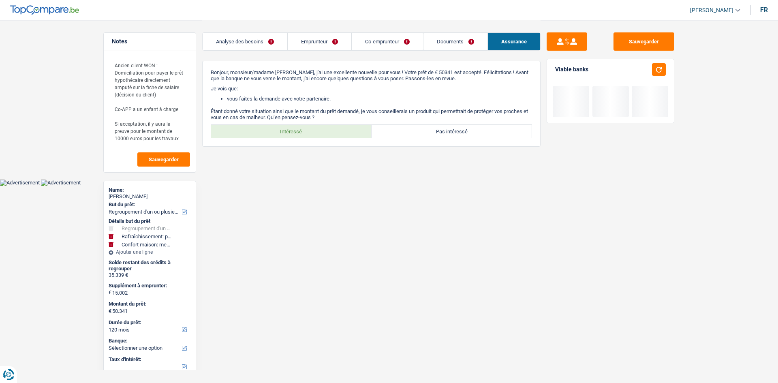
click at [248, 43] on link "Analyse des besoins" at bounding box center [245, 41] width 85 height 17
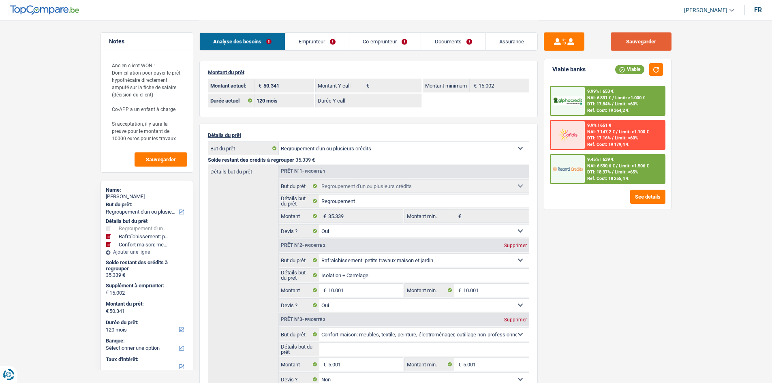
click at [633, 47] on button "Sauvegarder" at bounding box center [641, 41] width 61 height 18
click at [624, 286] on div "Sauvegarder Viable banks Viable 9.99% | 653 € NAI: 6 831 € / Limit: >1.000 € DT…" at bounding box center [608, 201] width 140 height 338
click at [66, 86] on main "Notes Ancien client WON : Domiciliation pour payer le prêt hypothécaire directe…" at bounding box center [386, 288] width 772 height 576
click at [167, 96] on textarea "Ancien client WON : Domiciliation pour payer le prêt hypothécaire directement a…" at bounding box center [147, 102] width 81 height 90
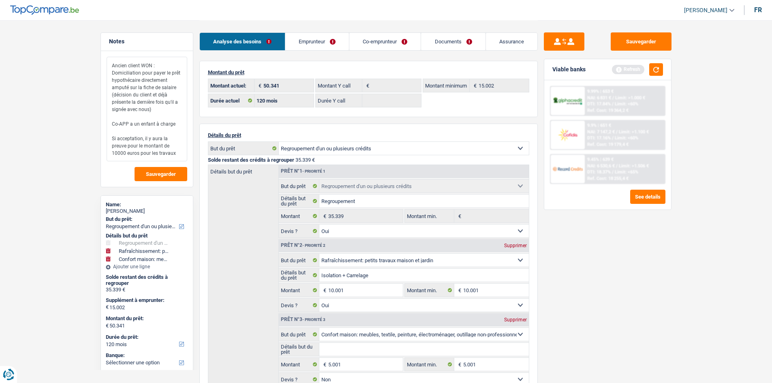
click at [167, 122] on textarea "Ancien client WON : Domiciliation pour payer le prêt hypothécaire directement a…" at bounding box center [147, 109] width 81 height 105
click at [178, 123] on textarea "Ancien client WON : Domiciliation pour payer le prêt hypothécaire directement a…" at bounding box center [147, 109] width 81 height 105
click at [177, 139] on textarea "Ancien client WON : Domiciliation pour payer le prêt hypothécaire directement a…" at bounding box center [147, 109] width 81 height 105
click at [176, 126] on textarea "Ancien client WON : Domiciliation pour payer le prêt hypothécaire directement a…" at bounding box center [147, 109] width 81 height 105
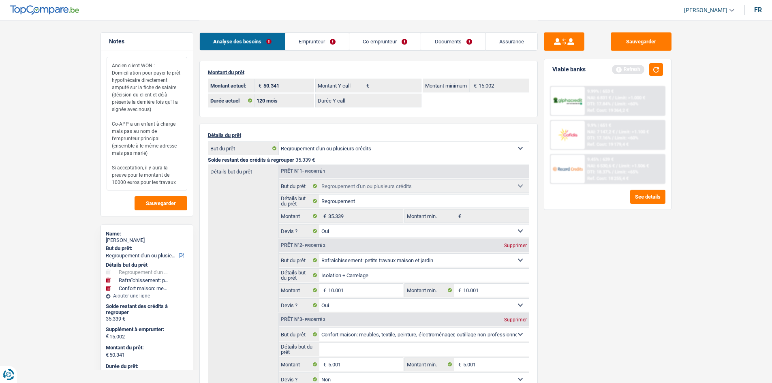
click at [133, 146] on textarea "Ancien client WON : Domiciliation pour payer le prêt hypothécaire directement a…" at bounding box center [147, 124] width 81 height 134
click at [147, 153] on textarea "Ancien client WON : Domiciliation pour payer le prêt hypothécaire directement a…" at bounding box center [147, 124] width 81 height 134
click at [140, 144] on textarea "Ancien client WON : Domiciliation pour payer le prêt hypothécaire directement a…" at bounding box center [147, 124] width 81 height 134
click at [163, 152] on textarea "Ancien client WON : Domiciliation pour payer le prêt hypothécaire directement a…" at bounding box center [147, 124] width 81 height 134
click at [144, 153] on textarea "Ancien client WON : Domiciliation pour payer le prêt hypothécaire directement a…" at bounding box center [147, 124] width 81 height 134
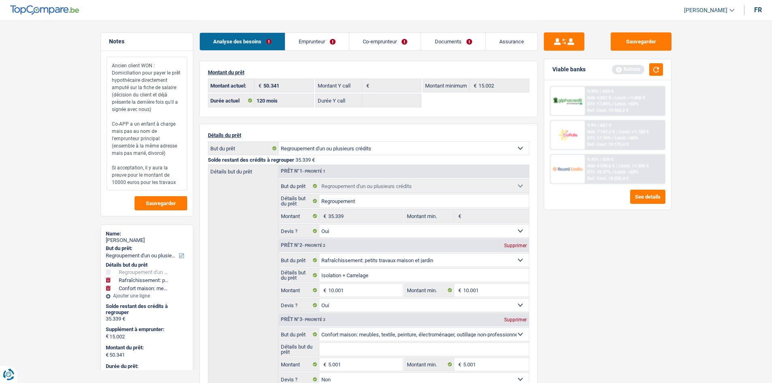
click at [182, 161] on textarea "Ancien client WON : Domiciliation pour payer le prêt hypothécaire directement a…" at bounding box center [147, 124] width 81 height 134
click at [181, 180] on textarea "Ancien client WON : Domiciliation pour payer le prêt hypothécaire directement a…" at bounding box center [147, 124] width 81 height 134
drag, startPoint x: 126, startPoint y: 103, endPoint x: 95, endPoint y: 30, distance: 79.0
click at [94, 30] on div "Notes Ancien client WON : Domiciliation pour payer le prêt hypothécaire directe…" at bounding box center [146, 288] width 105 height 536
type textarea "Ancien client WON : Domiciliation pour payer le prêt hypothécaire directement a…"
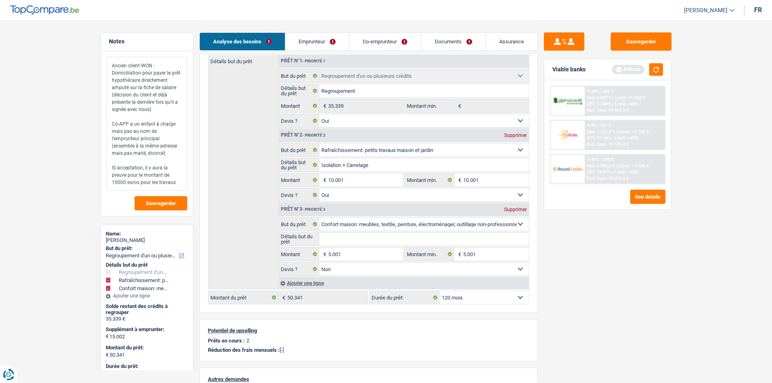
scroll to position [199, 0]
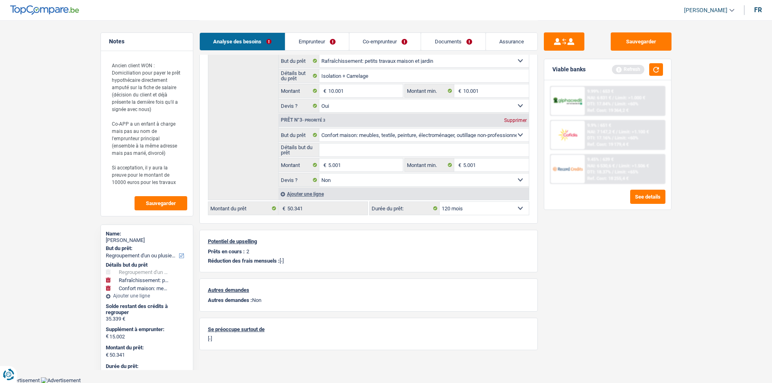
click at [431, 155] on input "Détails but du prêt" at bounding box center [424, 150] width 210 height 13
click at [368, 147] on input "Détails but du prêt" at bounding box center [424, 150] width 210 height 13
paste input "Ameublement + Sommier + Lit + Lave vaisselle + Lave linge + TV + Frigo"
type input "Ameublement + Sommier + Lit + Lave vaisselle + Lave linge + TV + Frigo"
click at [679, 318] on main "Notes Ancien client WON : Domiciliation pour payer le prêt hypothécaire directe…" at bounding box center [386, 89] width 772 height 576
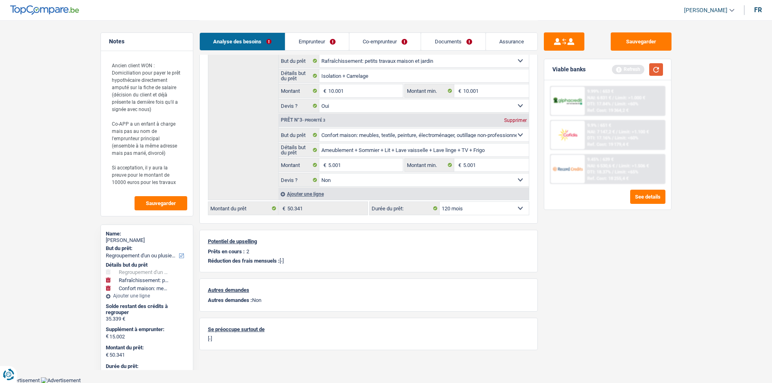
drag, startPoint x: 654, startPoint y: 70, endPoint x: 657, endPoint y: 54, distance: 16.4
click at [655, 69] on button "button" at bounding box center [656, 69] width 14 height 13
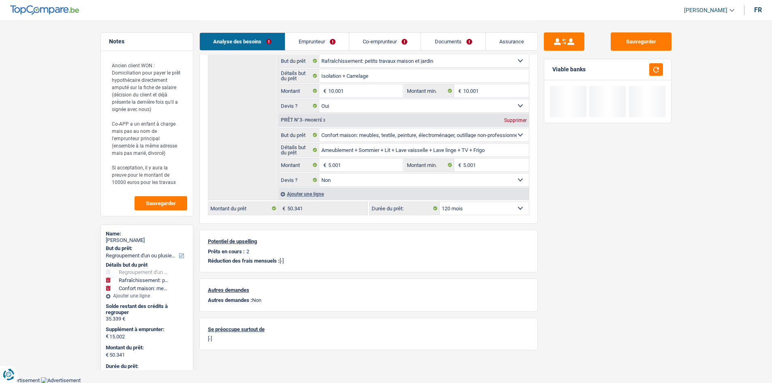
click at [650, 31] on div "Sauvegarder Viable banks" at bounding box center [608, 89] width 140 height 536
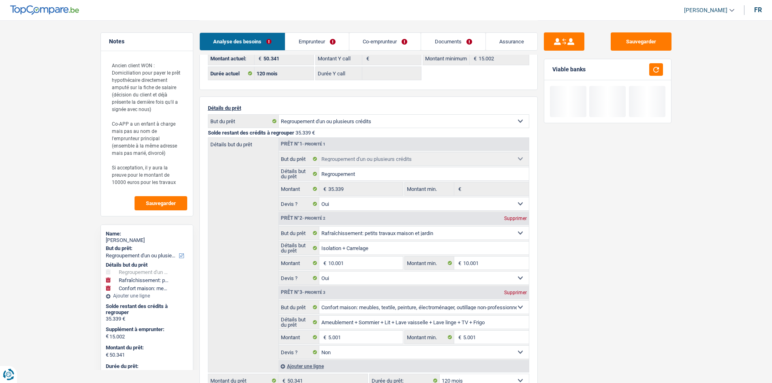
scroll to position [0, 0]
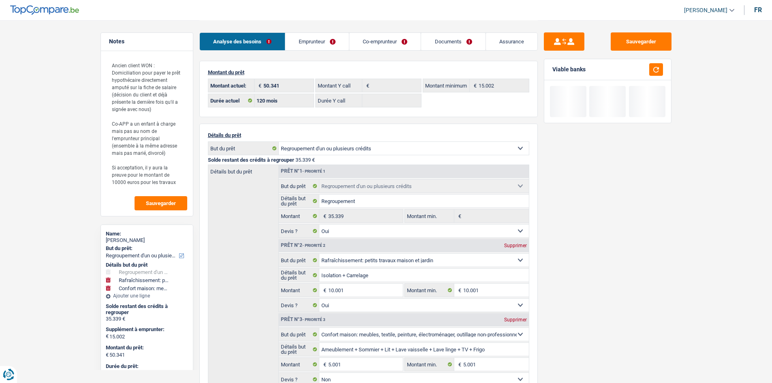
drag, startPoint x: 328, startPoint y: 40, endPoint x: 335, endPoint y: 44, distance: 8.6
click at [328, 40] on link "Emprunteur" at bounding box center [317, 41] width 64 height 17
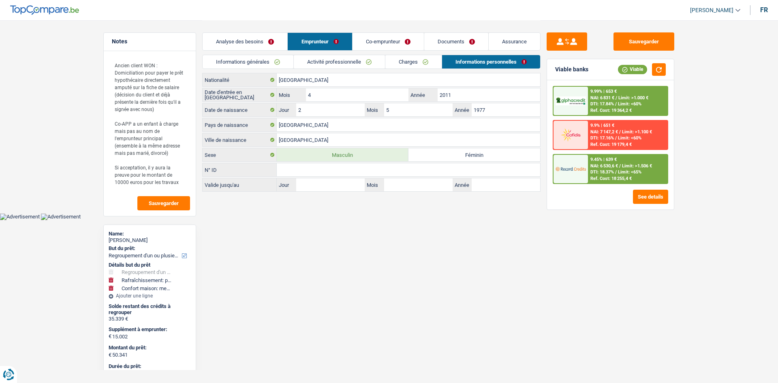
click at [402, 39] on link "Co-emprunteur" at bounding box center [388, 41] width 71 height 17
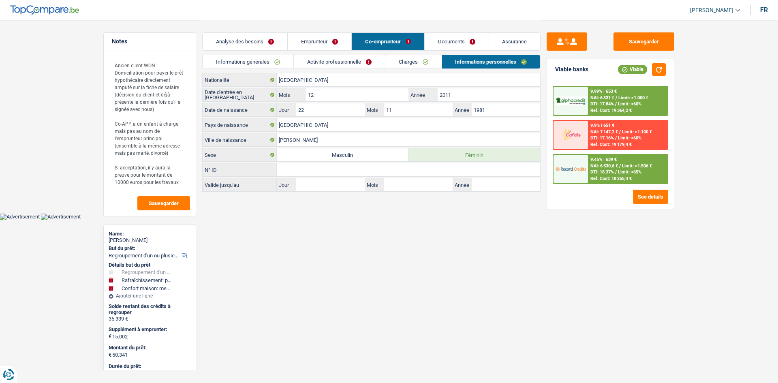
drag, startPoint x: 452, startPoint y: 43, endPoint x: 525, endPoint y: 48, distance: 74.0
click at [452, 43] on link "Documents" at bounding box center [457, 41] width 64 height 17
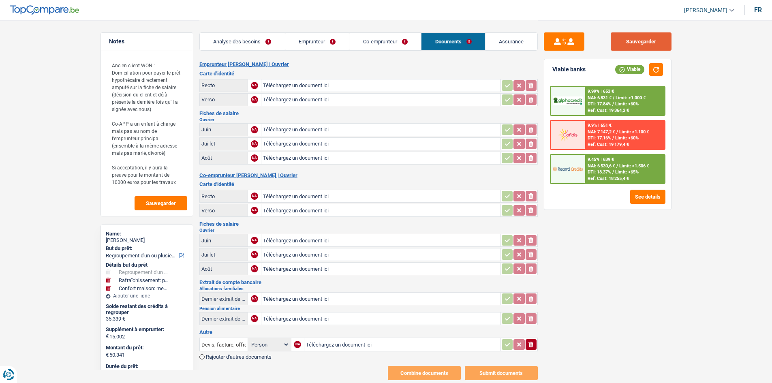
click at [636, 41] on button "Sauvegarder" at bounding box center [641, 41] width 61 height 18
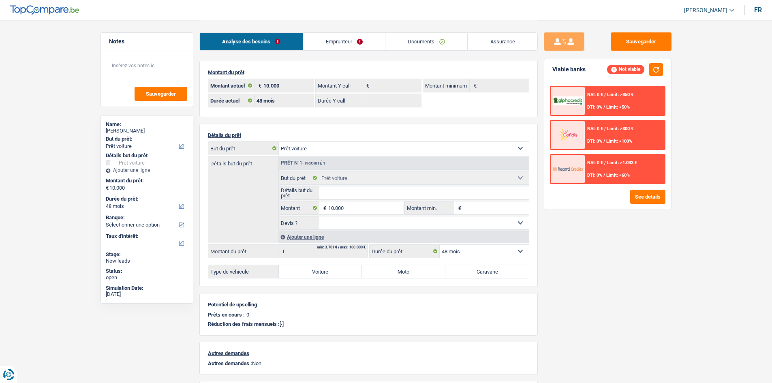
select select "car"
select select "48"
select select "car"
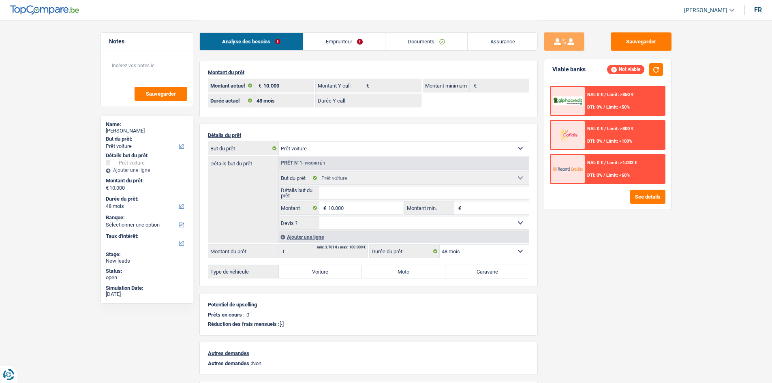
select select "car"
select select "48"
click at [362, 44] on link "Emprunteur" at bounding box center [344, 41] width 82 height 17
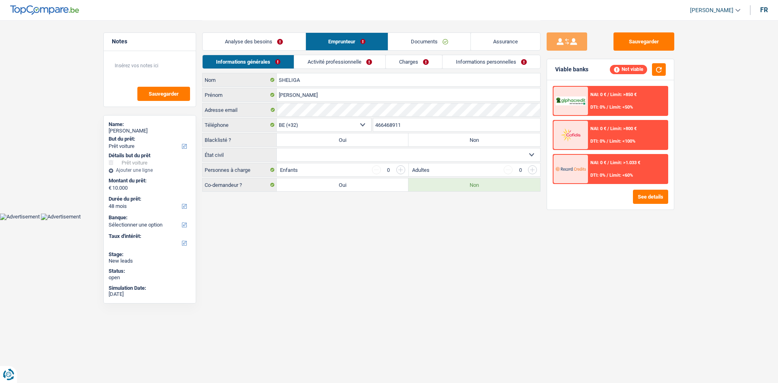
click at [422, 44] on link "Documents" at bounding box center [429, 41] width 82 height 17
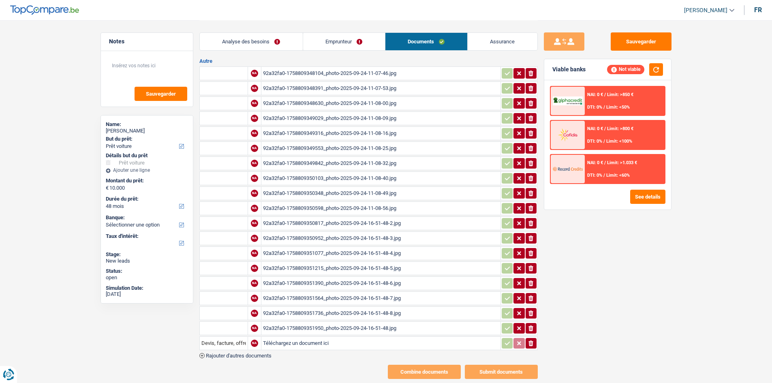
scroll to position [88, 0]
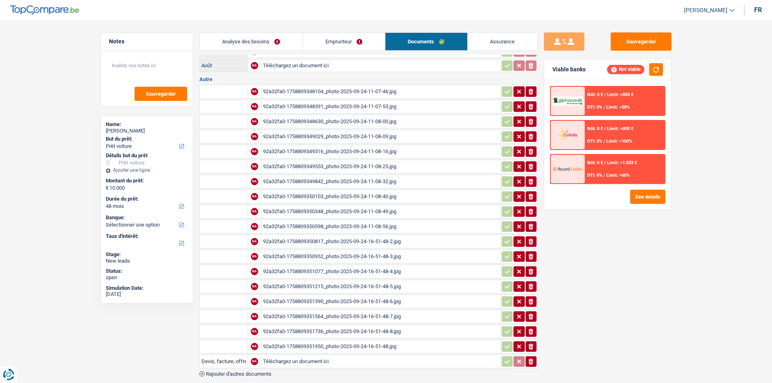
click at [359, 92] on div "92a32fa0-1758809348104_photo-2025-09-24-11-07-46.jpg" at bounding box center [381, 92] width 236 height 12
click at [278, 37] on link "Analyse des besoins" at bounding box center [251, 41] width 103 height 17
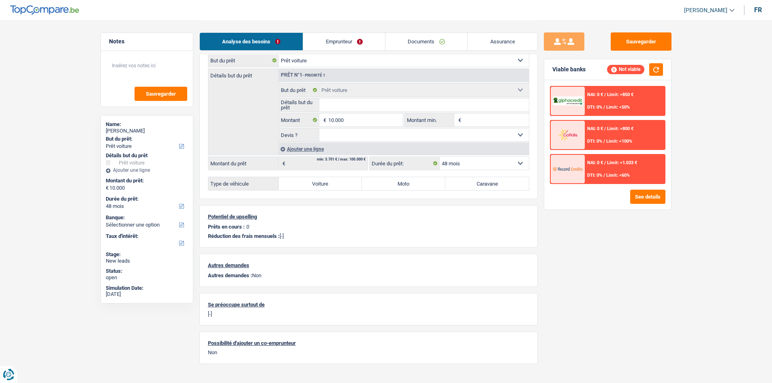
click at [606, 244] on div "Sauvegarder Viable banks Not viable NAI: 0 € / Limit: >850 € DTI: 0% / Limit: <…" at bounding box center [608, 201] width 140 height 338
click at [373, 115] on input "10.000" at bounding box center [365, 120] width 74 height 13
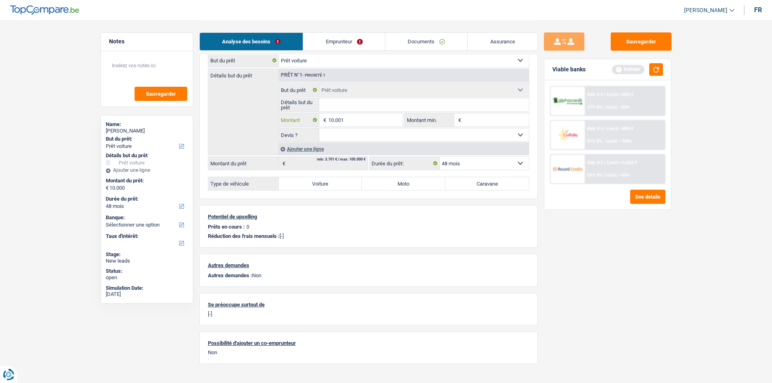
type input "10.001"
select select "60"
type input "10.001"
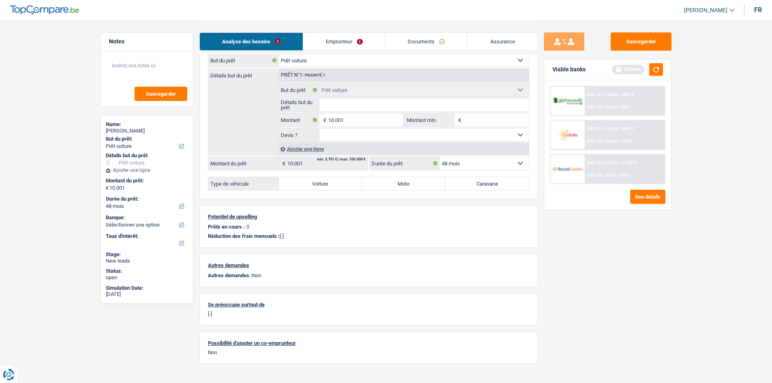
click at [388, 105] on input "Détails but du prêt" at bounding box center [424, 105] width 210 height 13
select select "60"
type input "Volvo XC40"
click at [381, 118] on input "10.001" at bounding box center [365, 120] width 74 height 13
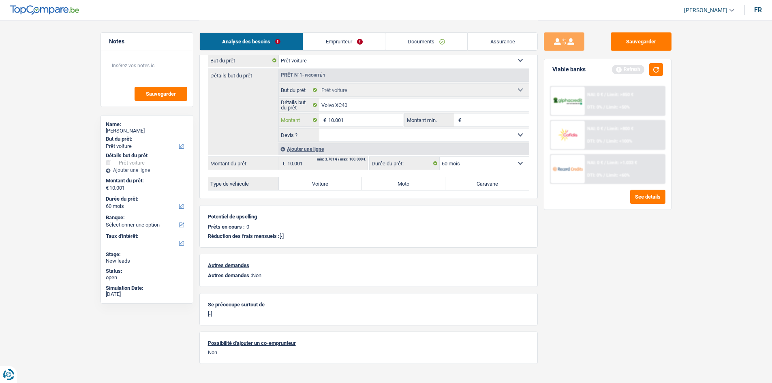
click at [381, 118] on input "10.001" at bounding box center [365, 120] width 74 height 13
click at [474, 119] on input "Montant min." at bounding box center [496, 120] width 66 height 13
paste input "10.001"
type input "10.001"
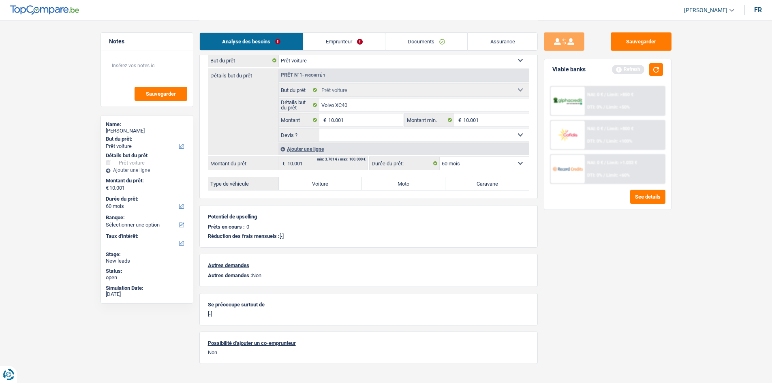
click at [600, 291] on div "Sauvegarder Viable banks Refresh NAI: 0 € / Limit: >850 € DTI: 0% / Limit: <50%…" at bounding box center [608, 201] width 140 height 338
click at [660, 66] on button "button" at bounding box center [656, 69] width 14 height 13
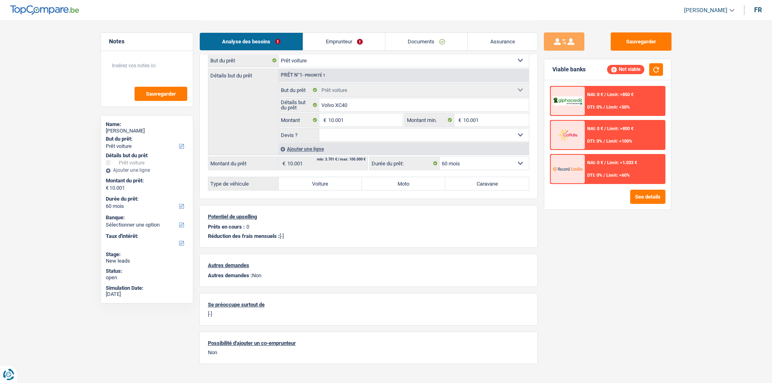
click at [605, 246] on div "Sauvegarder Viable banks Not viable NAI: 0 € / Limit: >850 € DTI: 0% / Limit: <…" at bounding box center [608, 201] width 140 height 338
drag, startPoint x: 364, startPoint y: 134, endPoint x: 367, endPoint y: 139, distance: 6.2
click at [364, 134] on select "Oui Non Non répondu Sélectionner une option" at bounding box center [424, 135] width 210 height 13
click at [319, 129] on select "Oui Non Non répondu Sélectionner une option" at bounding box center [424, 135] width 210 height 13
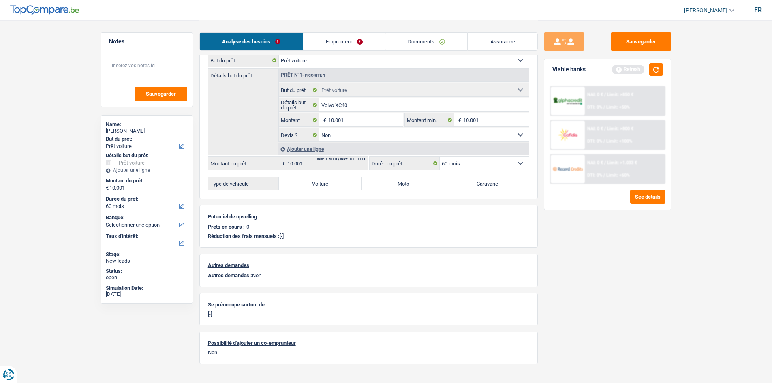
click at [406, 139] on select "Oui Non Non répondu Sélectionner une option" at bounding box center [424, 135] width 210 height 13
select select "yes"
click at [319, 129] on select "Oui Non Non répondu Sélectionner une option" at bounding box center [424, 135] width 210 height 13
click at [291, 184] on label "Voiture" at bounding box center [321, 183] width 84 height 13
click at [291, 184] on input "Voiture" at bounding box center [321, 183] width 84 height 13
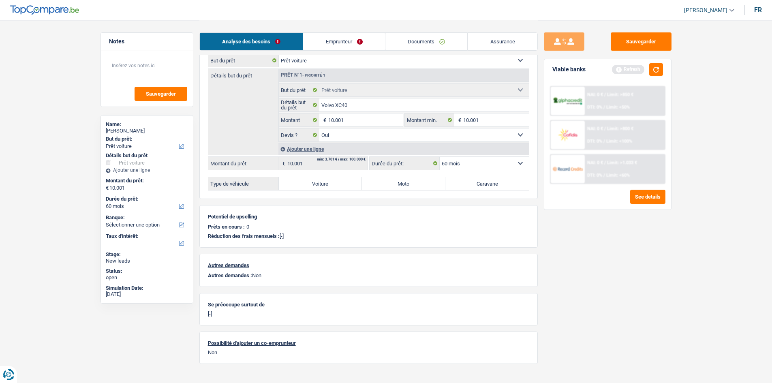
radio input "true"
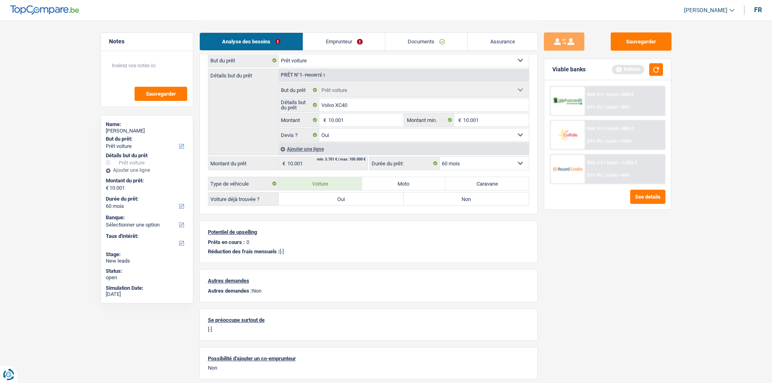
click at [349, 201] on label "Oui" at bounding box center [341, 199] width 125 height 13
click at [349, 201] on input "Oui" at bounding box center [341, 199] width 125 height 13
radio input "true"
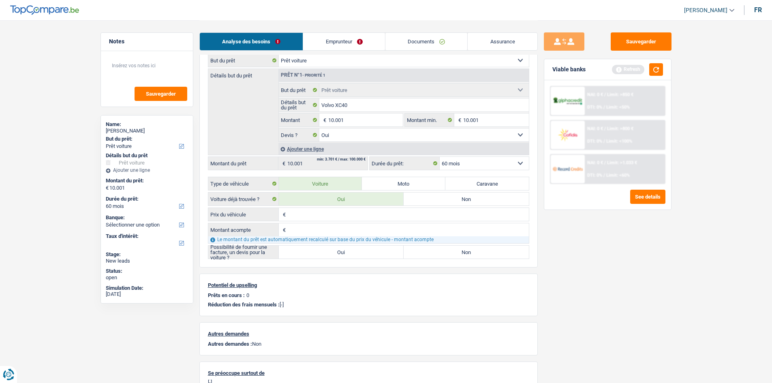
click at [347, 217] on input "Prix du véhicule" at bounding box center [408, 214] width 241 height 13
click at [375, 116] on input "10.001" at bounding box center [365, 120] width 74 height 13
type input "14.450"
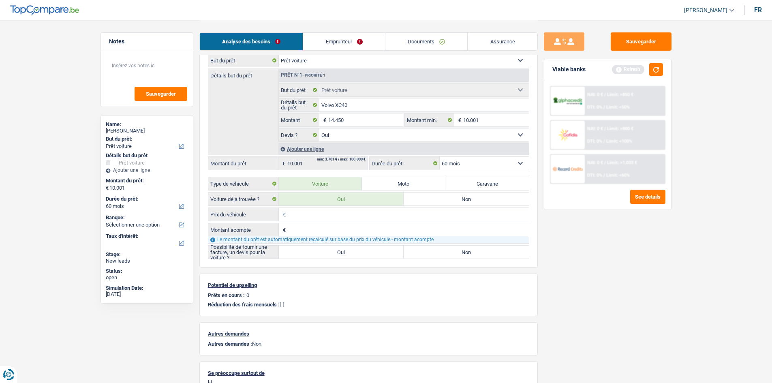
type input "14.450"
click at [611, 236] on div "Sauvegarder Viable banks Refresh NAI: 0 € / Limit: >850 € DTI: 0% / Limit: <50%…" at bounding box center [608, 201] width 140 height 338
click at [340, 216] on input "Prix du véhicule" at bounding box center [408, 214] width 241 height 13
type input "25.950"
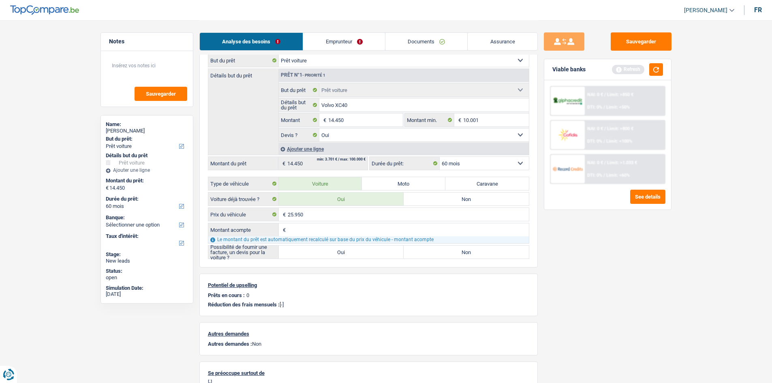
click at [312, 229] on input "Montant acompte" at bounding box center [408, 229] width 241 height 13
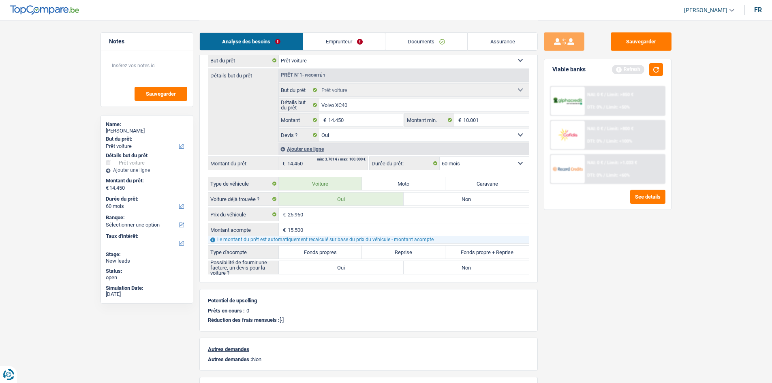
type input "15.500"
type input "10.450"
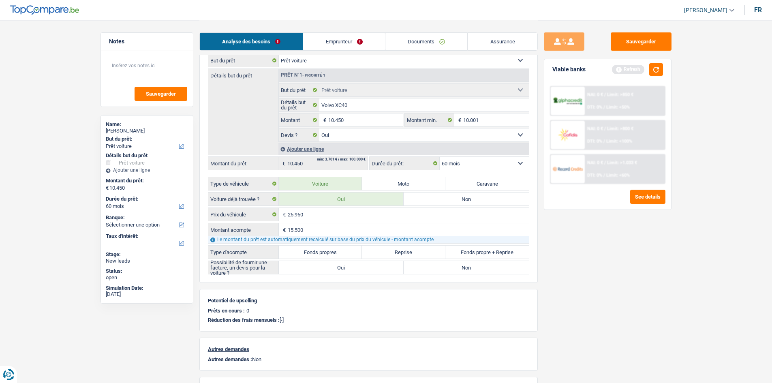
click at [332, 250] on label "Fonds propres" at bounding box center [321, 252] width 84 height 13
click at [332, 250] on input "Fonds propres" at bounding box center [321, 252] width 84 height 13
radio input "true"
click at [337, 274] on label "Oui" at bounding box center [341, 267] width 125 height 13
click at [337, 274] on input "Oui" at bounding box center [341, 267] width 125 height 13
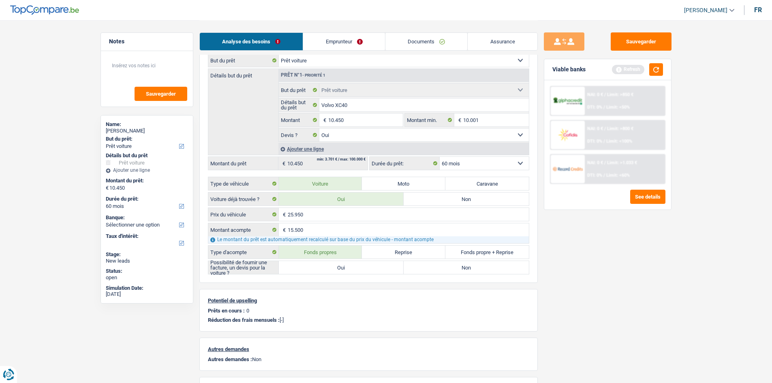
radio input "true"
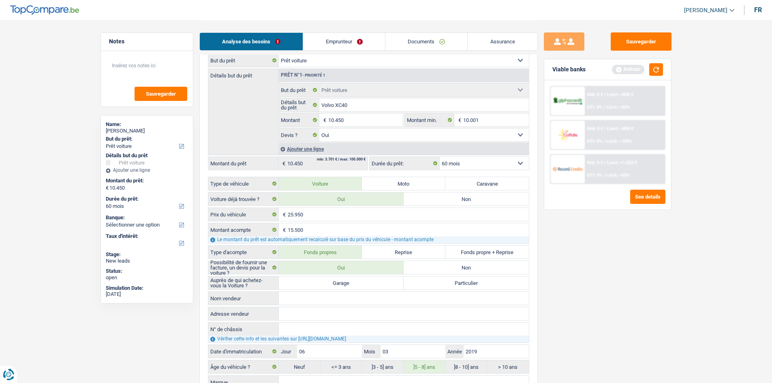
click at [360, 285] on label "Garage" at bounding box center [341, 282] width 125 height 13
click at [360, 285] on input "Garage" at bounding box center [341, 282] width 125 height 13
radio input "true"
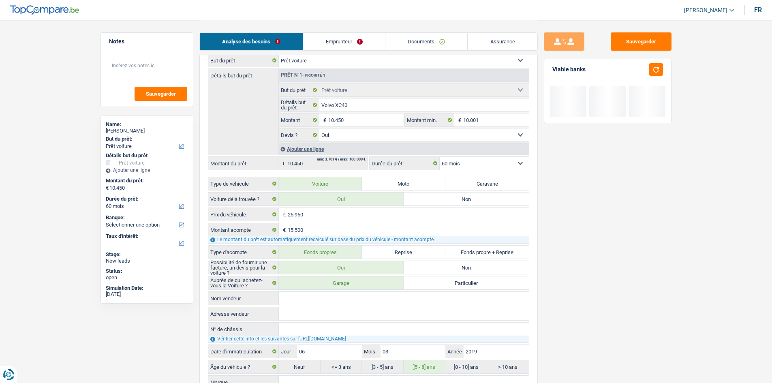
click at [616, 311] on div "Sauvegarder Viable banks" at bounding box center [608, 201] width 140 height 338
click at [335, 45] on link "Emprunteur" at bounding box center [344, 41] width 82 height 17
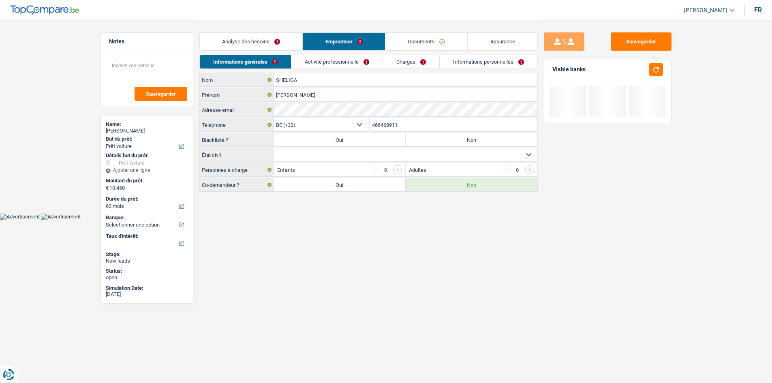
scroll to position [0, 0]
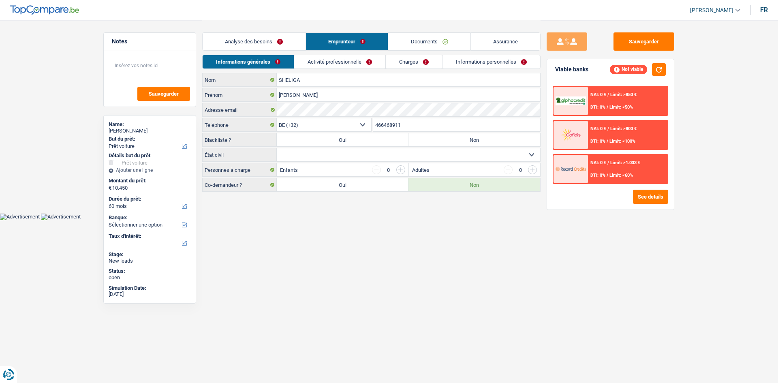
click at [339, 220] on html "Vous avez le contrôle de vos données Nous utilisons des cookies, tout comme nos…" at bounding box center [389, 110] width 778 height 220
click at [346, 156] on select "Célibataire Marié(e) Cohabitant(e) légal(e) Divorcé(e) Veuf(ve) Séparé (de fait…" at bounding box center [408, 154] width 263 height 13
select select "single"
click at [277, 148] on select "Célibataire Marié(e) Cohabitant(e) légal(e) Divorcé(e) Veuf(ve) Séparé (de fait…" at bounding box center [408, 154] width 263 height 13
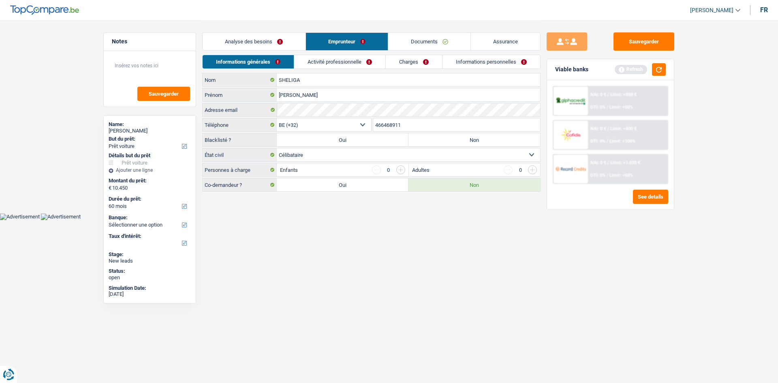
click at [351, 60] on link "Activité professionnelle" at bounding box center [339, 61] width 91 height 13
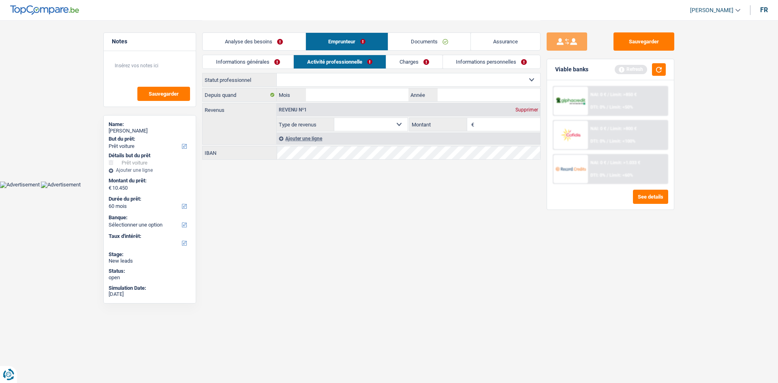
click at [431, 39] on link "Documents" at bounding box center [429, 41] width 82 height 17
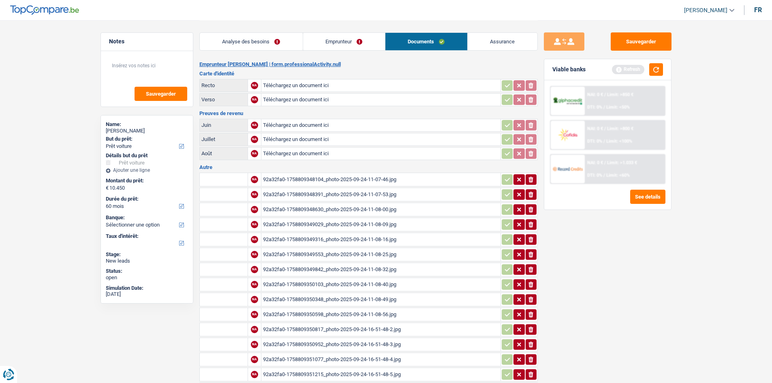
click at [377, 198] on div "92a32fa0-1758809348391_photo-2025-09-24-11-07-53.jpg" at bounding box center [381, 194] width 236 height 12
click at [385, 211] on div "92a32fa0-1758809348630_photo-2025-09-24-11-08-00.jpg" at bounding box center [381, 209] width 236 height 12
click at [381, 226] on div "92a32fa0-1758809349029_photo-2025-09-24-11-08-09.jpg" at bounding box center [381, 224] width 236 height 12
click at [386, 253] on div "92a32fa0-1758809349553_photo-2025-09-24-11-08-25.jpg" at bounding box center [381, 254] width 236 height 12
click at [388, 270] on div "92a32fa0-1758809349842_photo-2025-09-24-11-08-32.jpg" at bounding box center [381, 269] width 236 height 12
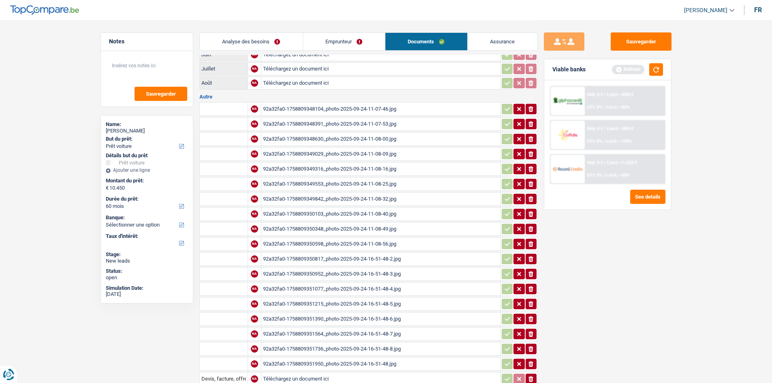
scroll to position [129, 0]
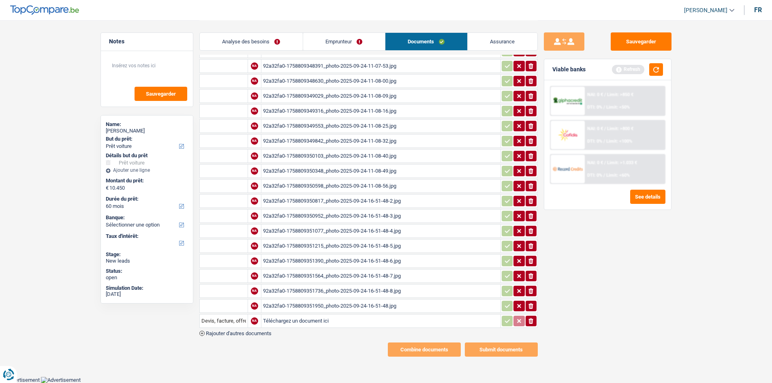
click at [376, 304] on div "92a32fa0-1758809351950_photo-2025-09-24-16-51-48.jpg" at bounding box center [381, 306] width 236 height 12
click at [351, 290] on div "92a32fa0-1758809351736_photo-2025-09-24-16-51-48-8.jpg" at bounding box center [381, 291] width 236 height 12
click at [334, 271] on div "92a32fa0-1758809351564_photo-2025-09-24-16-51-48-7.jpg" at bounding box center [381, 276] width 236 height 12
click at [353, 261] on div "92a32fa0-1758809351390_photo-2025-09-24-16-51-48-6.jpg" at bounding box center [381, 261] width 236 height 12
click at [360, 242] on div "92a32fa0-1758809351215_photo-2025-09-24-16-51-48-5.jpg" at bounding box center [381, 246] width 236 height 12
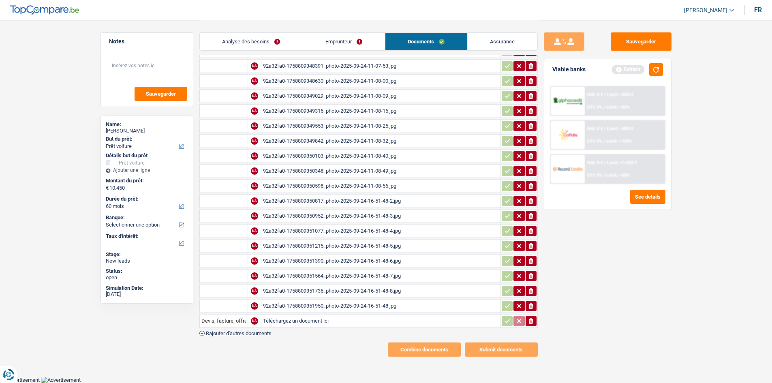
click at [338, 200] on div "92a32fa0-1758809350817_photo-2025-09-24-16-51-48-2.jpg" at bounding box center [381, 201] width 236 height 12
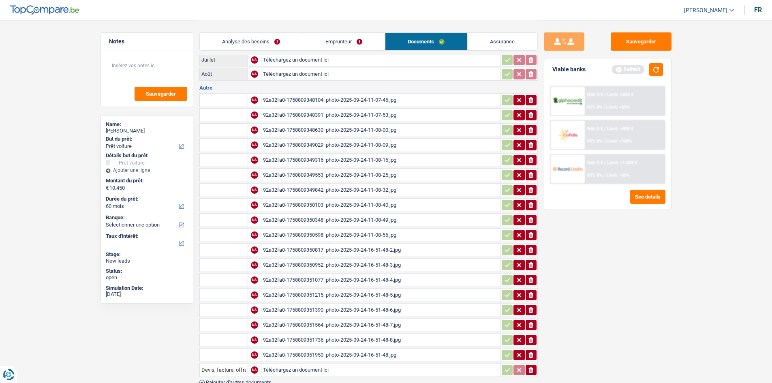
scroll to position [7, 0]
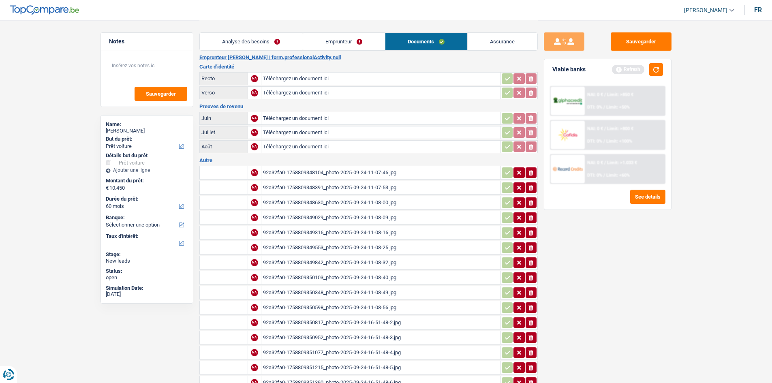
click at [368, 188] on div "92a32fa0-1758809348391_photo-2025-09-24-11-07-53.jpg" at bounding box center [381, 188] width 236 height 12
click at [362, 203] on div "92a32fa0-1758809348630_photo-2025-09-24-11-08-00.jpg" at bounding box center [381, 203] width 236 height 12
click at [347, 198] on div "92a32fa0-1758809348630_photo-2025-09-24-11-08-00.jpg" at bounding box center [381, 203] width 236 height 12
click at [369, 218] on div "92a32fa0-1758809349029_photo-2025-09-24-11-08-09.jpg" at bounding box center [381, 218] width 236 height 12
click at [360, 235] on div "92a32fa0-1758809349316_photo-2025-09-24-11-08-16.jpg" at bounding box center [381, 233] width 236 height 12
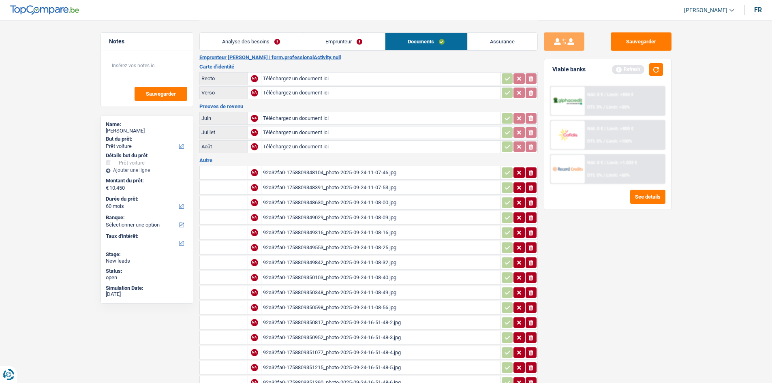
click at [364, 249] on div "92a32fa0-1758809349553_photo-2025-09-24-11-08-25.jpg" at bounding box center [381, 248] width 236 height 12
click at [349, 261] on div "92a32fa0-1758809349842_photo-2025-09-24-11-08-32.jpg" at bounding box center [381, 263] width 236 height 12
click at [353, 280] on div "92a32fa0-1758809350103_photo-2025-09-24-11-08-40.jpg" at bounding box center [381, 278] width 236 height 12
click at [370, 290] on div "92a32fa0-1758809350348_photo-2025-09-24-11-08-49.jpg" at bounding box center [381, 293] width 236 height 12
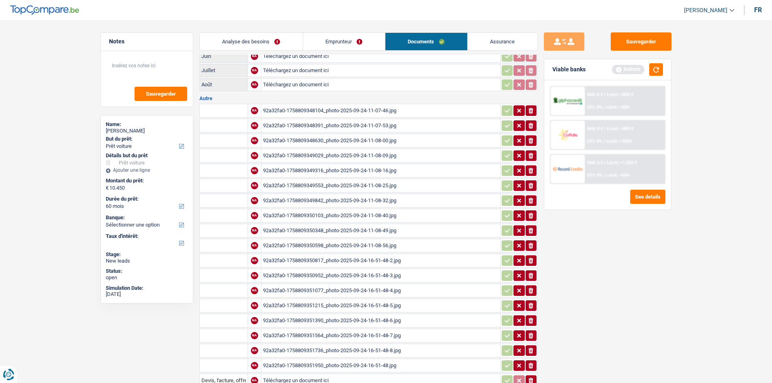
scroll to position [129, 0]
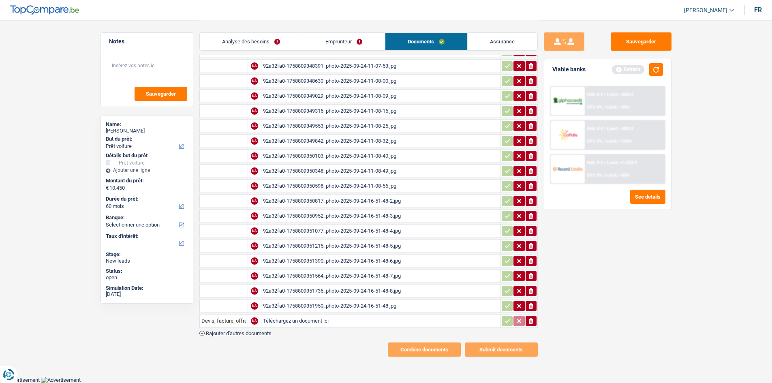
click at [372, 305] on div "92a32fa0-1758809351950_photo-2025-09-24-16-51-48.jpg" at bounding box center [381, 306] width 236 height 12
click at [373, 289] on div "92a32fa0-1758809351736_photo-2025-09-24-16-51-48-8.jpg" at bounding box center [381, 291] width 236 height 12
click at [353, 272] on div "92a32fa0-1758809351564_photo-2025-09-24-16-51-48-7.jpg" at bounding box center [381, 276] width 236 height 12
click at [381, 264] on div "92a32fa0-1758809351390_photo-2025-09-24-16-51-48-6.jpg" at bounding box center [381, 261] width 236 height 12
drag, startPoint x: 660, startPoint y: 311, endPoint x: 666, endPoint y: 156, distance: 154.5
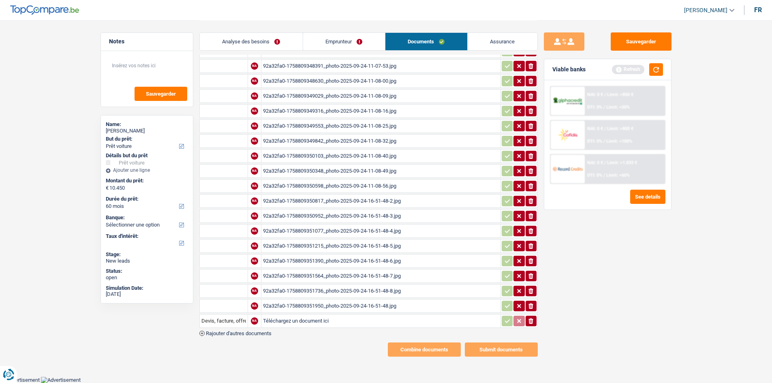
click at [660, 311] on div "Sauvegarder Viable banks Refresh NAI: 0 € / Limit: >850 € DTI: 0% / Limit: <50%…" at bounding box center [608, 201] width 140 height 338
click at [385, 163] on td "92a32fa0-1758809350103_photo-2025-09-24-11-08-40.jpg" at bounding box center [381, 156] width 240 height 14
click at [383, 155] on div "92a32fa0-1758809350103_photo-2025-09-24-11-08-40.jpg" at bounding box center [381, 156] width 236 height 12
click at [342, 229] on div "92a32fa0-1758809351077_photo-2025-09-24-16-51-48-4.jpg" at bounding box center [381, 231] width 236 height 12
click at [347, 243] on div "92a32fa0-1758809351215_photo-2025-09-24-16-51-48-5.jpg" at bounding box center [381, 246] width 236 height 12
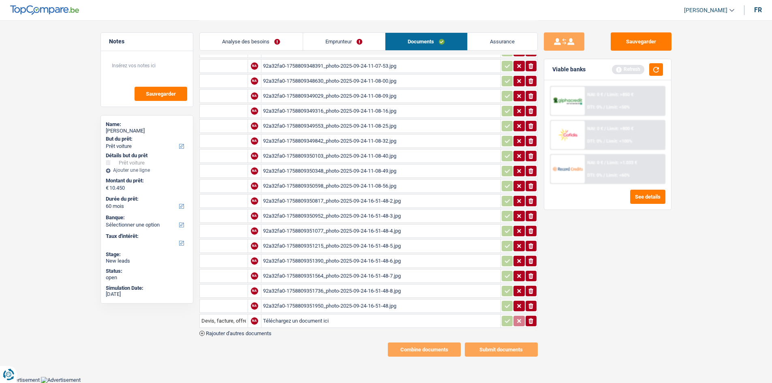
click at [335, 201] on div "92a32fa0-1758809350817_photo-2025-09-24-16-51-48-2.jpg" at bounding box center [381, 201] width 236 height 12
click at [345, 264] on div "92a32fa0-1758809351390_photo-2025-09-24-16-51-48-6.jpg" at bounding box center [381, 261] width 236 height 12
click at [611, 280] on div "Sauvegarder Viable banks Refresh NAI: 0 € / Limit: >850 € DTI: 0% / Limit: <50%…" at bounding box center [608, 201] width 140 height 338
click at [328, 39] on link "Emprunteur" at bounding box center [344, 41] width 82 height 17
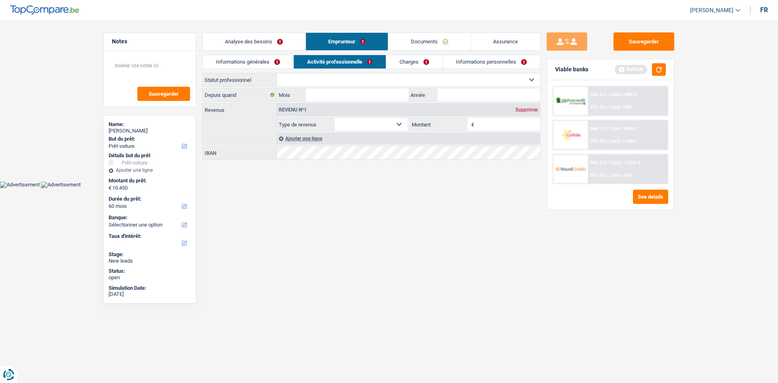
click at [381, 77] on select "Ouvrier Employé privé Employé public Invalide Indépendant Pensionné Chômeur Mut…" at bounding box center [408, 79] width 263 height 13
select select "independent"
click at [277, 73] on select "Ouvrier Employé privé Employé public Invalide Indépendant Pensionné Chômeur Mut…" at bounding box center [408, 79] width 263 height 13
select select "netSalary"
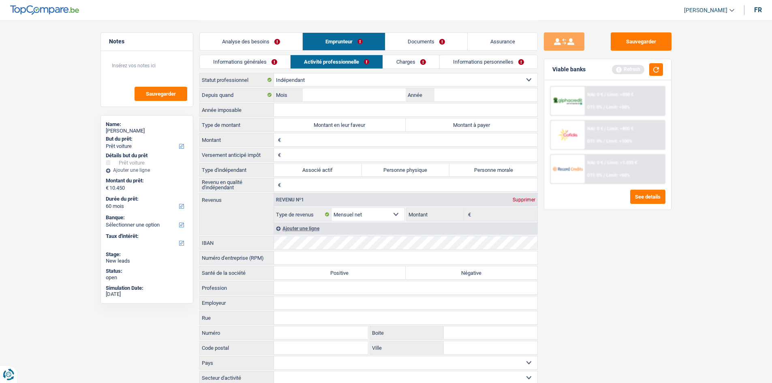
click at [620, 260] on div "Sauvegarder Viable banks Refresh NAI: 0 € / Limit: >850 € DTI: 0% / Limit: <50%…" at bounding box center [608, 201] width 140 height 338
click at [416, 62] on link "Charges" at bounding box center [411, 61] width 56 height 13
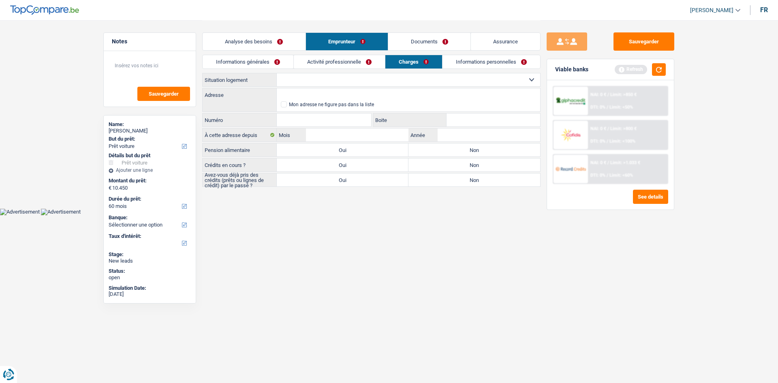
click at [599, 250] on div "Sauvegarder Viable banks Refresh NAI: 0 € / Limit: >850 € DTI: 0% / Limit: <50%…" at bounding box center [611, 201] width 140 height 338
click at [524, 62] on link "Informations personnelles" at bounding box center [492, 61] width 98 height 13
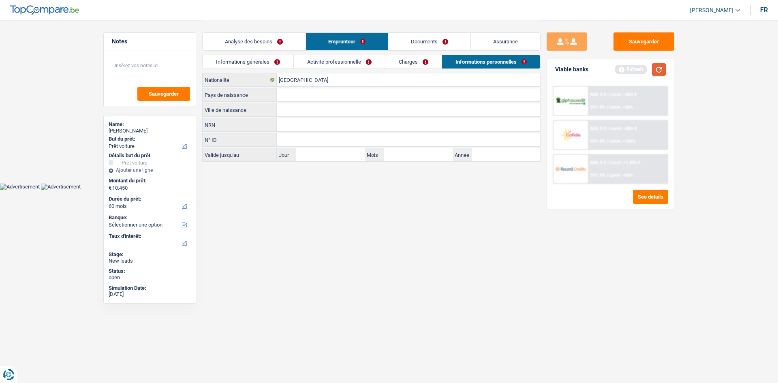
drag, startPoint x: 658, startPoint y: 66, endPoint x: 664, endPoint y: 64, distance: 5.5
click at [658, 66] on button "button" at bounding box center [659, 69] width 14 height 13
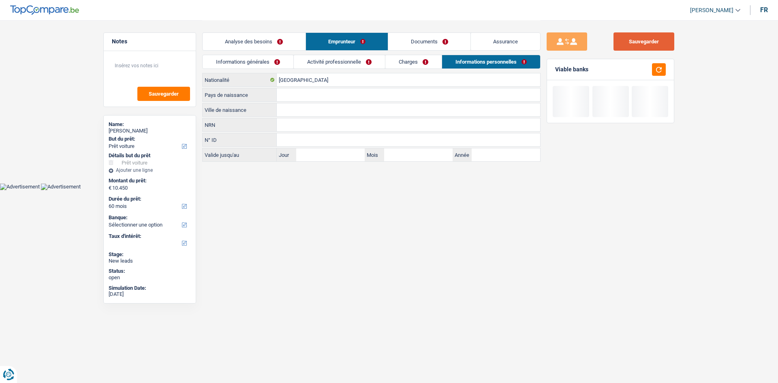
click at [657, 34] on button "Sauvegarder" at bounding box center [644, 41] width 61 height 18
click at [615, 257] on div "Sauvegarder Viable banks" at bounding box center [611, 201] width 140 height 338
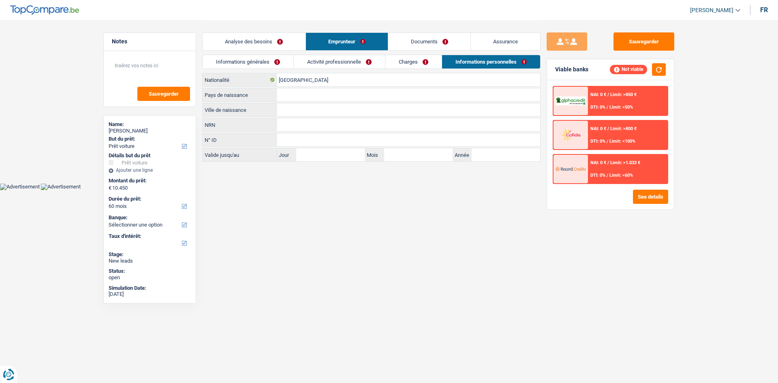
click at [372, 190] on html "Vous avez le contrôle de vos données Nous utilisons des cookies, tout comme nos…" at bounding box center [389, 95] width 778 height 190
click at [434, 190] on html "Vous avez le contrôle de vos données Nous utilisons des cookies, tout comme nos…" at bounding box center [389, 95] width 778 height 190
click at [32, 131] on main "Notes Sauvegarder Name: OLEG SHELIGA But du prêt: Confort maison: meubles, text…" at bounding box center [389, 91] width 778 height 183
click at [276, 65] on link "Informations générales" at bounding box center [248, 61] width 91 height 13
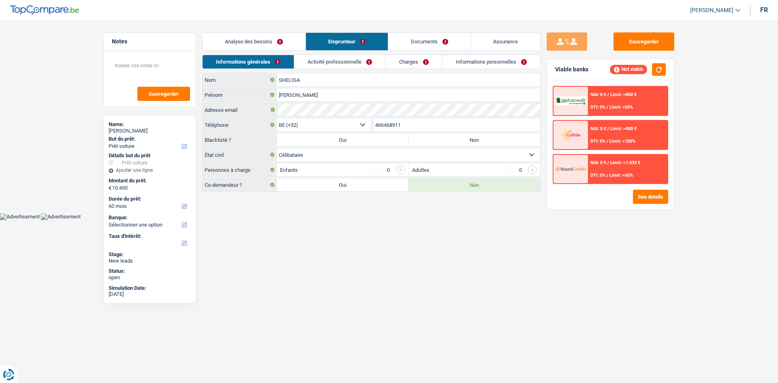
click at [341, 63] on link "Activité professionnelle" at bounding box center [339, 61] width 91 height 13
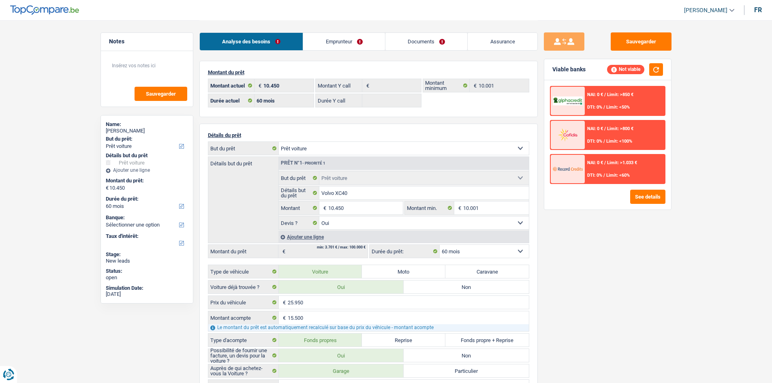
select select "car"
select select "60"
select select "car"
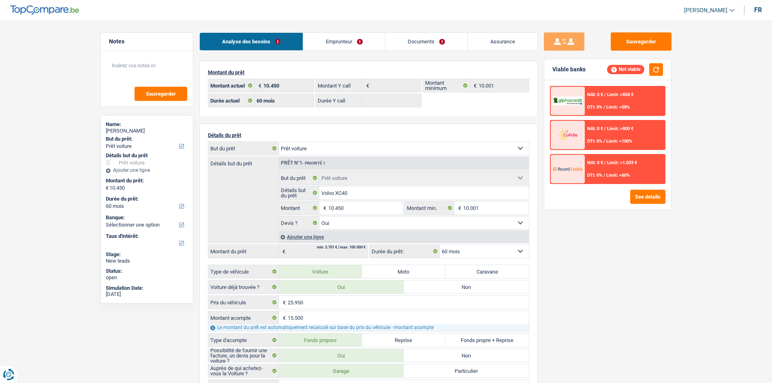
select select "car"
select select "yes"
select select "60"
click at [471, 39] on link "Assurance" at bounding box center [503, 41] width 70 height 17
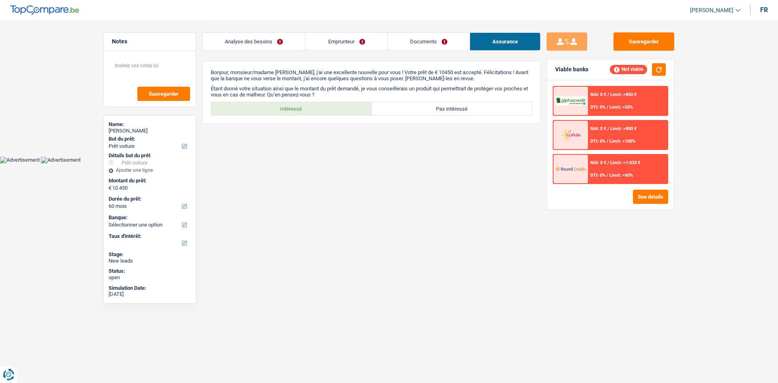
click at [450, 39] on link "Documents" at bounding box center [429, 41] width 82 height 17
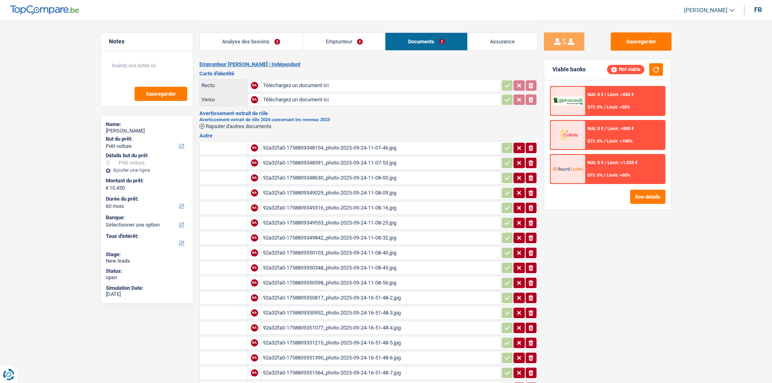
click at [383, 269] on div "92a32fa0-1758809350348_photo-2025-09-24-11-08-49.jpg" at bounding box center [381, 268] width 236 height 12
click at [386, 308] on div "92a32fa0-1758809350952_photo-2025-09-24-16-51-48-3.jpg" at bounding box center [381, 313] width 236 height 12
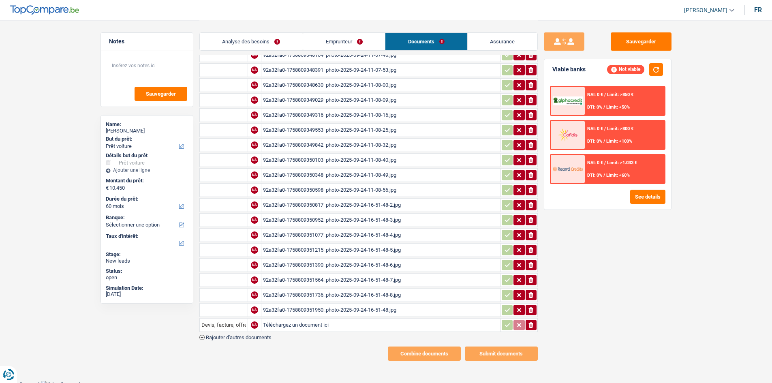
scroll to position [97, 0]
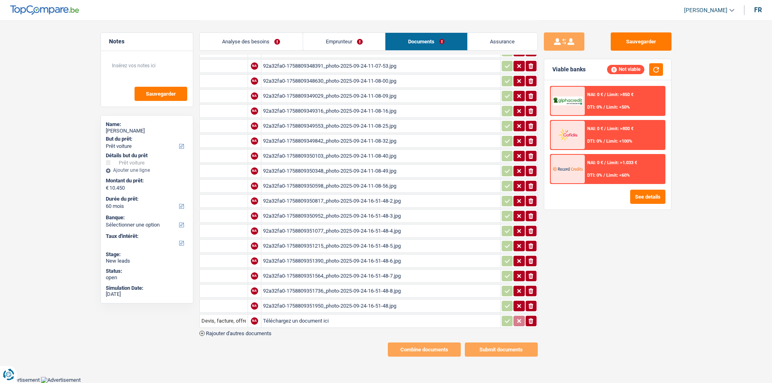
click at [349, 246] on div "92a32fa0-1758809351215_photo-2025-09-24-16-51-48-5.jpg" at bounding box center [381, 246] width 236 height 12
click at [346, 263] on div "92a32fa0-1758809351390_photo-2025-09-24-16-51-48-6.jpg" at bounding box center [381, 261] width 236 height 12
click at [279, 37] on link "Analyse des besoins" at bounding box center [251, 41] width 103 height 17
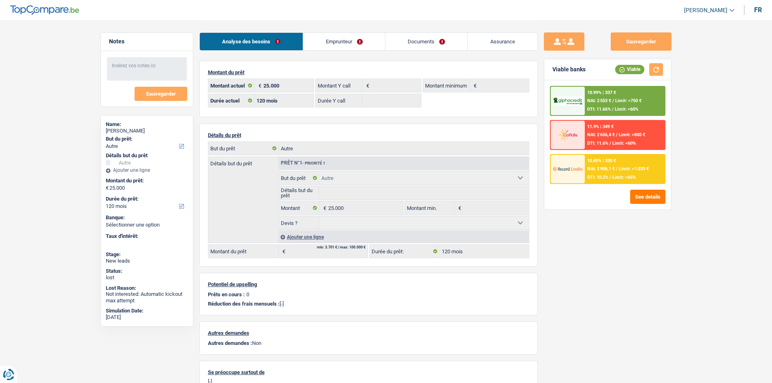
select select "other"
select select "120"
select select "other"
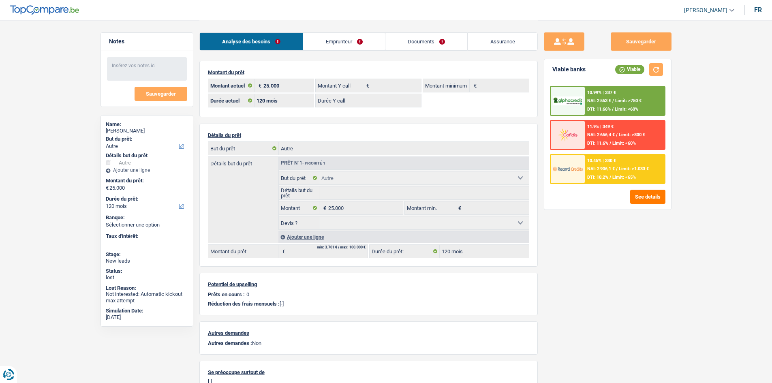
select select "other"
select select "120"
select select "publicEmployee"
select select "netSalary"
select select "mealVouchers"
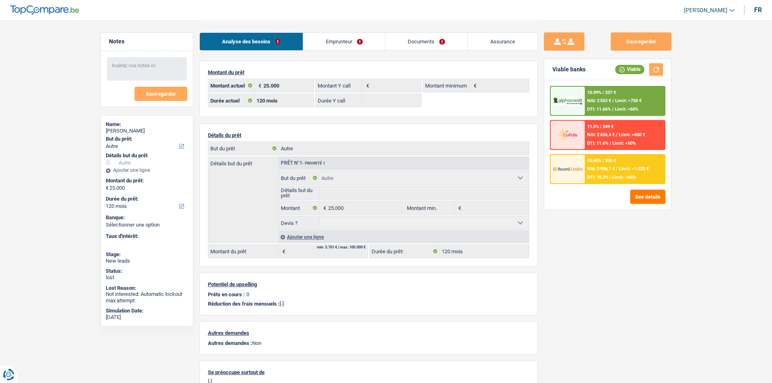
drag, startPoint x: 362, startPoint y: 39, endPoint x: 360, endPoint y: 43, distance: 4.4
click at [362, 39] on link "Emprunteur" at bounding box center [344, 41] width 82 height 17
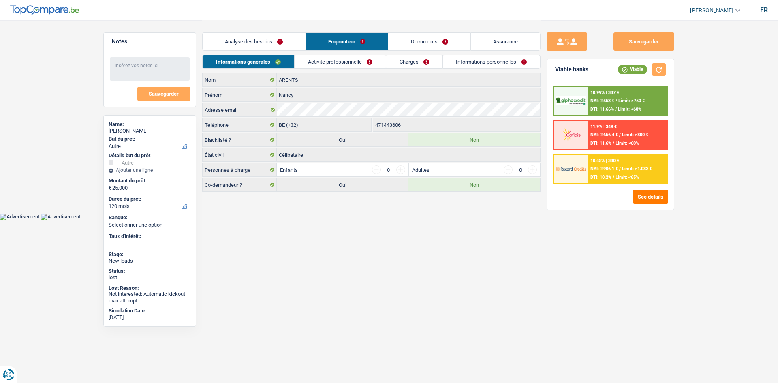
click at [352, 56] on link "Activité professionnelle" at bounding box center [340, 61] width 91 height 13
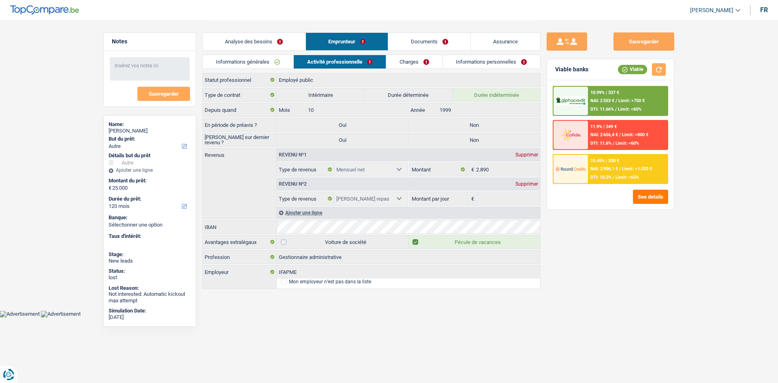
click at [408, 60] on link "Charges" at bounding box center [414, 61] width 56 height 13
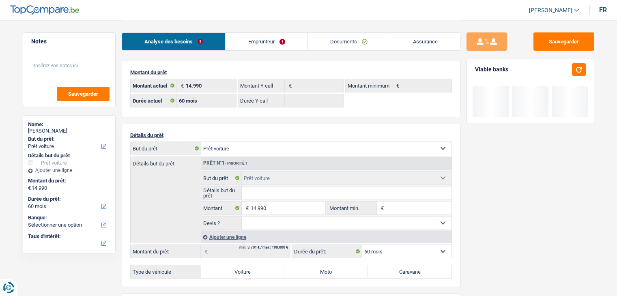
select select "car"
select select "60"
select select "car"
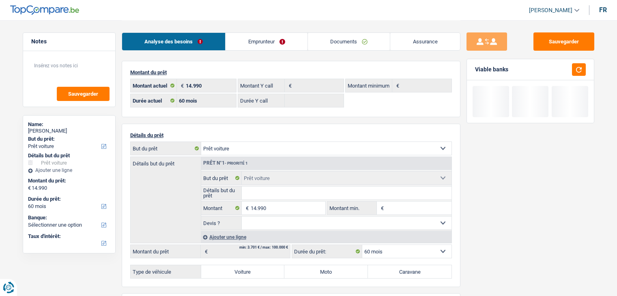
select select "car"
select select "60"
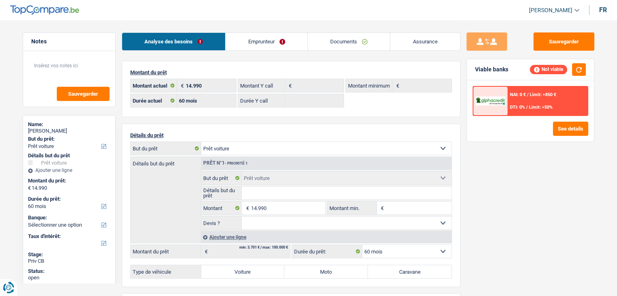
click at [334, 45] on link "Documents" at bounding box center [349, 41] width 82 height 17
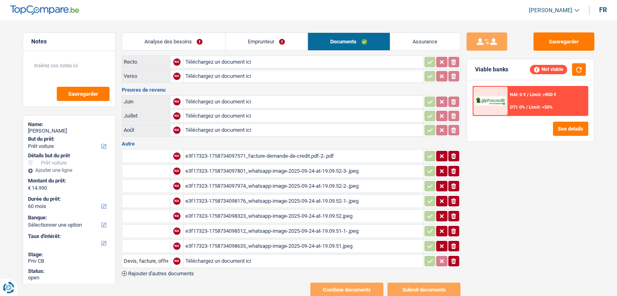
scroll to position [45, 0]
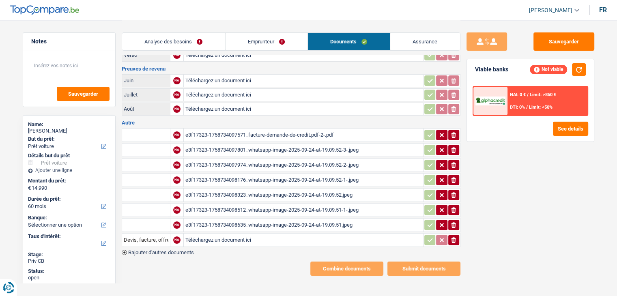
click at [311, 147] on div "e3f17323-1758734097801_whatsapp-image-2025-09-24-at-19.09.52-3-.jpeg" at bounding box center [303, 150] width 236 height 12
click at [305, 161] on div "e3f17323-1758734097974_whatsapp-image-2025-09-24-at-19.09.52-2-.jpeg" at bounding box center [303, 165] width 236 height 12
click at [250, 179] on div "e3f17323-1758734098176_whatsapp-image-2025-09-24-at-19.09.52-1-.jpeg" at bounding box center [303, 180] width 236 height 12
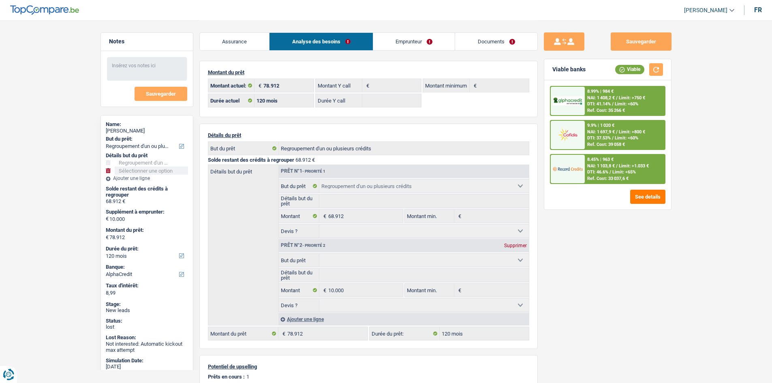
select select "refinancing"
select select "120"
select select "alphacredit"
select select "120"
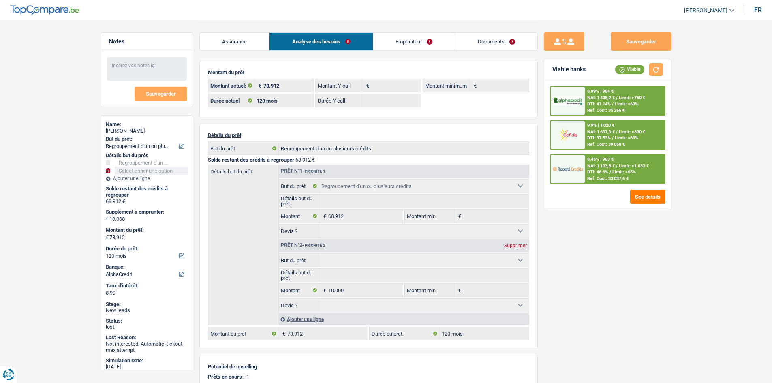
select select "refinancing"
select select "120"
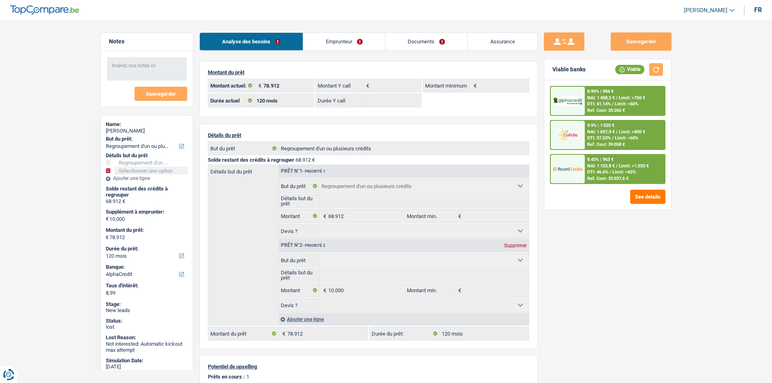
click at [434, 39] on link "Documents" at bounding box center [427, 41] width 82 height 17
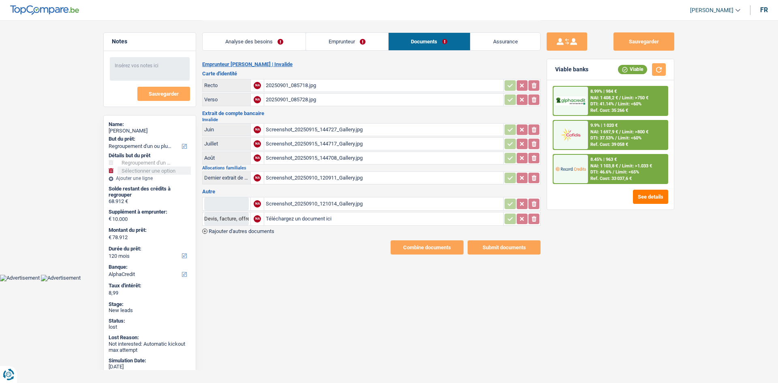
click at [360, 160] on div "Screenshot_20250915_144708_Gallery.jpg" at bounding box center [384, 158] width 236 height 12
click at [329, 41] on link "Emprunteur" at bounding box center [347, 41] width 82 height 17
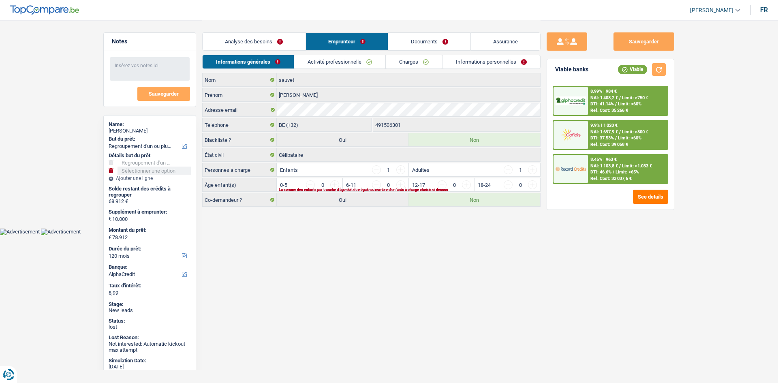
click at [396, 59] on link "Charges" at bounding box center [414, 61] width 56 height 13
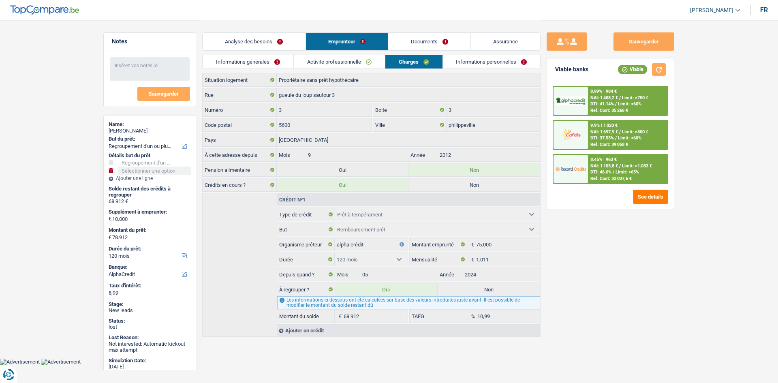
click at [71, 205] on main "Notes Sauvegarder Name: [PERSON_NAME] But du prêt: Confort maison: meubles, tex…" at bounding box center [389, 179] width 778 height 358
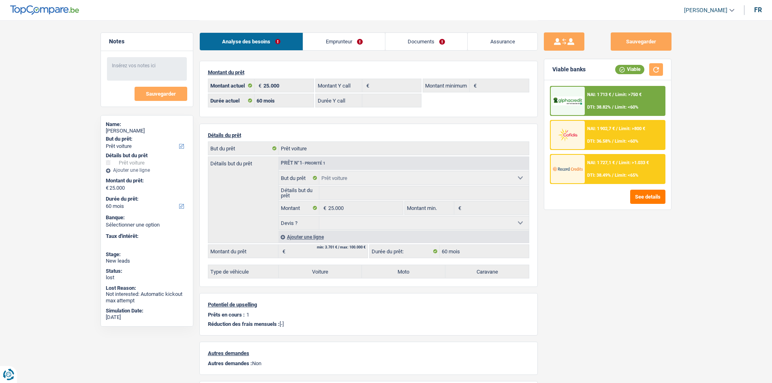
select select "car"
select select "60"
select select "car"
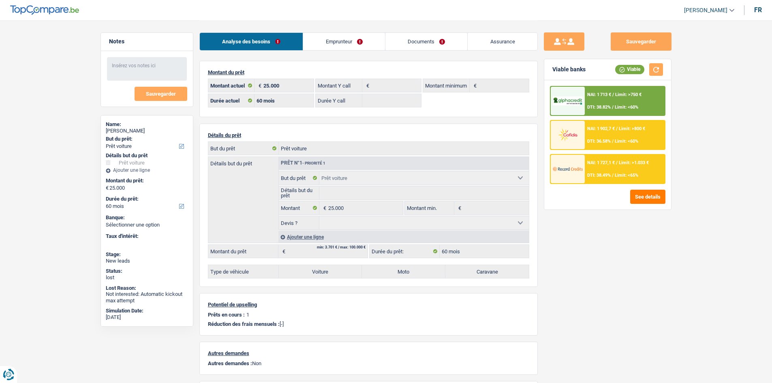
select select "car"
select select "60"
click at [321, 46] on link "Emprunteur" at bounding box center [344, 41] width 82 height 17
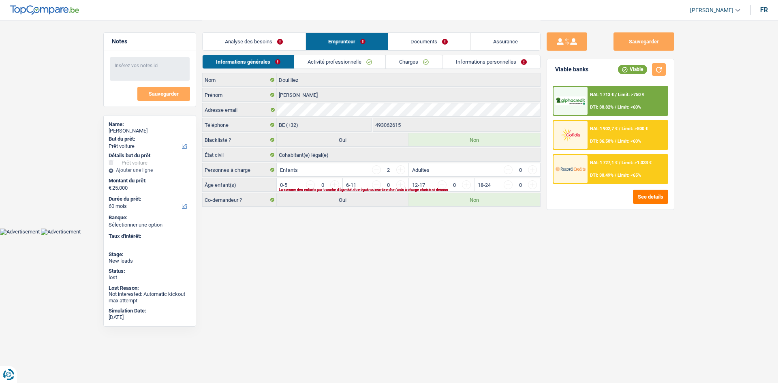
click at [339, 62] on link "Activité professionnelle" at bounding box center [339, 61] width 91 height 13
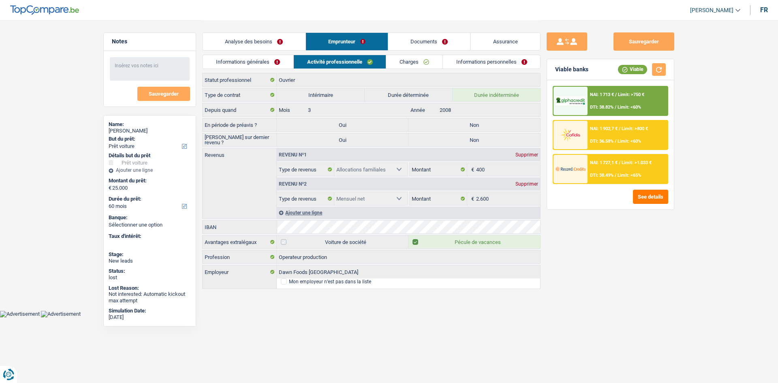
click at [418, 58] on link "Charges" at bounding box center [414, 61] width 56 height 13
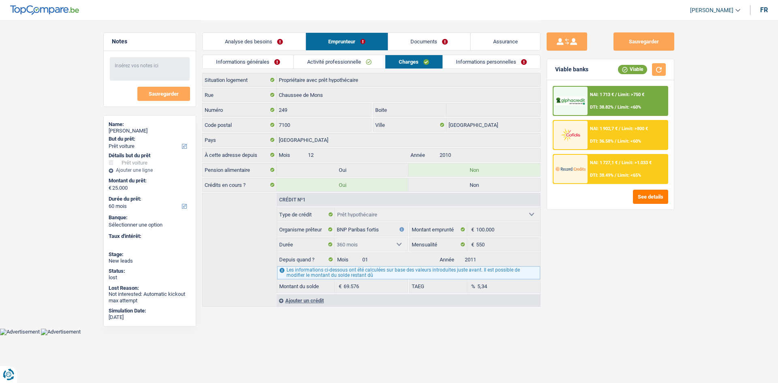
click at [469, 58] on link "Informations personnelles" at bounding box center [492, 61] width 98 height 13
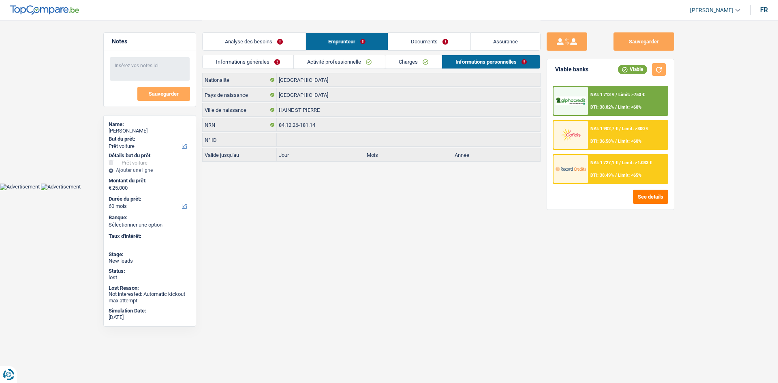
click at [421, 42] on link "Documents" at bounding box center [429, 41] width 82 height 17
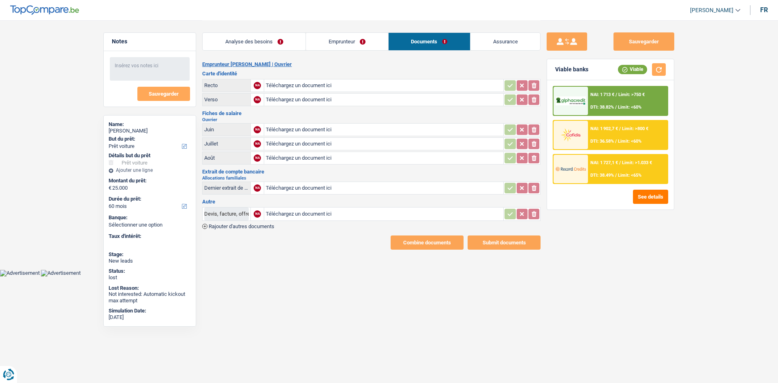
click at [334, 51] on div "Analyse des besoins Emprunteur Documents Assurance" at bounding box center [371, 37] width 338 height 34
click at [332, 45] on link "Emprunteur" at bounding box center [347, 41] width 82 height 17
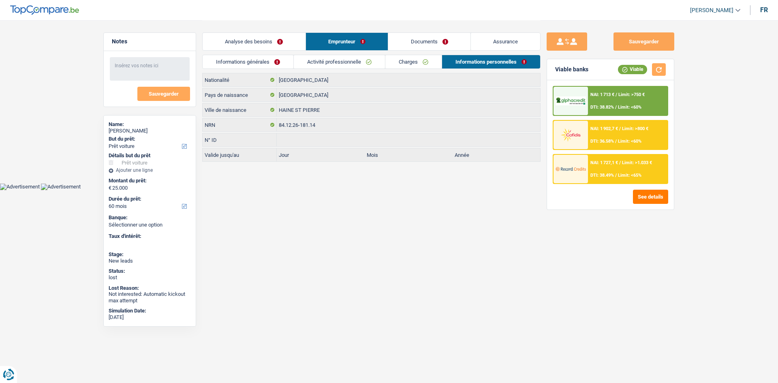
click at [281, 56] on link "Informations générales" at bounding box center [248, 61] width 91 height 13
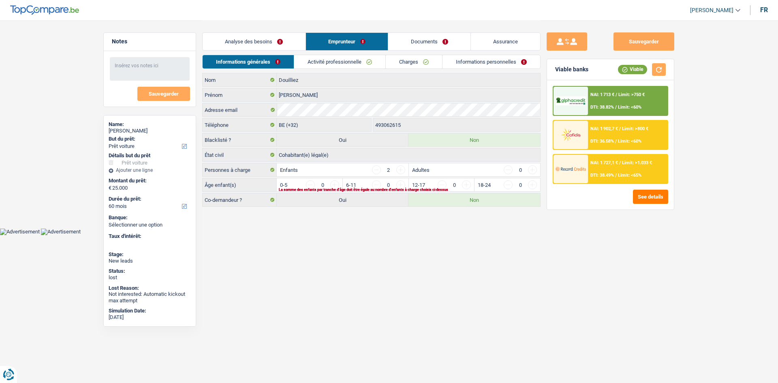
drag, startPoint x: 418, startPoint y: 248, endPoint x: 420, endPoint y: 211, distance: 37.3
click at [418, 235] on html "Vous avez le contrôle de vos données Nous utilisons des cookies, tout comme nos…" at bounding box center [389, 117] width 778 height 235
click at [409, 235] on html "Vous avez le contrôle de vos données Nous utilisons des cookies, tout comme nos…" at bounding box center [389, 117] width 778 height 235
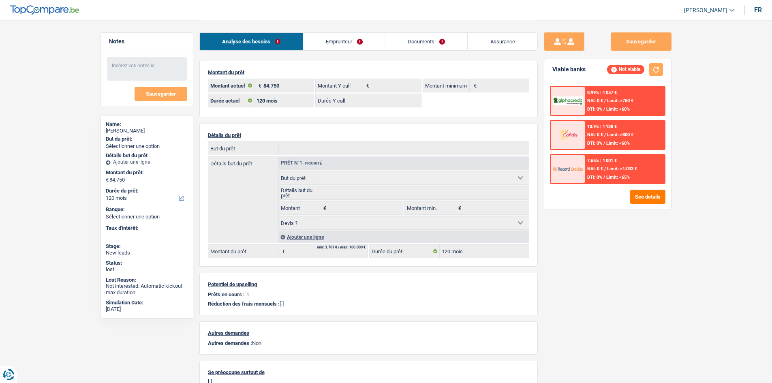
select select "120"
select select "worker"
select select "familyAllowances"
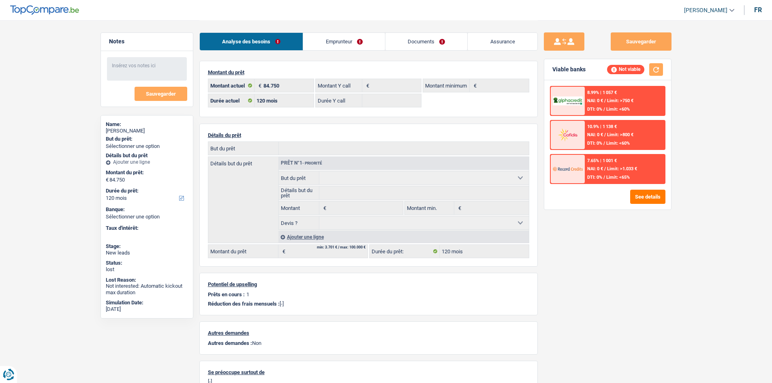
select select "netSalary"
select select "LU"
select select "bigCompanies"
drag, startPoint x: 479, startPoint y: 41, endPoint x: 457, endPoint y: 40, distance: 21.9
click at [479, 41] on link "Assurance" at bounding box center [503, 41] width 70 height 17
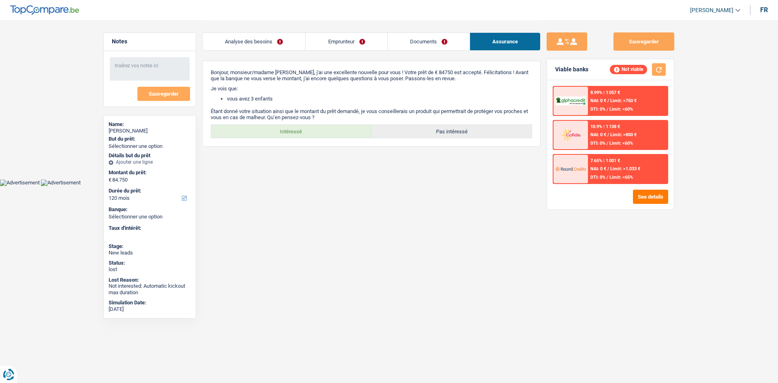
drag, startPoint x: 424, startPoint y: 39, endPoint x: 388, endPoint y: 45, distance: 36.6
click at [423, 39] on link "Documents" at bounding box center [429, 41] width 82 height 17
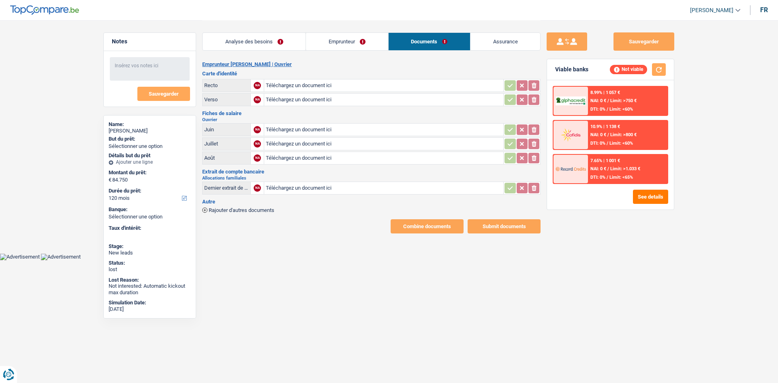
click at [354, 43] on link "Emprunteur" at bounding box center [347, 41] width 82 height 17
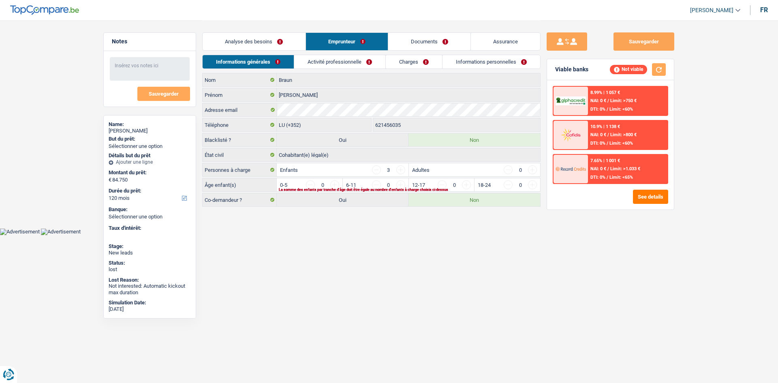
drag, startPoint x: 330, startPoint y: 57, endPoint x: 374, endPoint y: 65, distance: 44.1
click at [330, 58] on link "Activité professionnelle" at bounding box center [339, 61] width 91 height 13
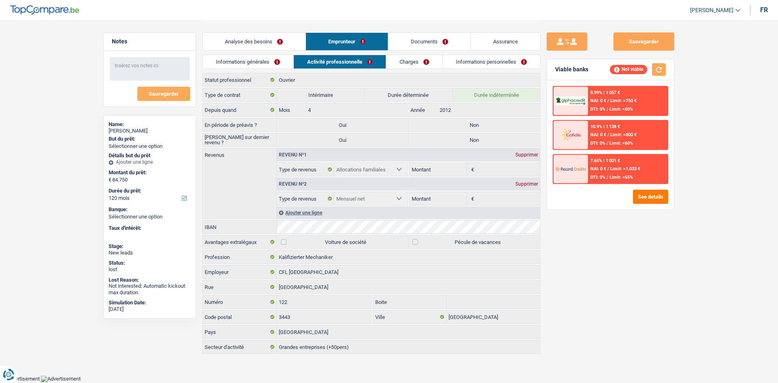
click at [418, 60] on link "Charges" at bounding box center [414, 61] width 56 height 13
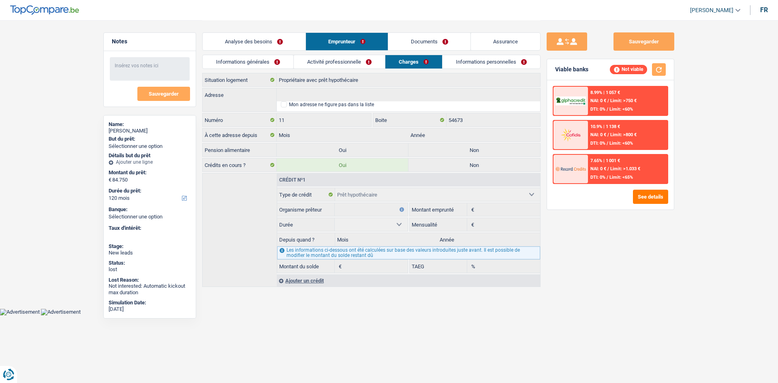
click at [468, 58] on link "Informations personnelles" at bounding box center [492, 61] width 98 height 13
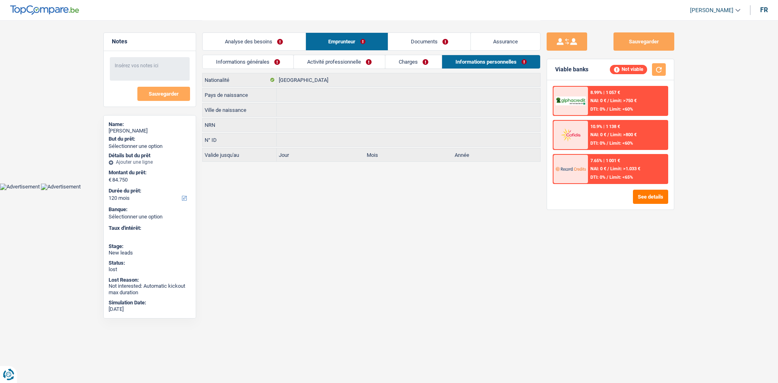
drag, startPoint x: 210, startPoint y: 60, endPoint x: 276, endPoint y: 41, distance: 68.8
click at [210, 60] on link "Informations générales" at bounding box center [248, 61] width 91 height 13
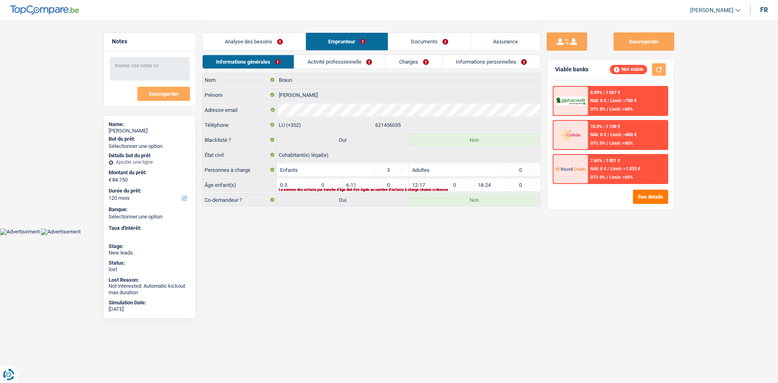
click at [281, 32] on div "Analyse des besoins Emprunteur Documents Assurance" at bounding box center [371, 37] width 338 height 34
click at [274, 43] on link "Analyse des besoins" at bounding box center [254, 41] width 103 height 17
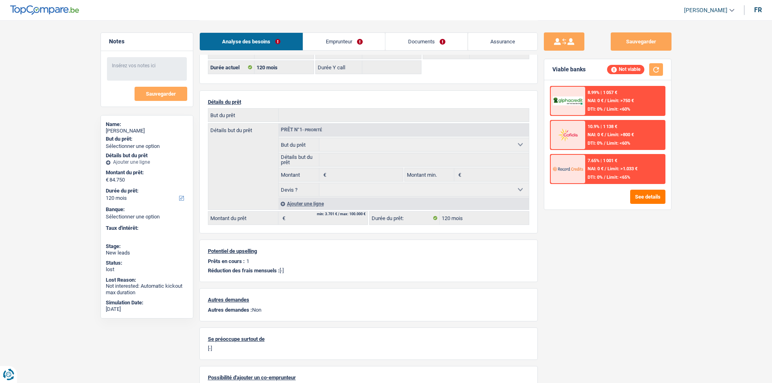
scroll to position [81, 0]
